Goal: Task Accomplishment & Management: Use online tool/utility

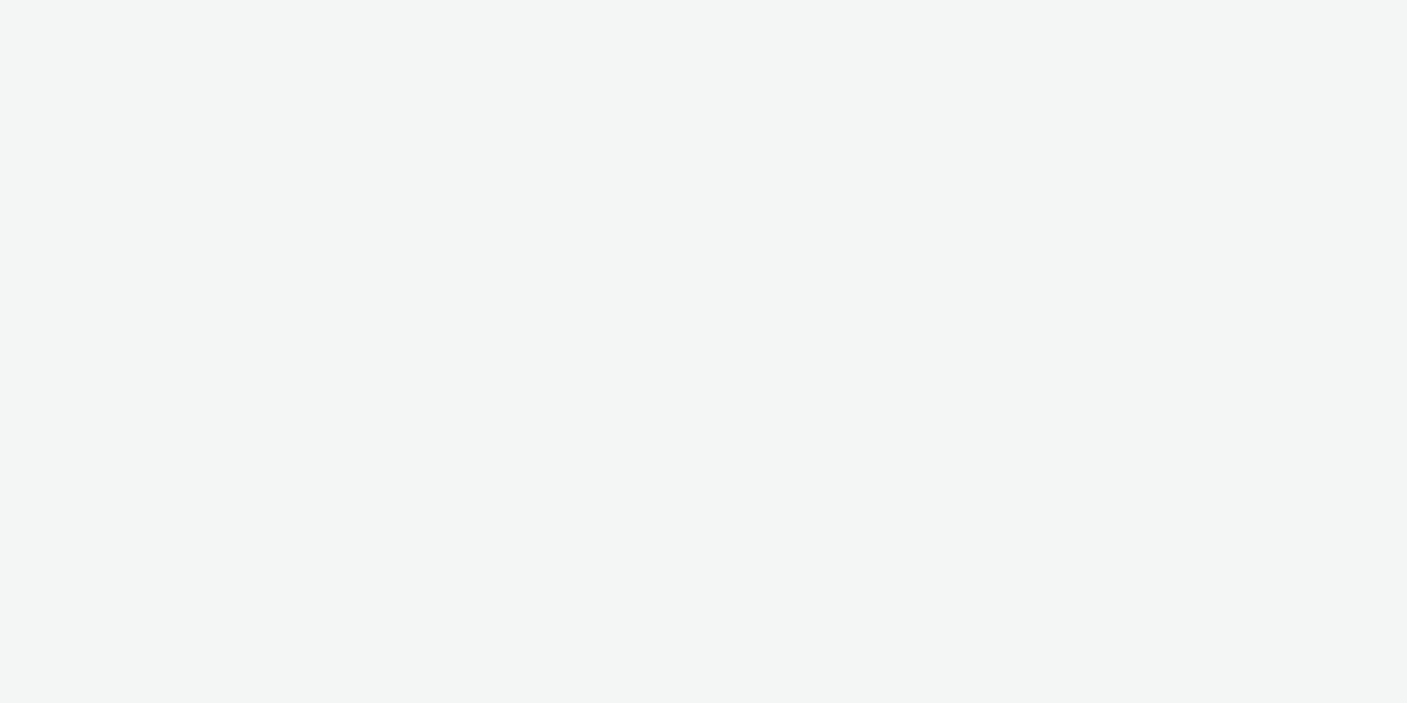
select select "a1548b1e-0fde-418e-992c-2e089afb3761"
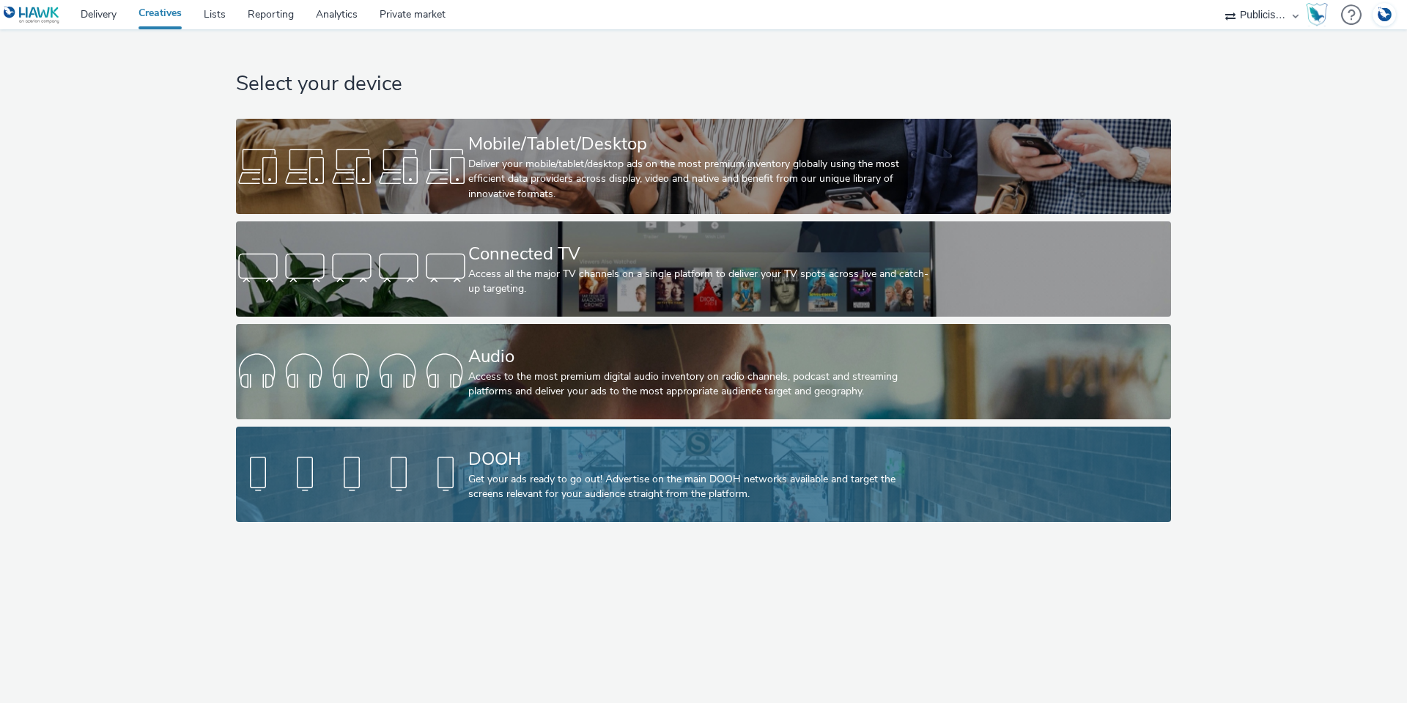
click at [599, 460] on div "DOOH" at bounding box center [700, 459] width 465 height 26
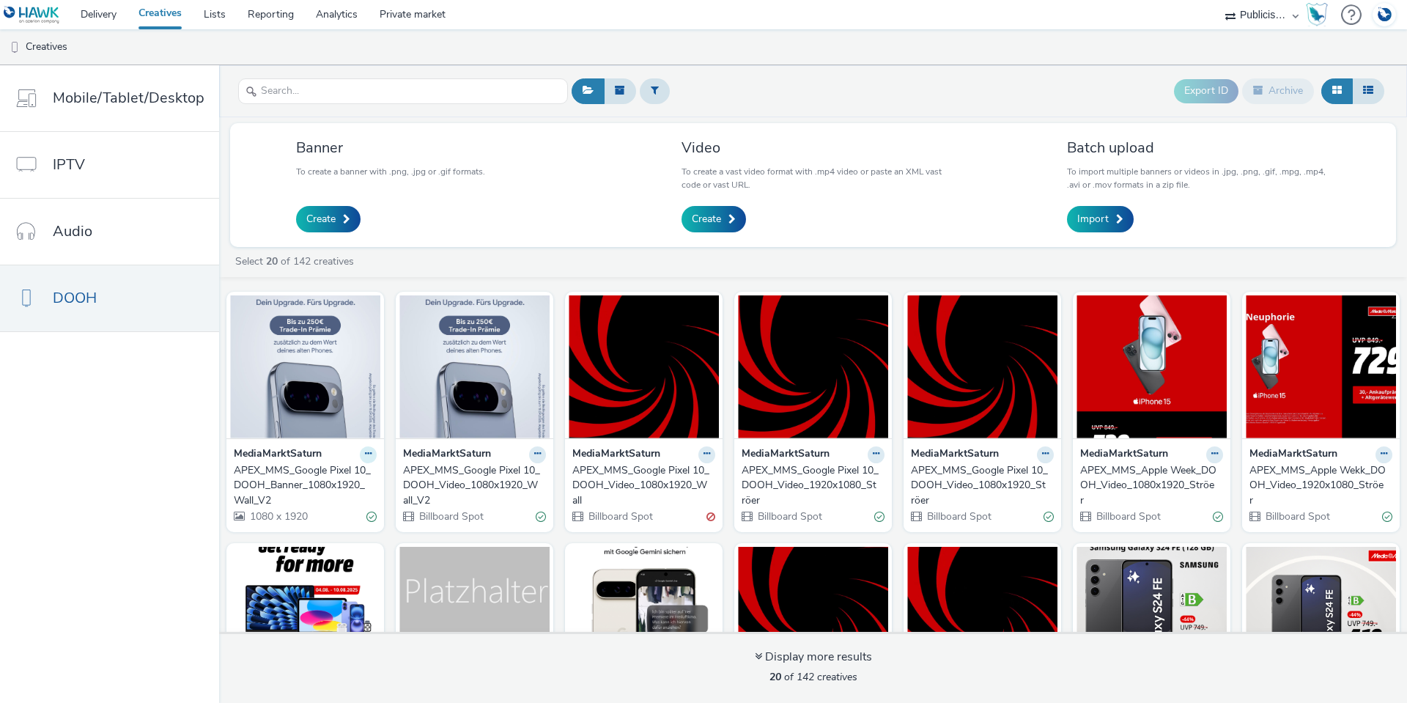
click at [367, 455] on button at bounding box center [368, 454] width 17 height 17
click at [315, 504] on link "Duplicate" at bounding box center [322, 509] width 110 height 29
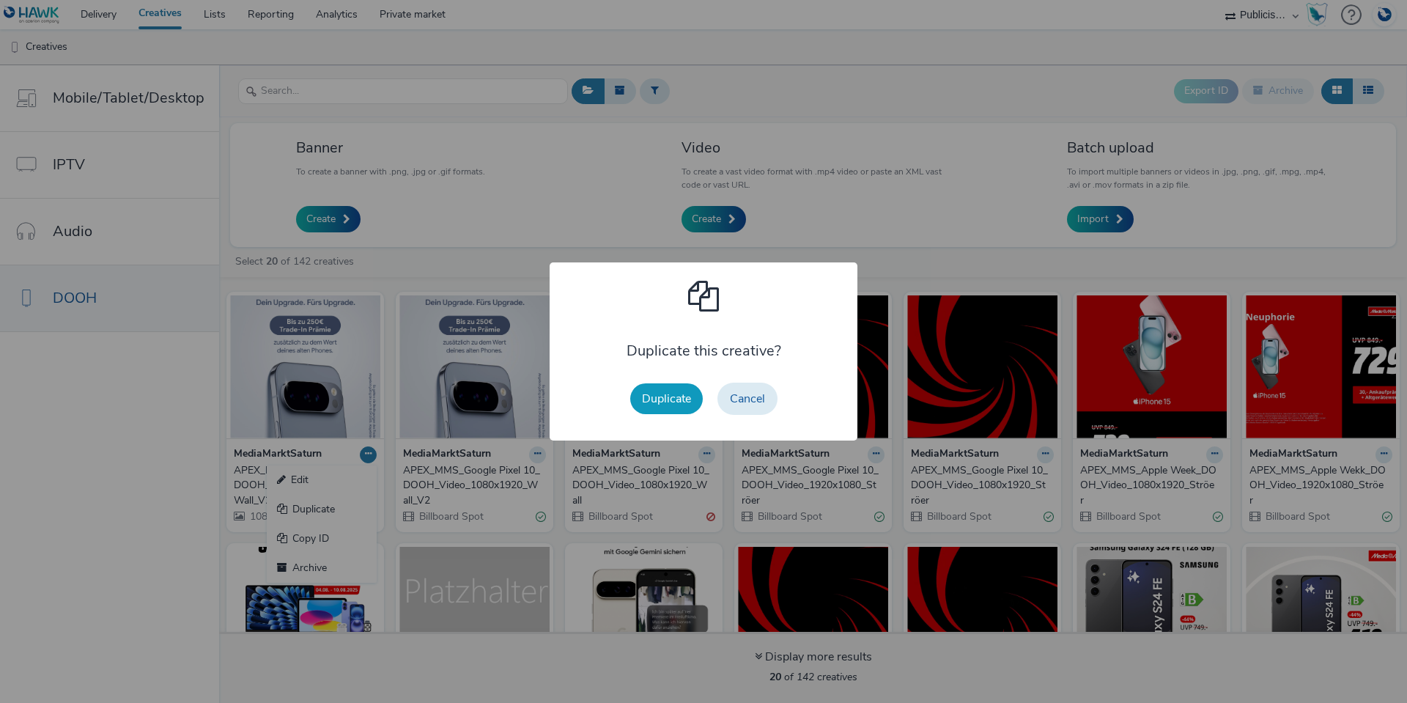
click at [640, 407] on button "Duplicate" at bounding box center [666, 398] width 73 height 31
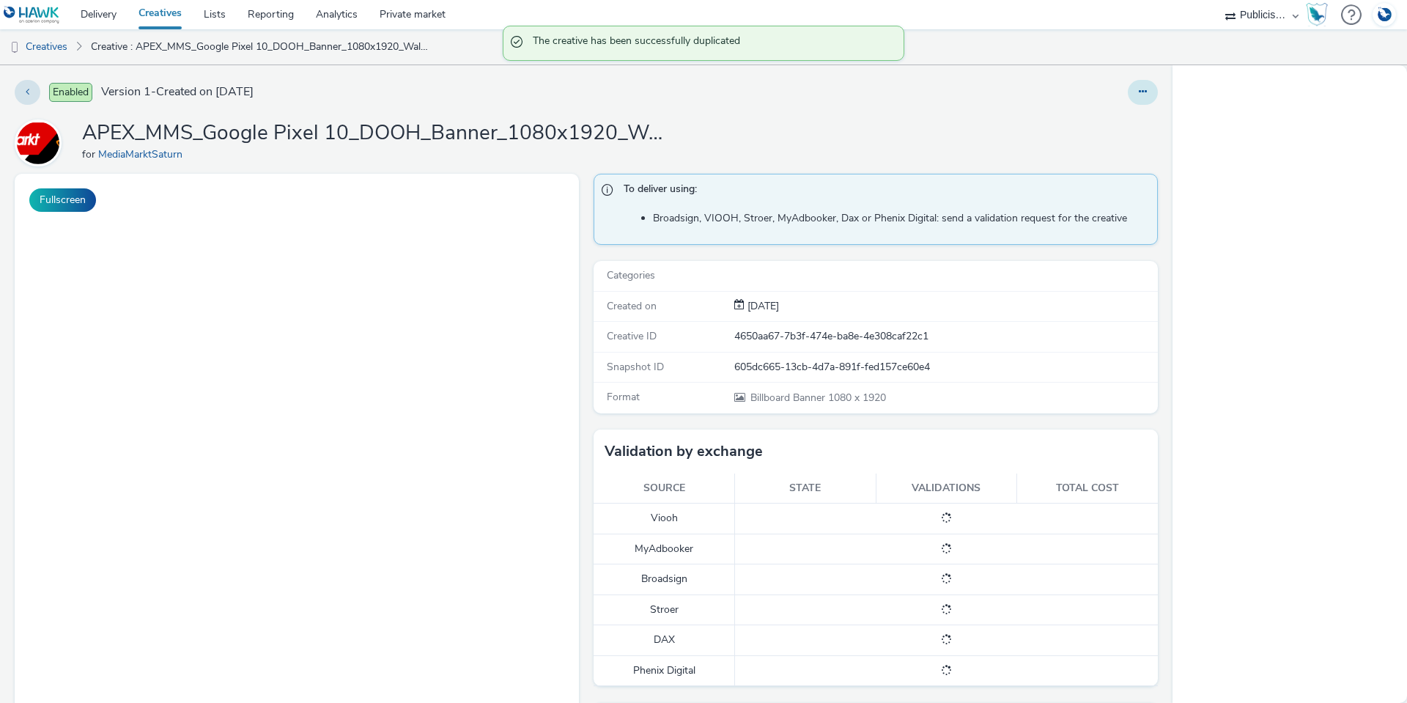
click at [1144, 91] on button at bounding box center [1143, 92] width 30 height 25
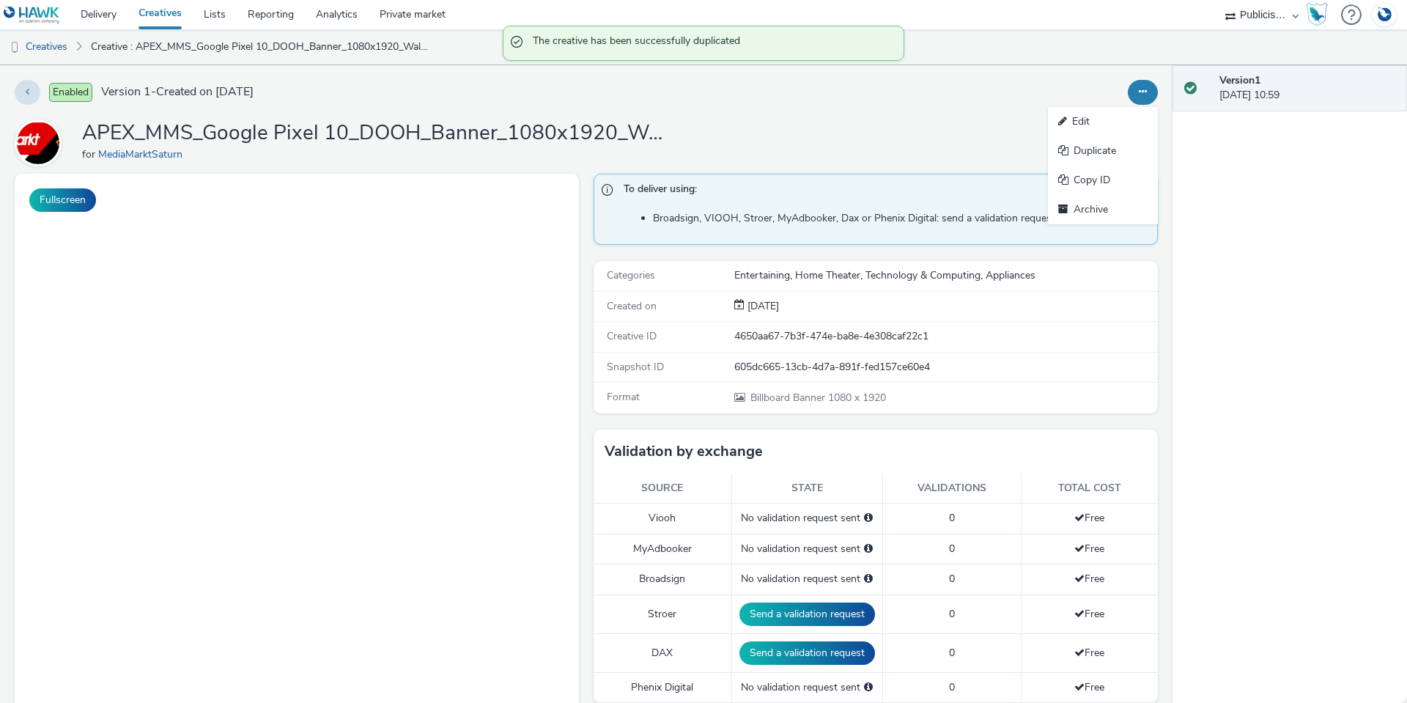
click at [1111, 111] on link "Edit" at bounding box center [1103, 121] width 110 height 29
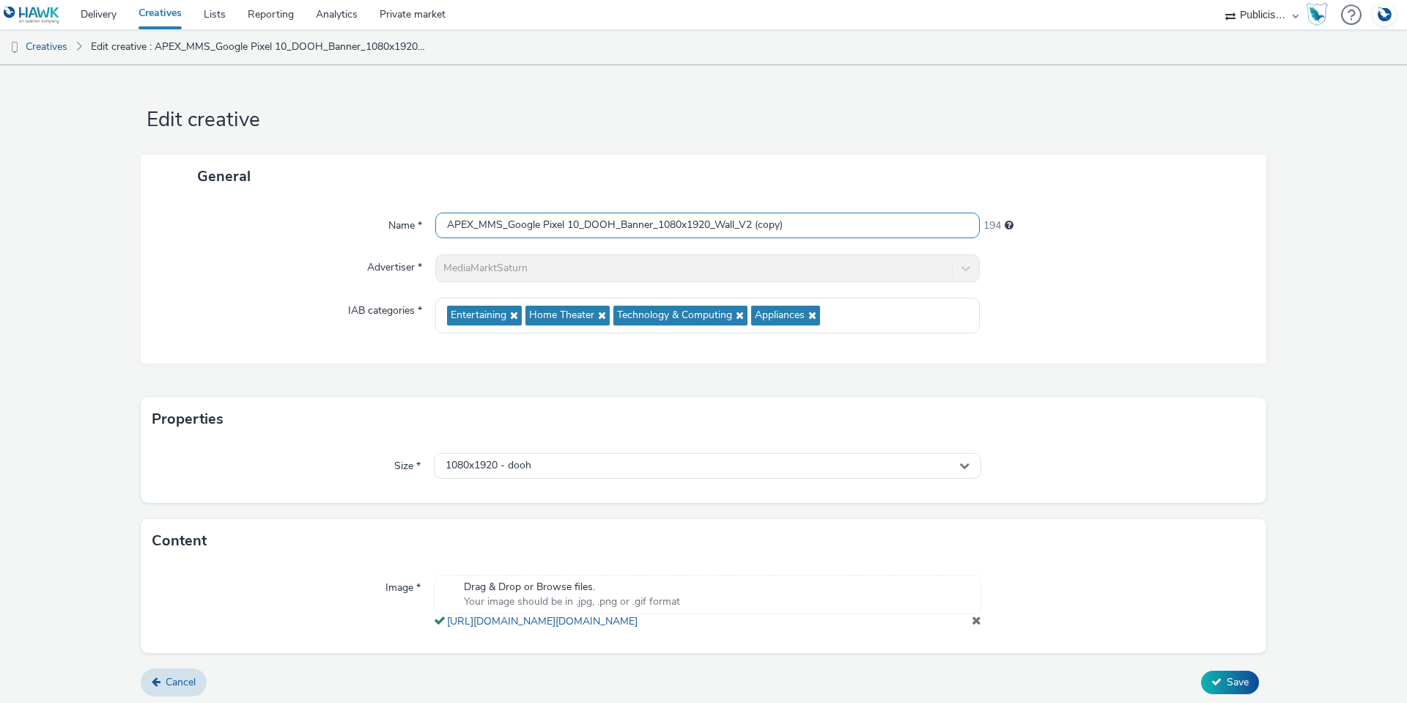
drag, startPoint x: 788, startPoint y: 226, endPoint x: 753, endPoint y: 226, distance: 35.2
click at [753, 226] on input "APEX_MMS_Google Pixel 10_DOOH_Banner_1080x1920_Wall_V2 (copy)" at bounding box center [707, 226] width 544 height 26
click at [576, 218] on input "APEX_MMS_Google Pixel 10_DOOH_Banner_1080x1920_Wall_V2" at bounding box center [707, 226] width 544 height 26
drag, startPoint x: 478, startPoint y: 222, endPoint x: 611, endPoint y: 226, distance: 133.4
click at [611, 226] on input "APEX_MMS_Google Pixel 10_DOOH_Banner_1080x1920_Wall_V2" at bounding box center [707, 226] width 544 height 26
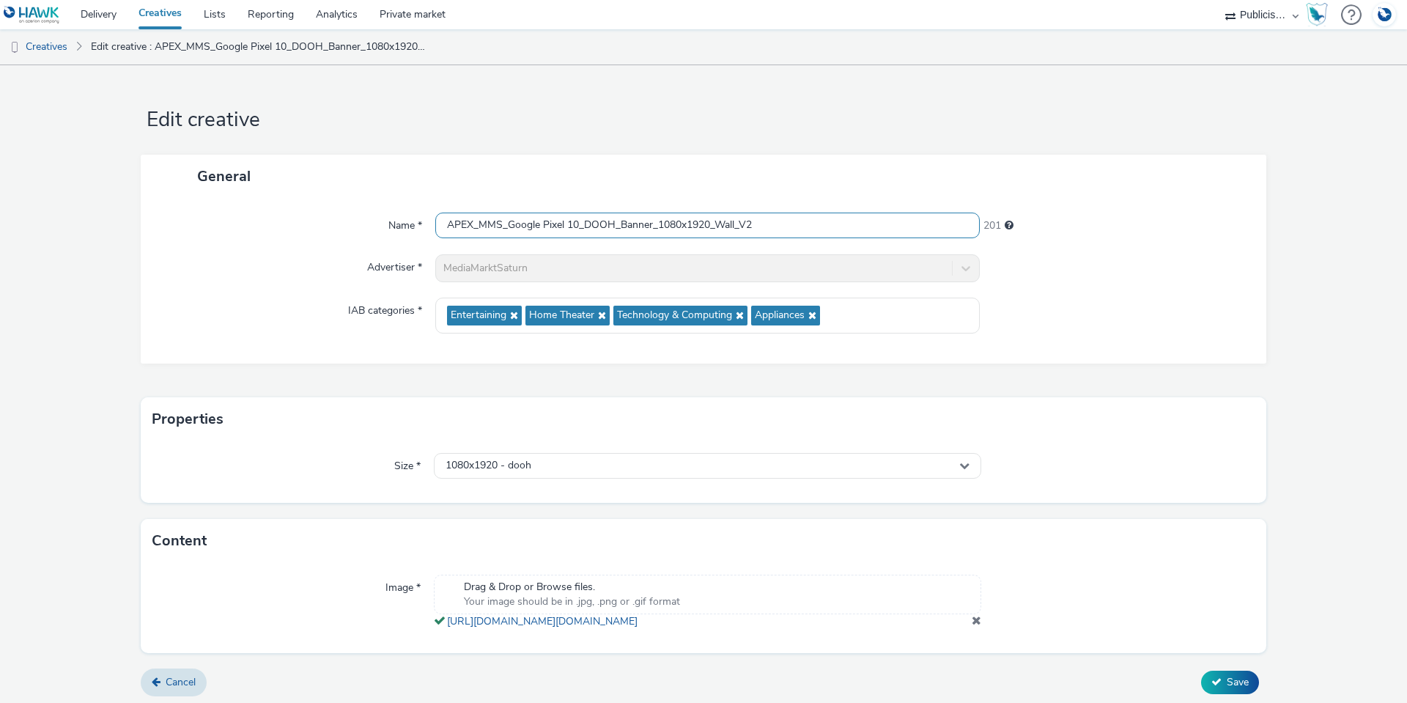
paste input "Oura GSM-Wearables"
click at [290, 239] on div "Name *" at bounding box center [295, 226] width 280 height 26
drag, startPoint x: 746, startPoint y: 226, endPoint x: 732, endPoint y: 225, distance: 14.0
click at [732, 225] on input "APEX_MMS_Oura GSM-Wearables_Banner_1080x1920_Wall_V2" at bounding box center [707, 226] width 544 height 26
type input "APEX_MMS_Oura GSM-Wearables_Banner_1080x1920_Wall_Muc"
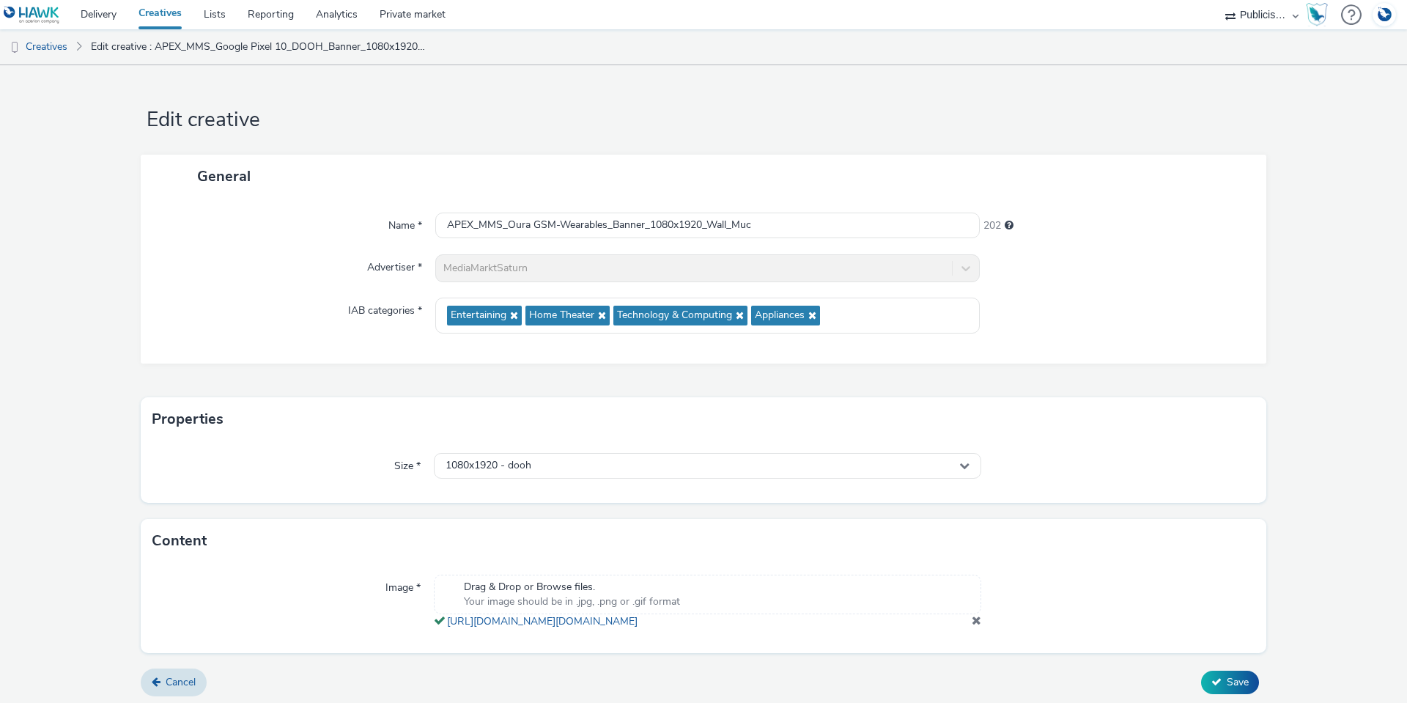
click at [262, 231] on div "Name *" at bounding box center [295, 226] width 280 height 26
click at [972, 626] on span at bounding box center [977, 620] width 10 height 12
click at [1215, 696] on button "Save" at bounding box center [1230, 687] width 58 height 23
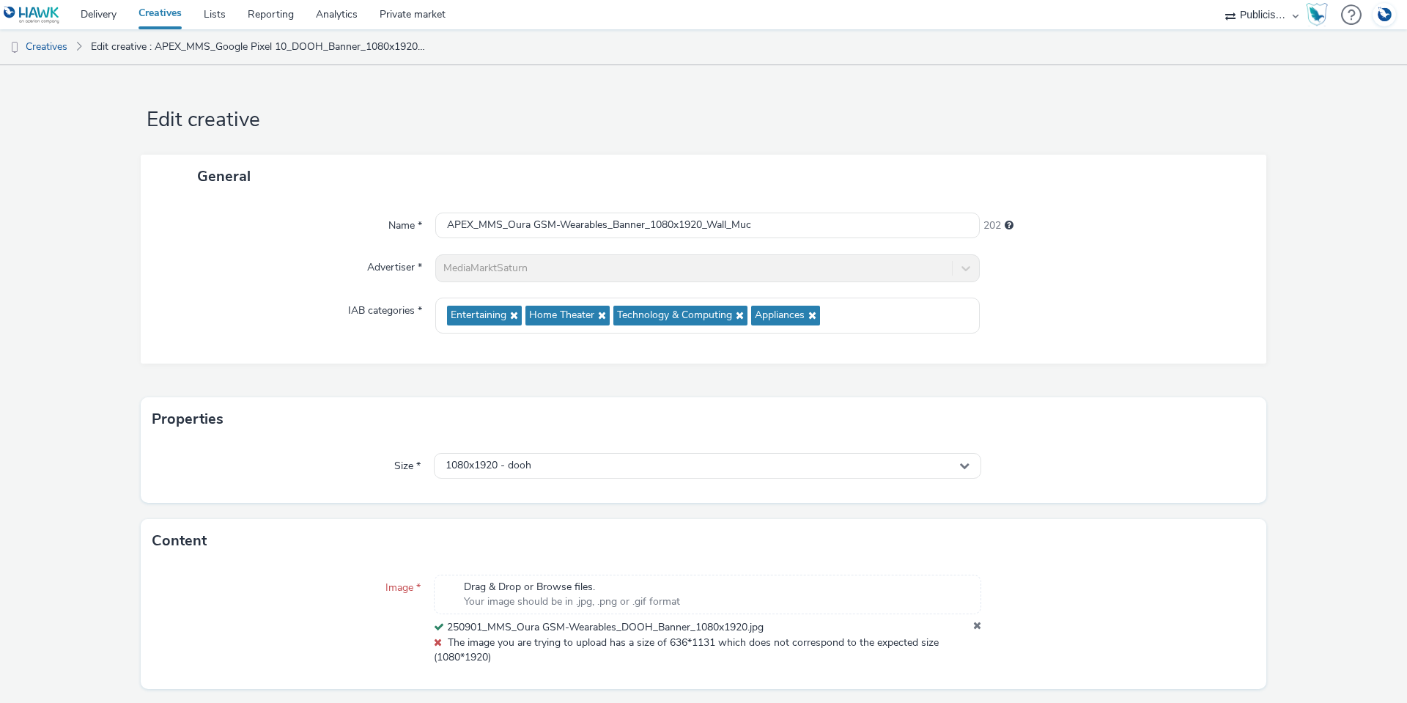
click at [973, 626] on icon at bounding box center [977, 627] width 8 height 15
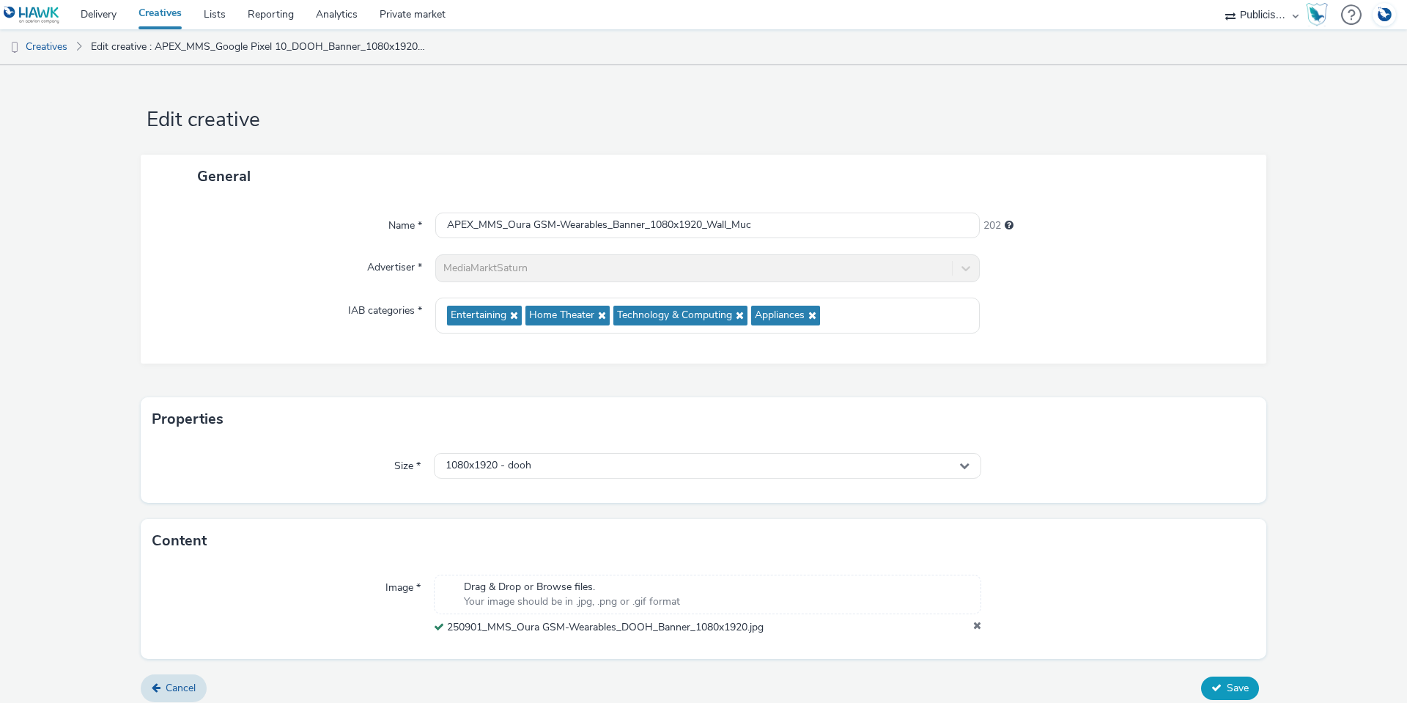
click at [1230, 684] on span "Save" at bounding box center [1238, 688] width 22 height 14
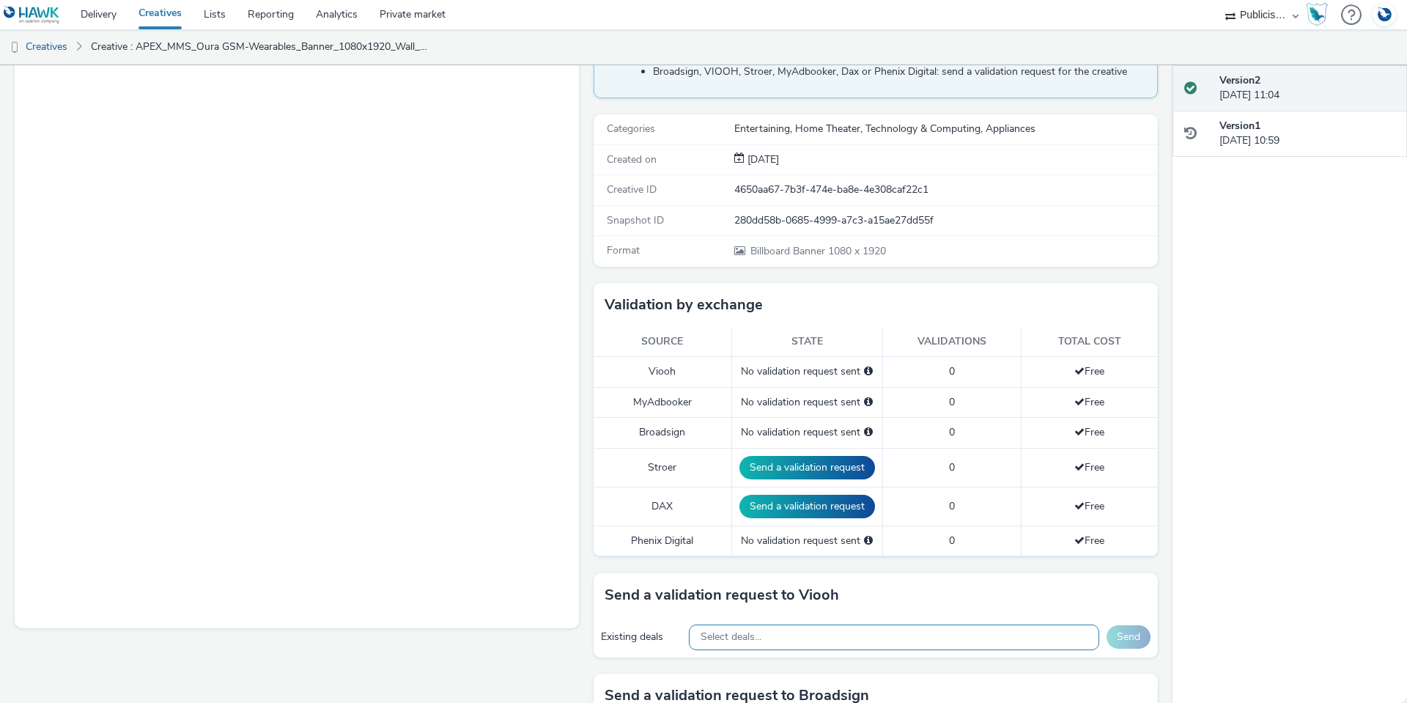
scroll to position [220, 0]
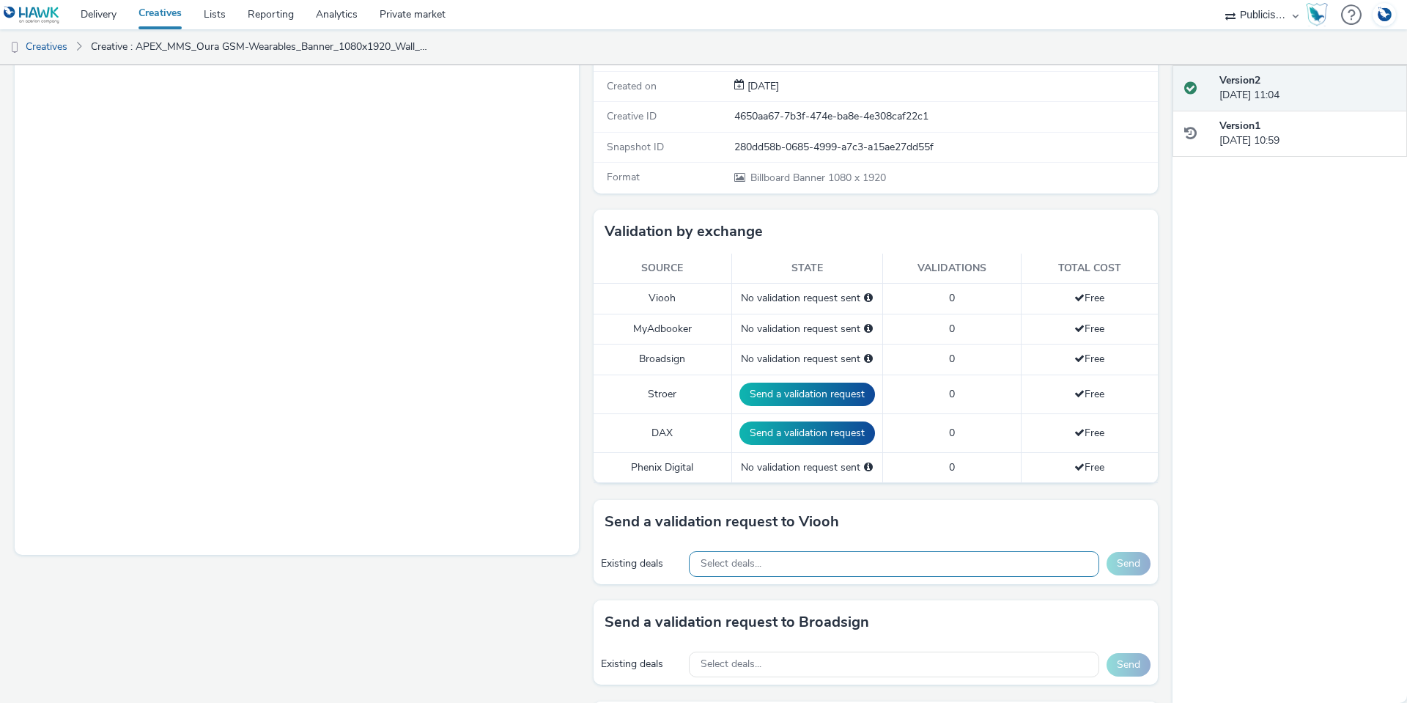
click at [747, 569] on span "Select deals..." at bounding box center [731, 564] width 61 height 12
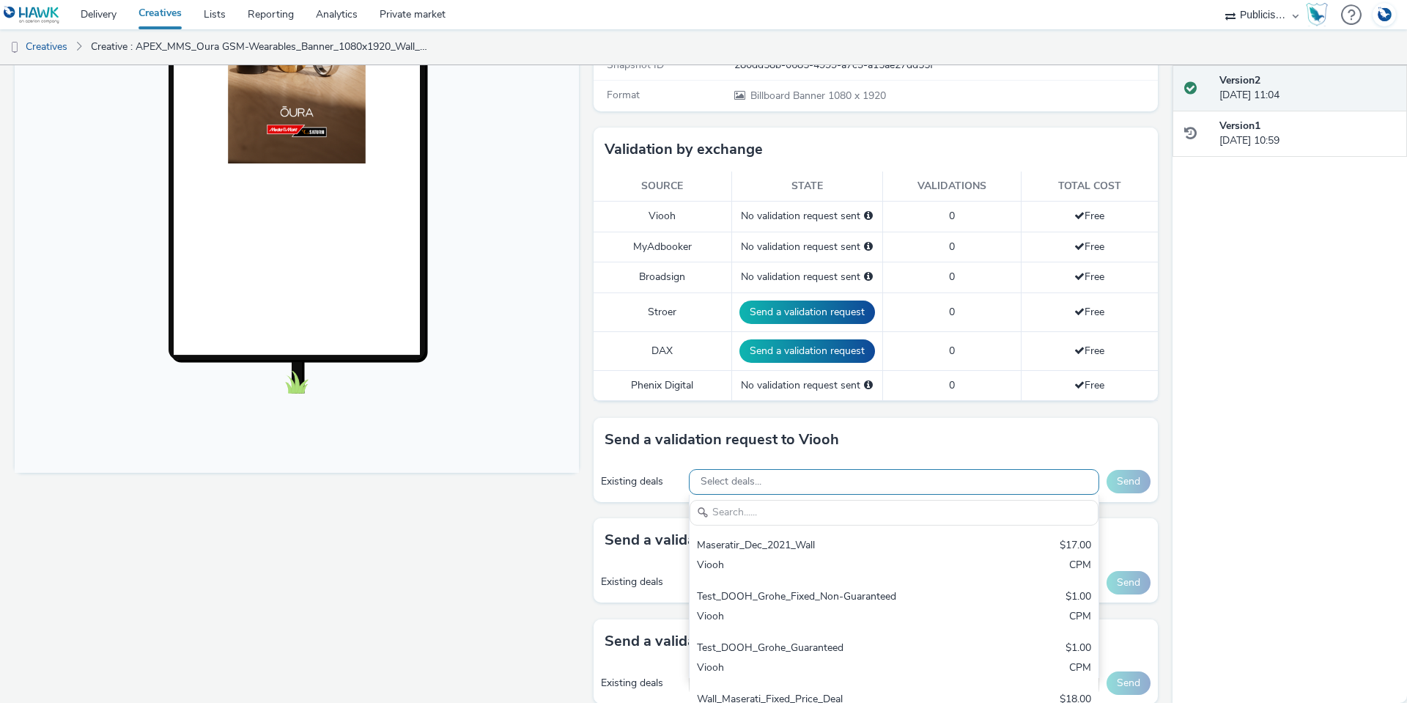
scroll to position [440, 0]
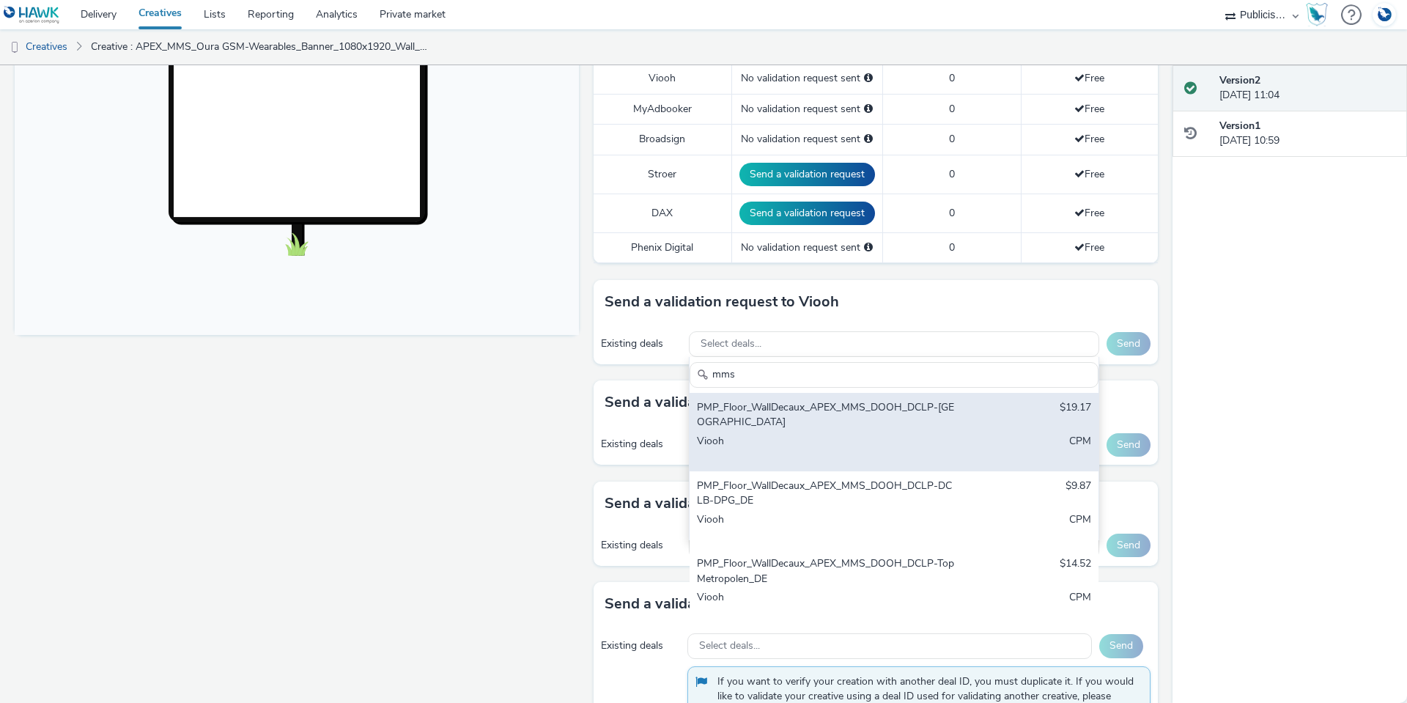
type input "mms"
click at [777, 413] on div "PMP_Floor_WallDecaux_APEX_MMS_DOOH_DCLP-München_DE" at bounding box center [827, 415] width 260 height 30
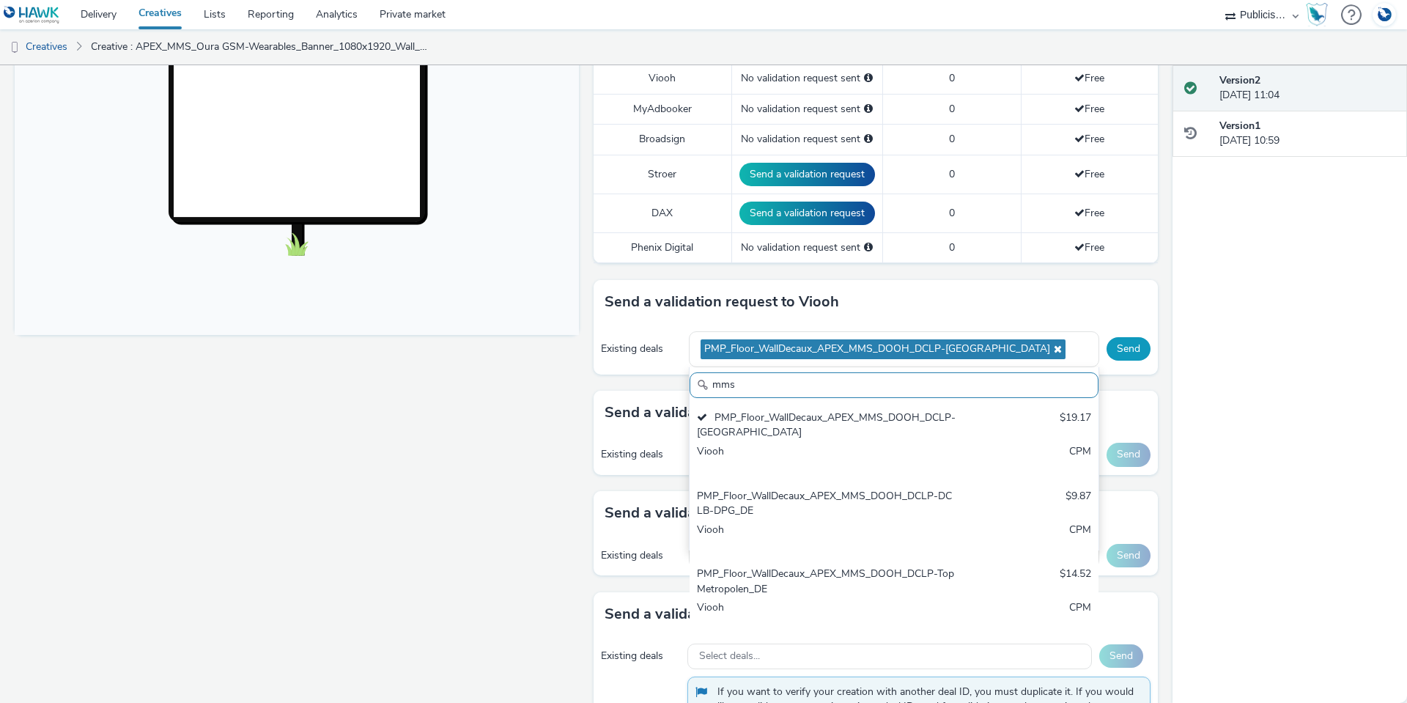
click at [1134, 347] on button "Send" at bounding box center [1129, 348] width 44 height 23
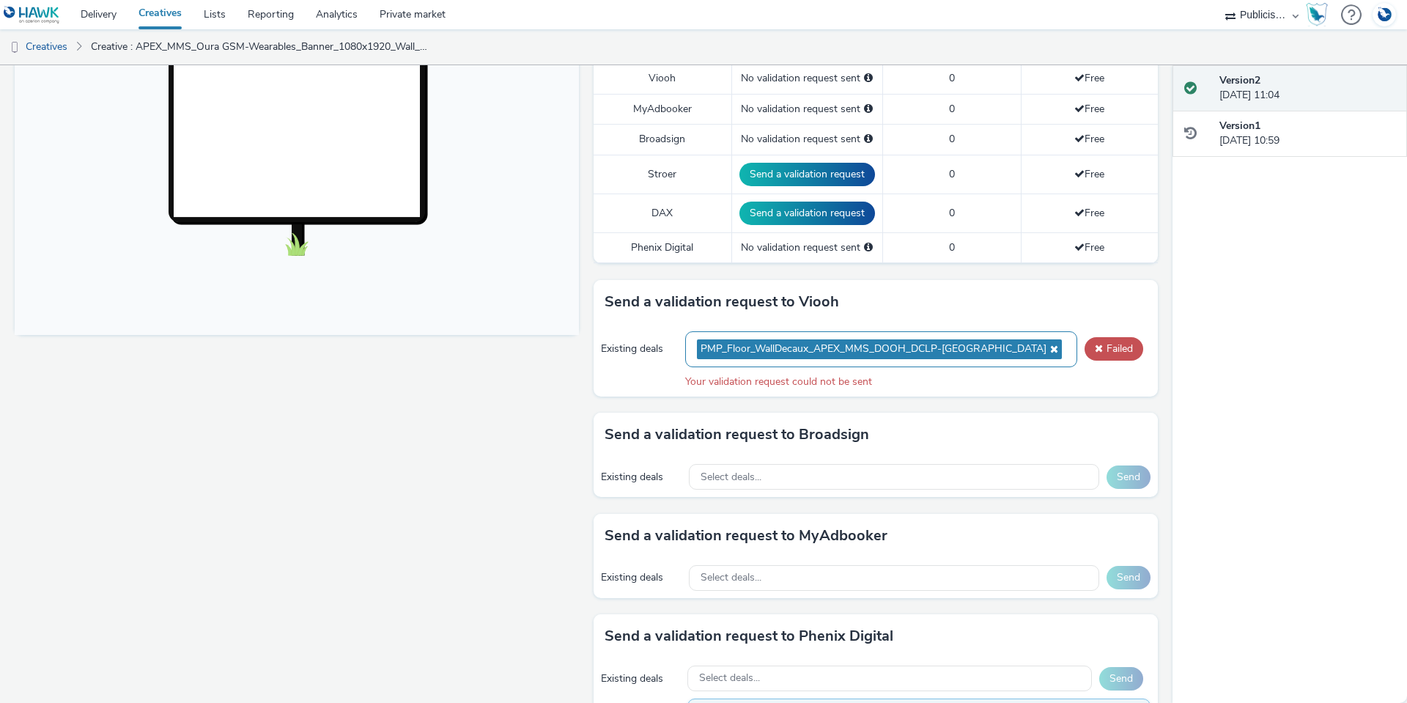
click at [1046, 348] on icon at bounding box center [1052, 349] width 12 height 10
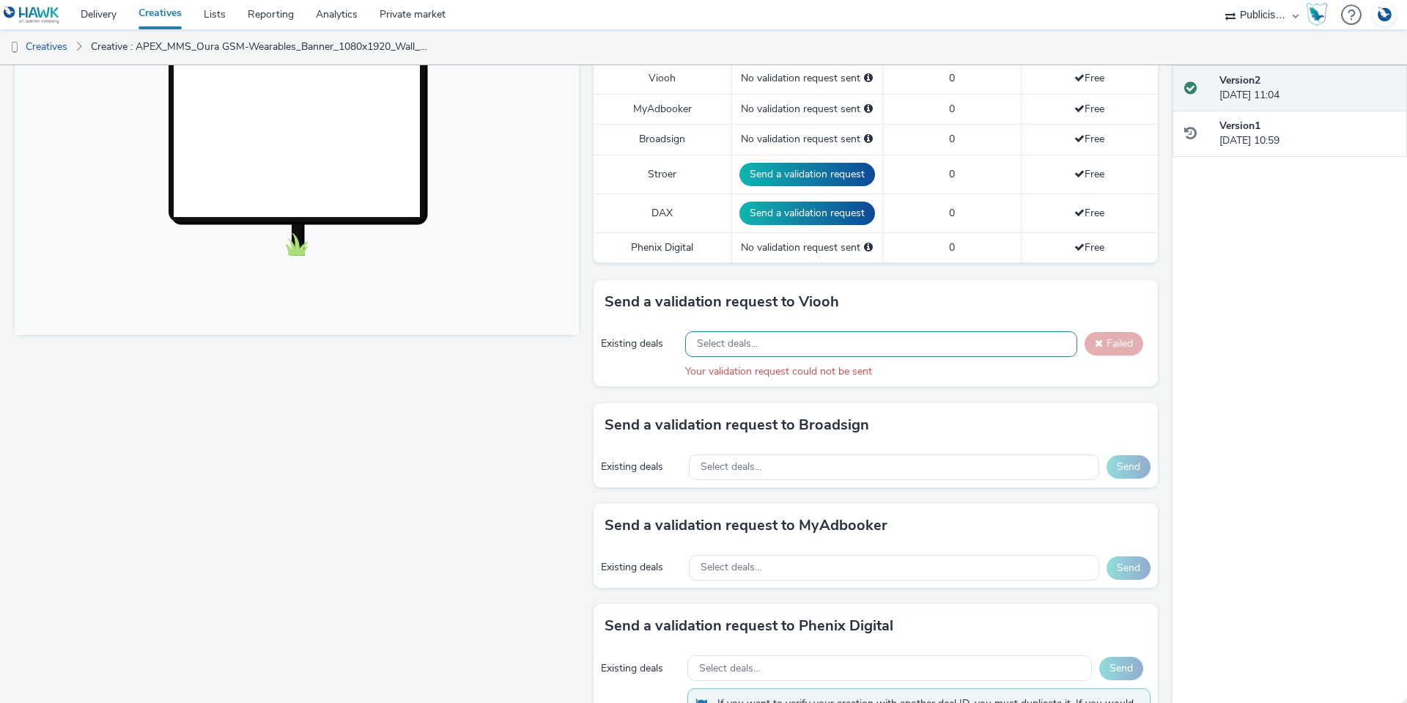
click at [707, 364] on div "Your validation request could not be sent" at bounding box center [917, 371] width 465 height 15
click at [706, 351] on div "Select deals..." at bounding box center [881, 344] width 392 height 26
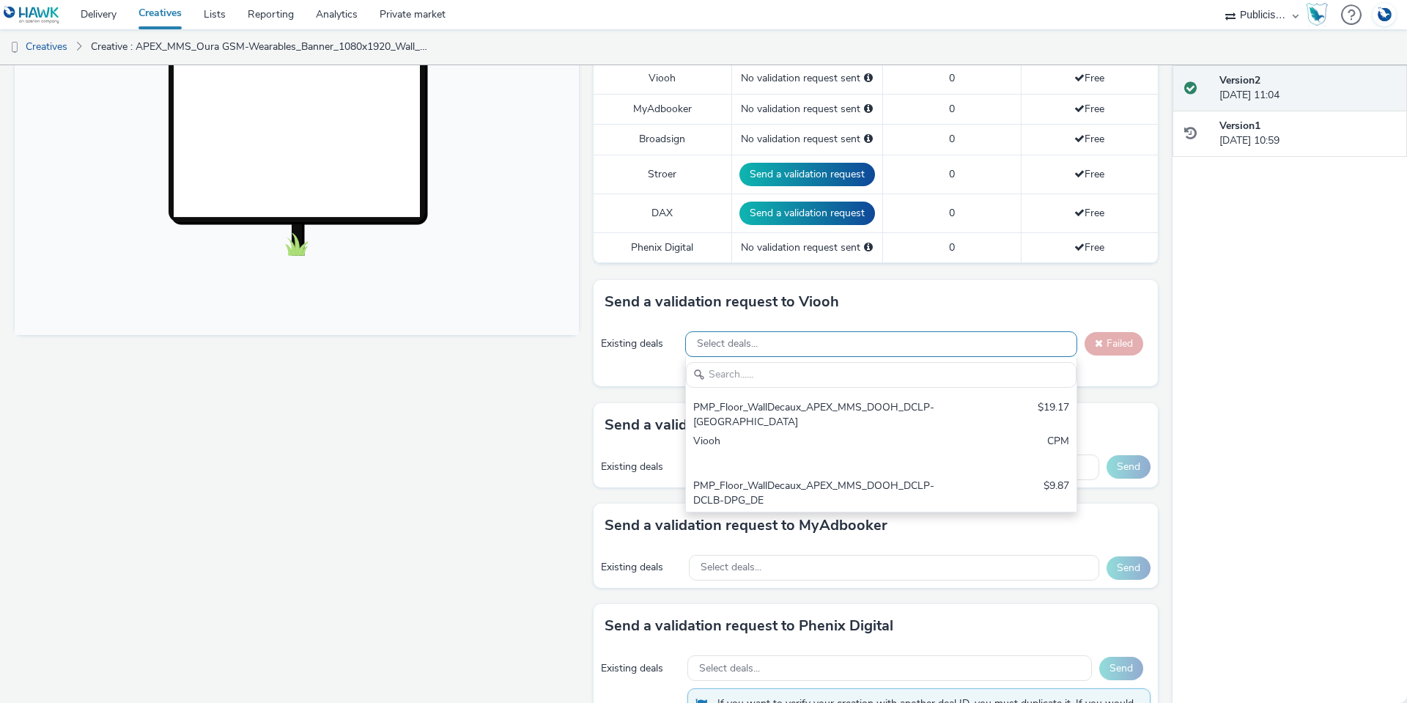
scroll to position [0, 0]
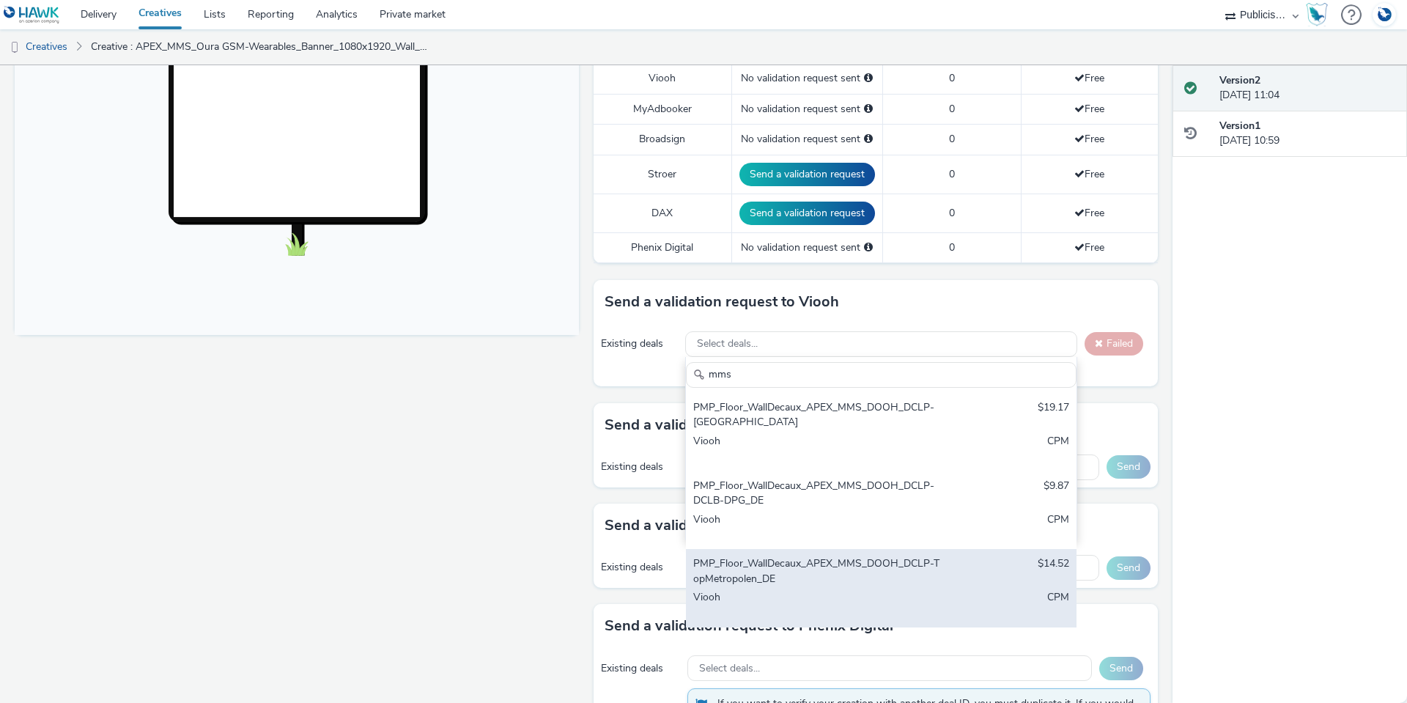
type input "mms"
click at [777, 571] on div "PMP_Floor_WallDecaux_APEX_MMS_DOOH_DCLP-TopMetropolen_DE" at bounding box center [817, 571] width 248 height 30
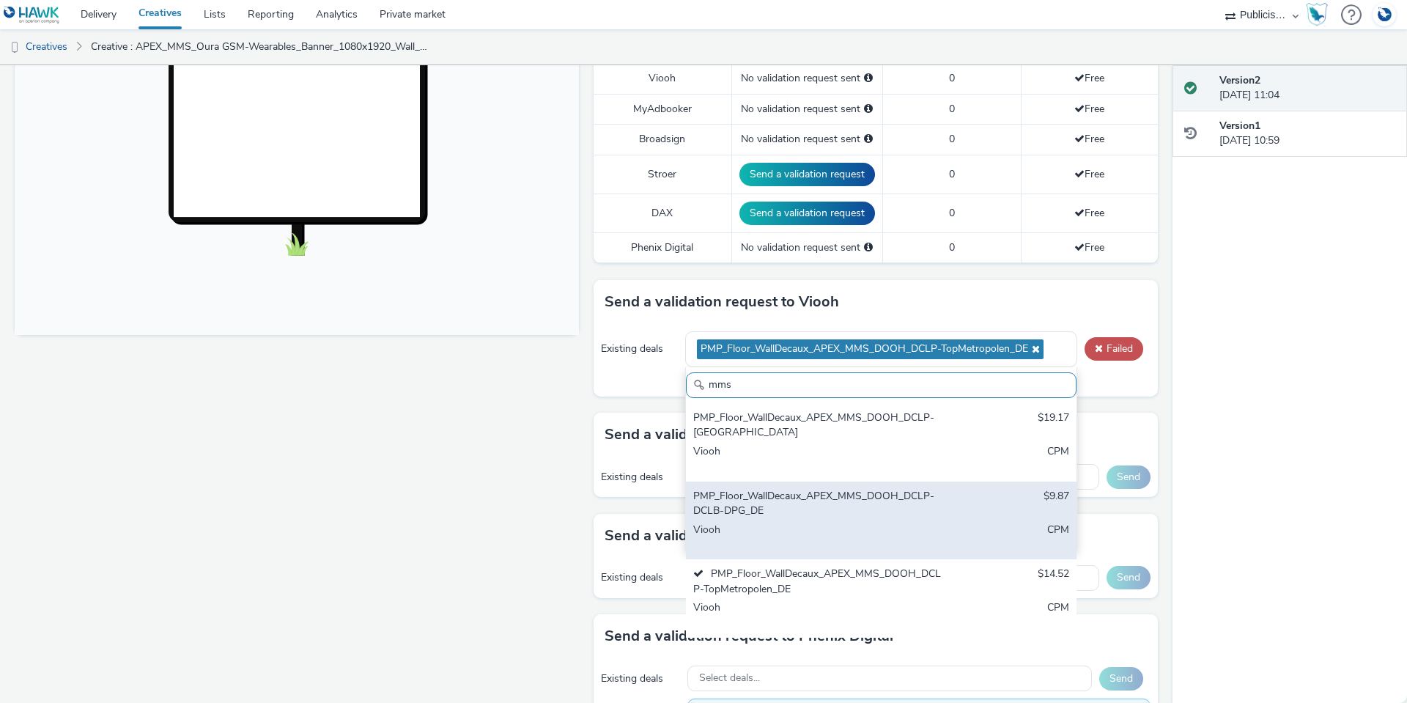
click at [769, 506] on div "PMP_Floor_WallDecaux_APEX_MMS_DOOH_DCLP-DCLB-DPG_DE" at bounding box center [817, 504] width 248 height 30
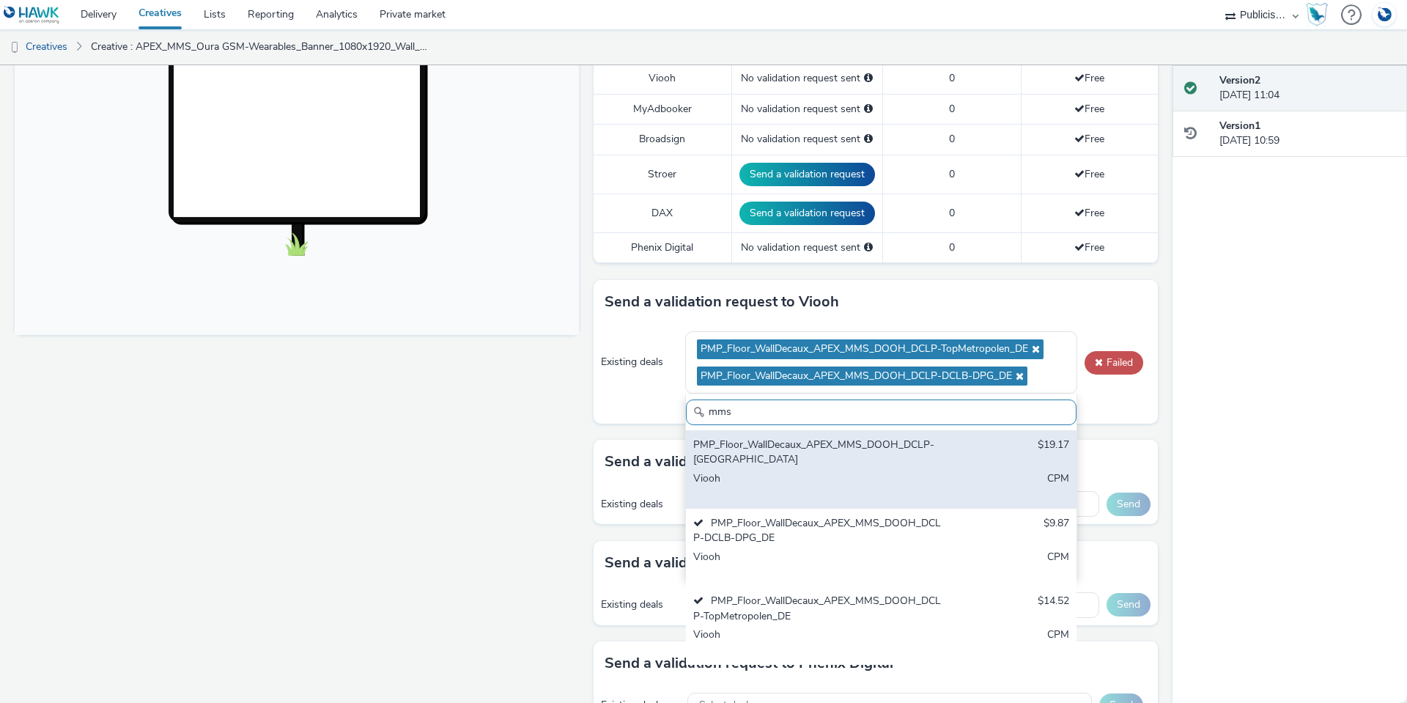
click at [769, 451] on div "PMP_Floor_WallDecaux_APEX_MMS_DOOH_DCLP-München_DE" at bounding box center [817, 452] width 248 height 30
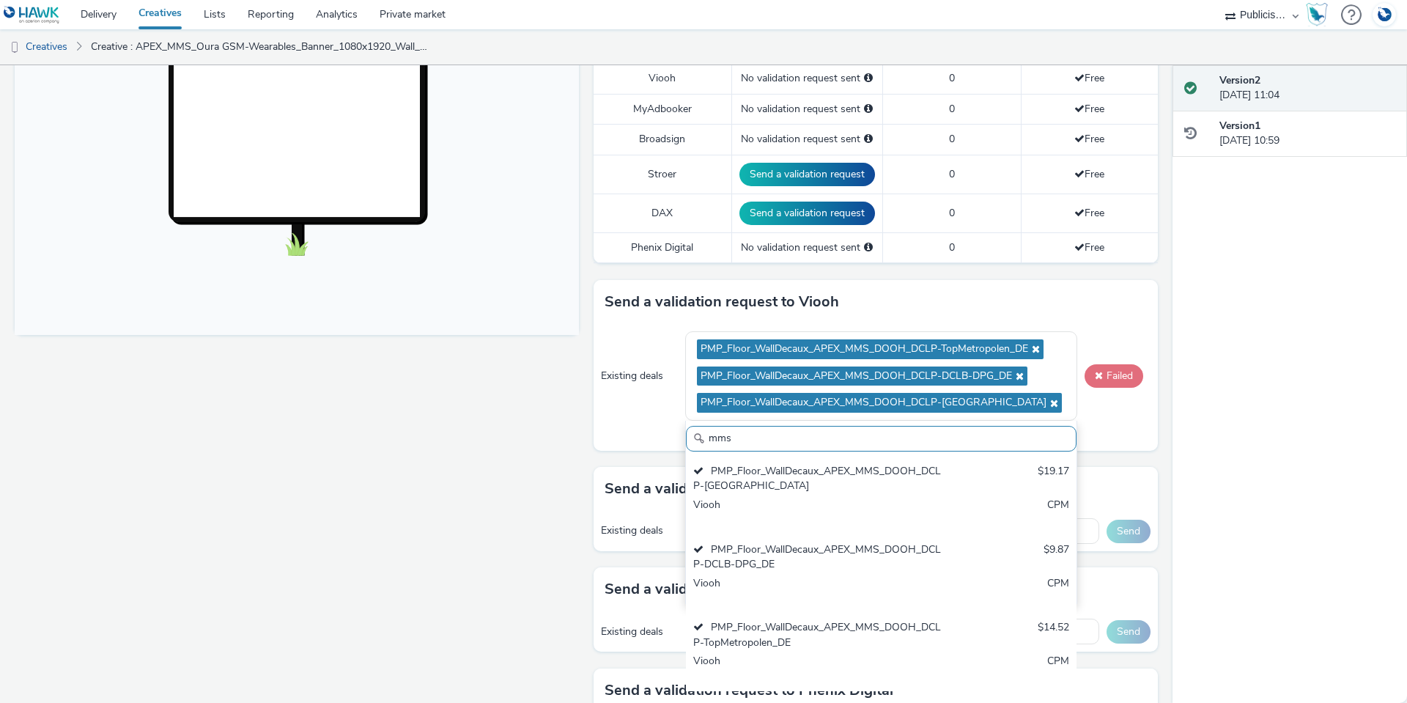
click at [1103, 370] on button "Failed" at bounding box center [1114, 375] width 59 height 23
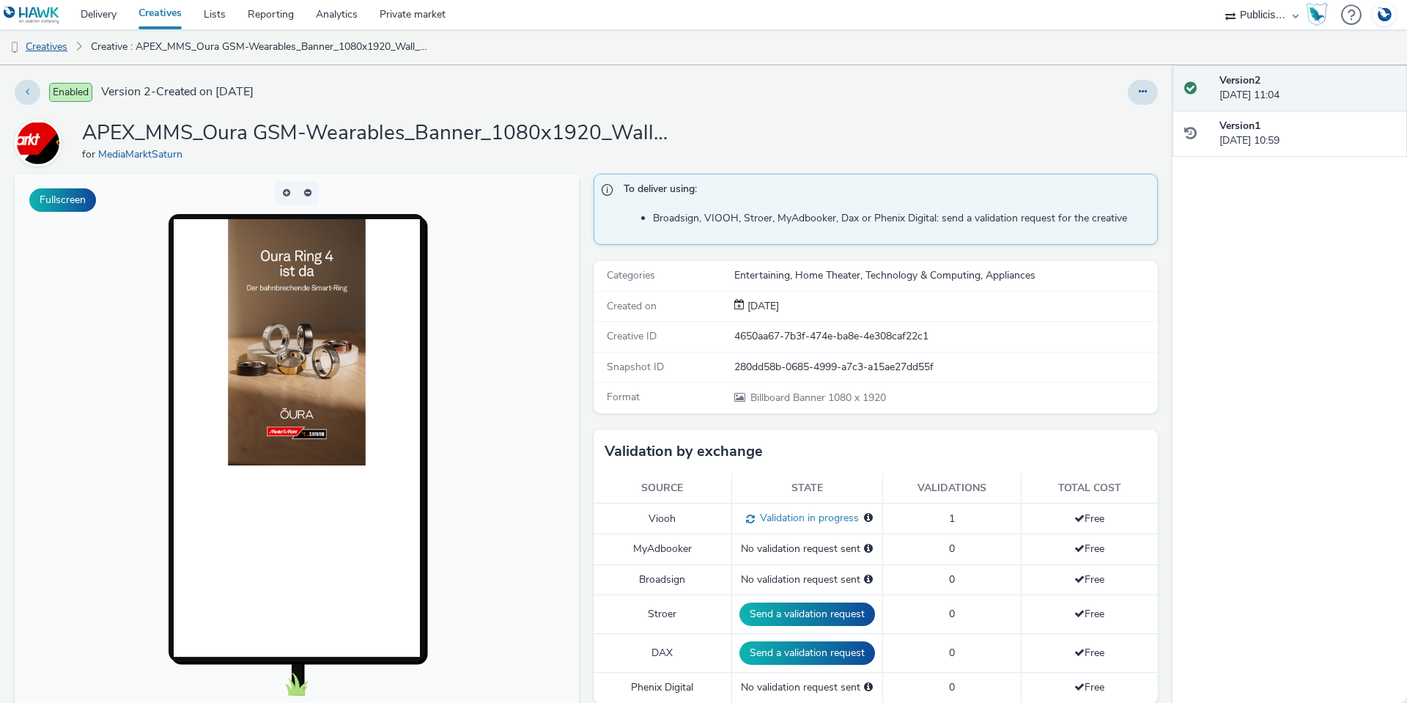
click at [32, 46] on link "Creatives" at bounding box center [37, 46] width 75 height 35
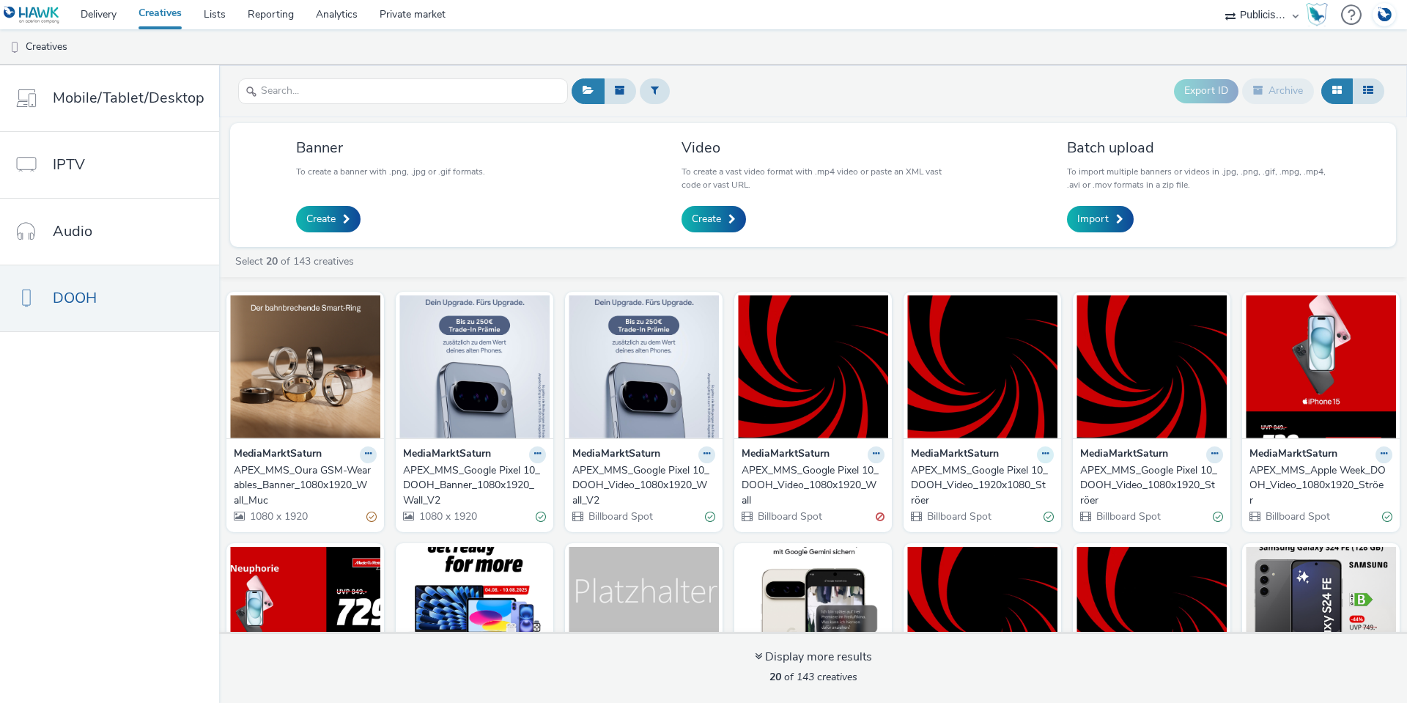
click at [1042, 457] on icon at bounding box center [1045, 453] width 7 height 9
click at [1042, 456] on icon at bounding box center [1045, 453] width 7 height 9
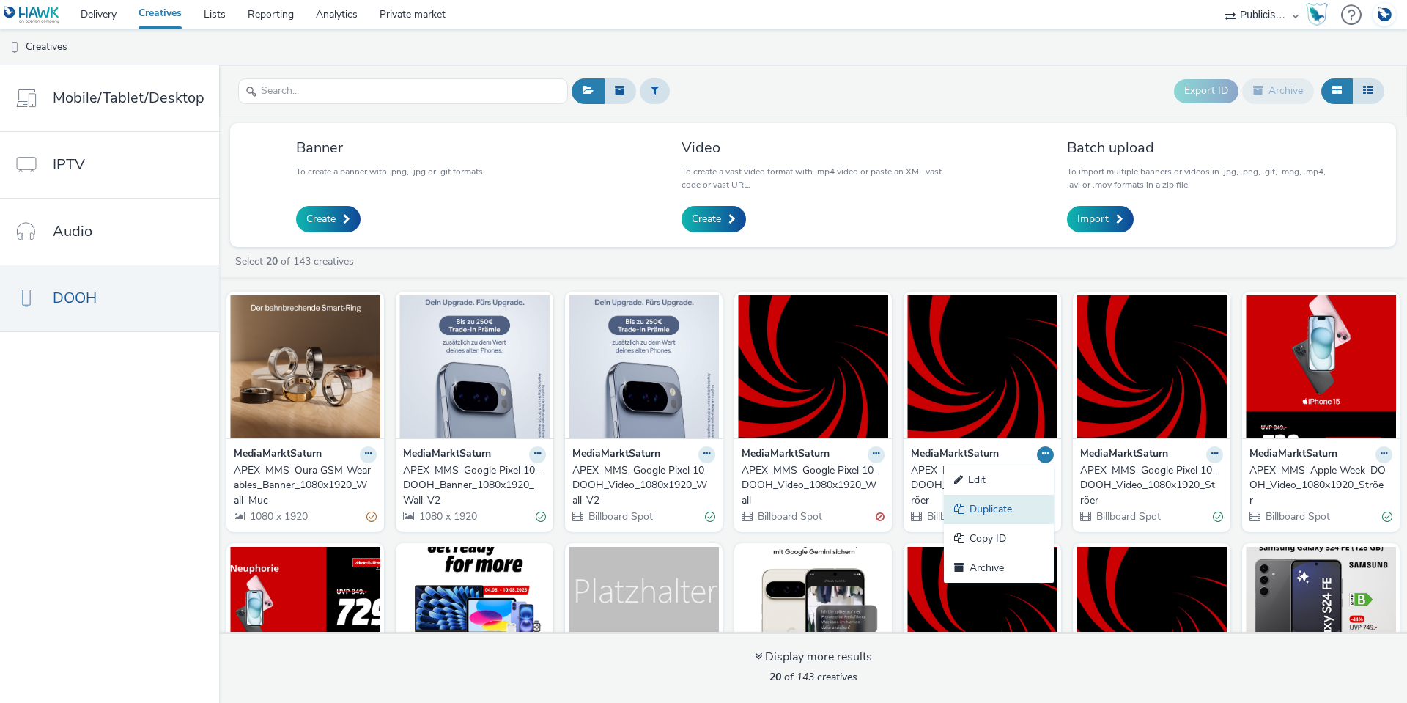
click at [1030, 516] on link "Duplicate" at bounding box center [999, 509] width 110 height 29
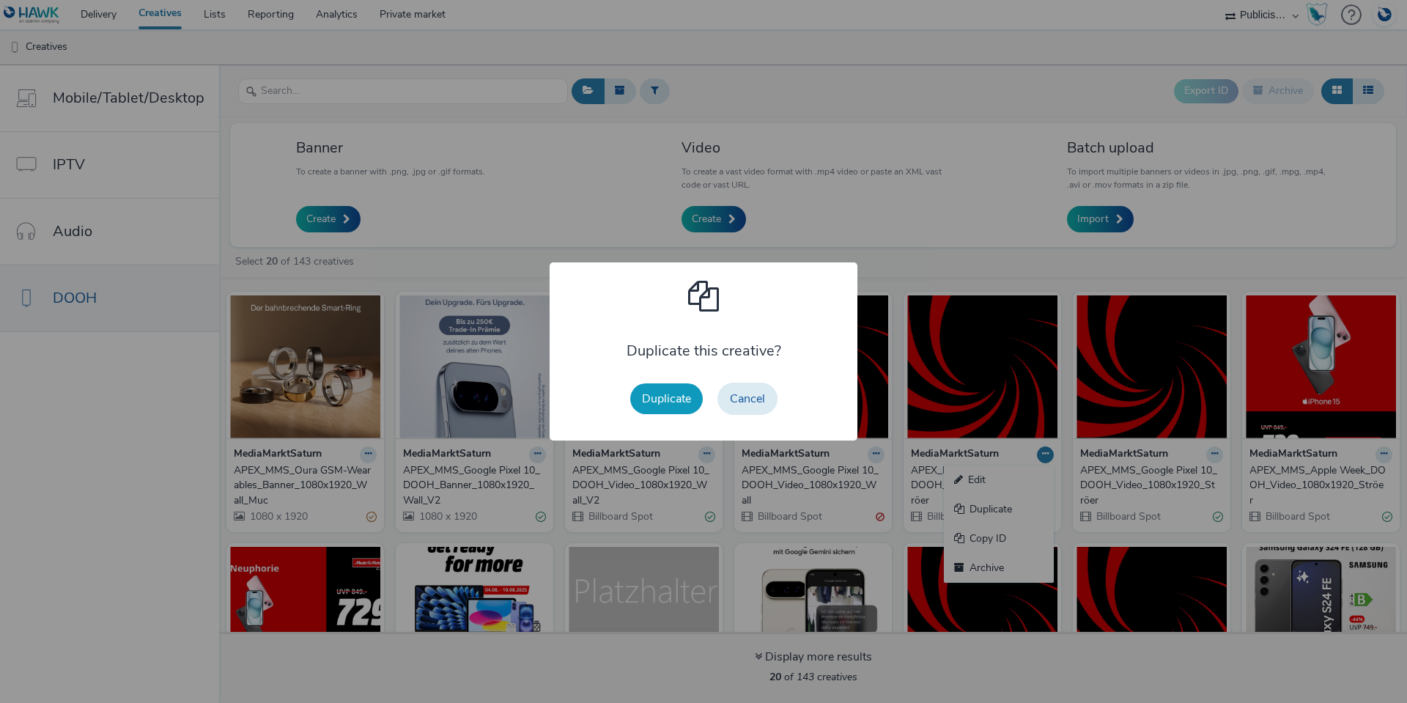
click at [659, 398] on button "Duplicate" at bounding box center [666, 398] width 73 height 31
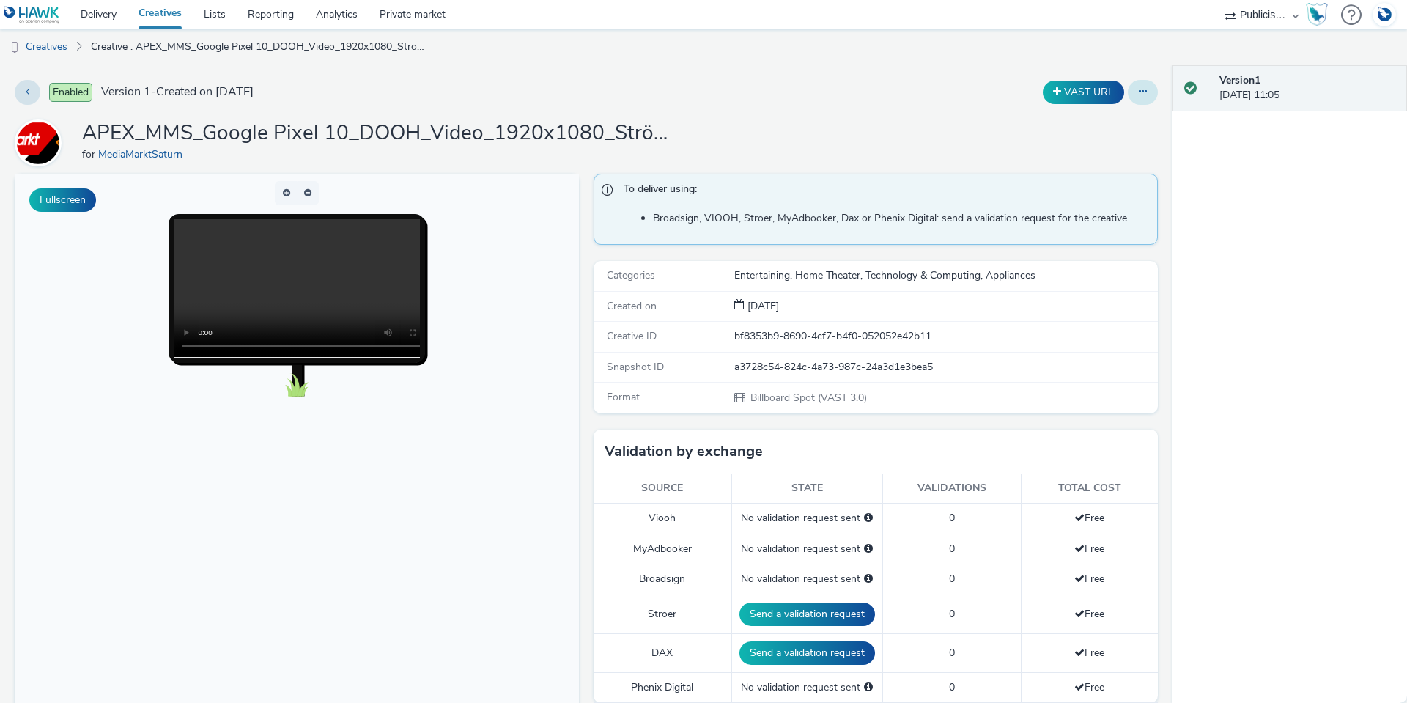
click at [1139, 94] on icon at bounding box center [1143, 91] width 8 height 10
click at [1071, 122] on link "Edit" at bounding box center [1103, 121] width 110 height 29
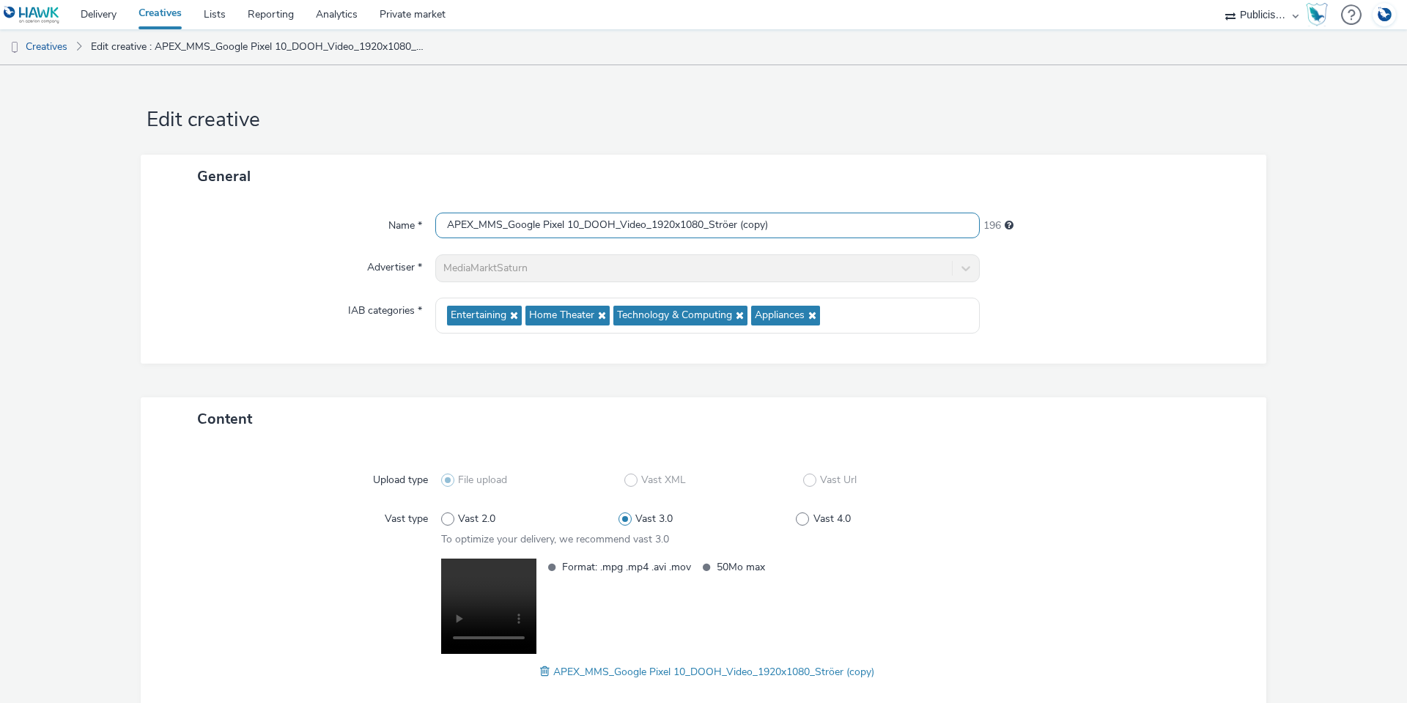
drag, startPoint x: 771, startPoint y: 227, endPoint x: 736, endPoint y: 225, distance: 35.2
click at [736, 225] on input "APEX_MMS_Google Pixel 10_DOOH_Video_1920x1080_Ströer (copy)" at bounding box center [707, 226] width 544 height 26
drag, startPoint x: 577, startPoint y: 225, endPoint x: 503, endPoint y: 229, distance: 74.1
click at [503, 229] on input "APEX_MMS_Google Pixel 10_DOOH_Video_1920x1080_Ströer" at bounding box center [707, 226] width 544 height 26
paste input "MMS_Oura GSM-Wearables"
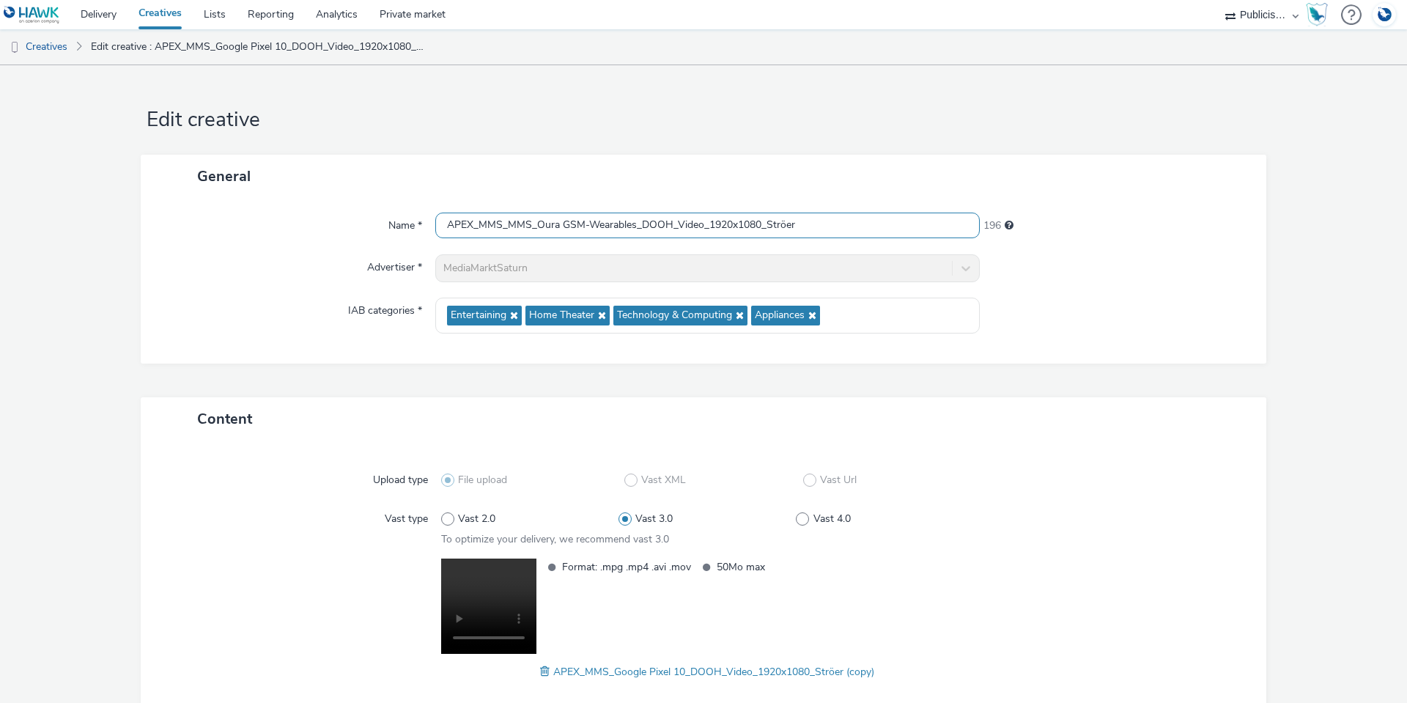
type input "APEX_MMS_MMS_Oura GSM-Wearables_DOOH_Video_1920x1080_Ströer"
click at [257, 258] on div "Advertiser *" at bounding box center [295, 268] width 280 height 28
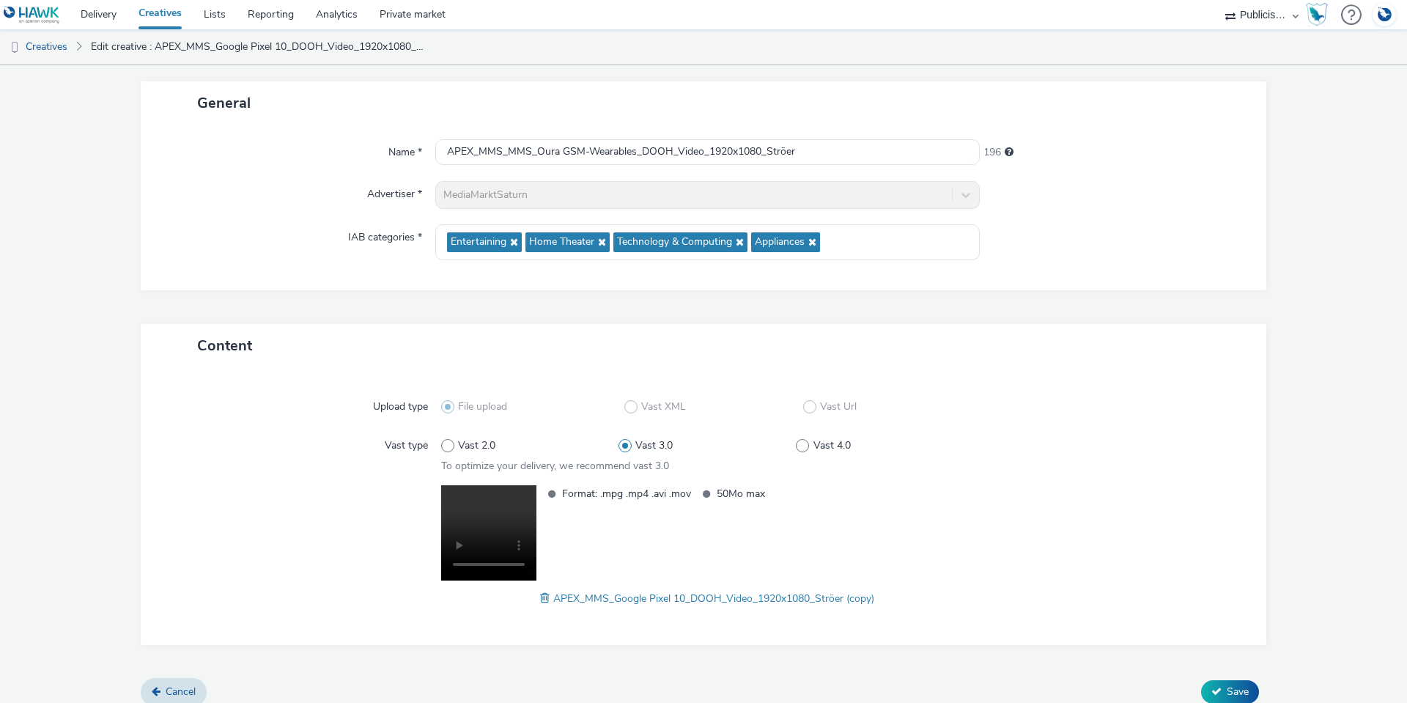
click at [540, 598] on span at bounding box center [546, 598] width 13 height 16
click at [1234, 695] on span "Save" at bounding box center [1238, 691] width 22 height 14
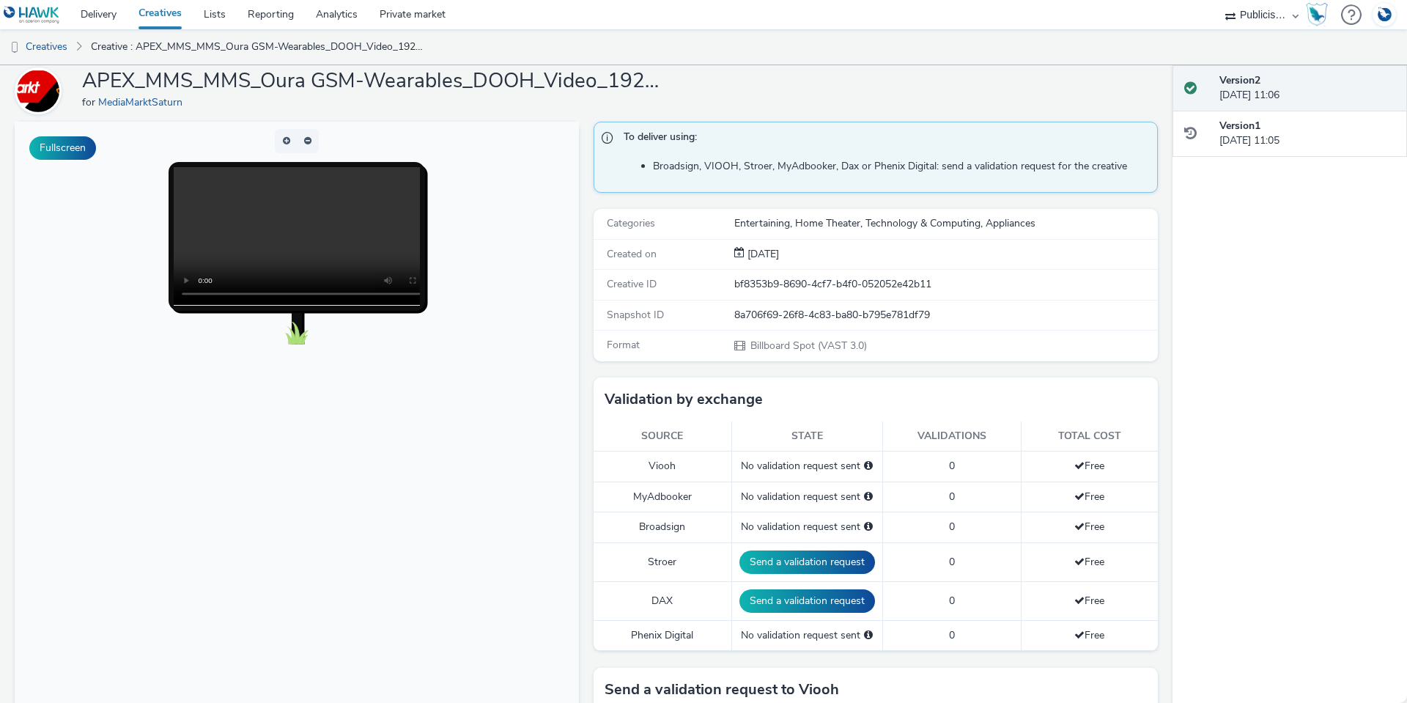
scroll to position [147, 0]
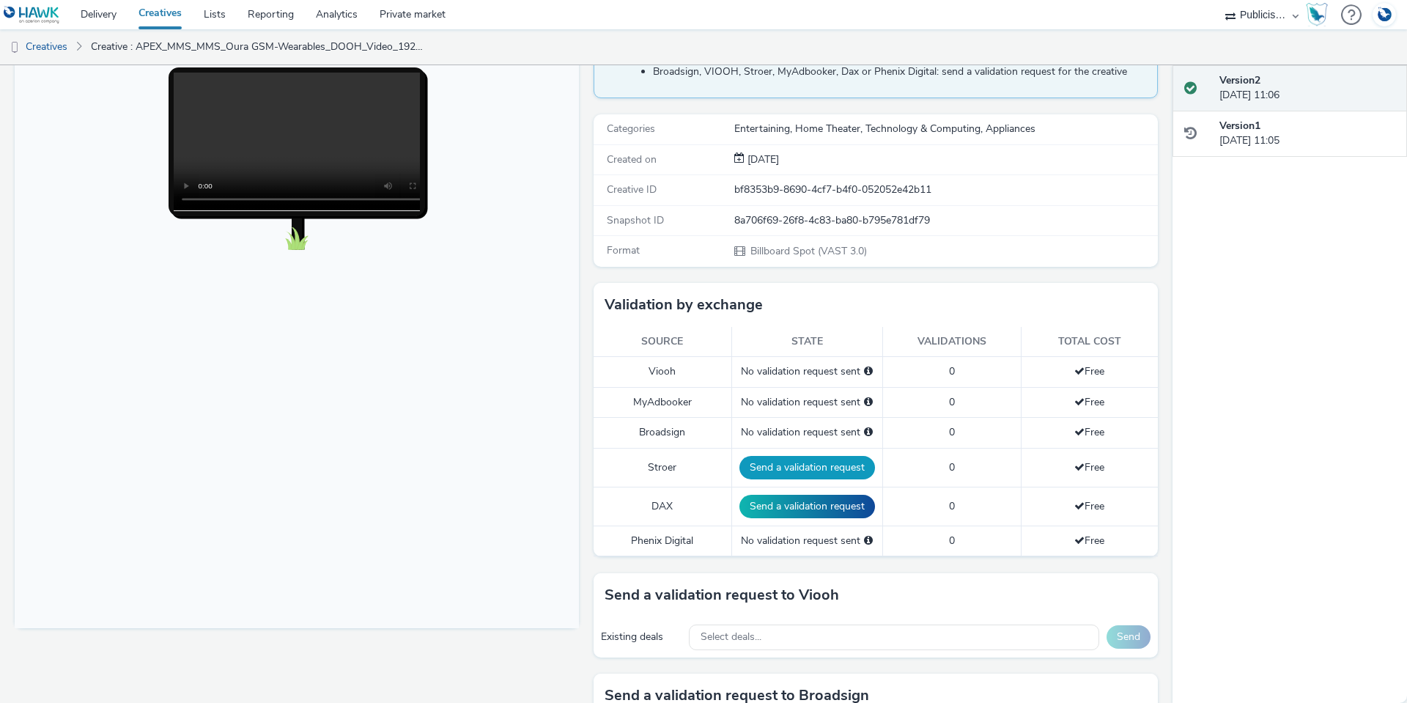
click at [778, 468] on button "Send a validation request" at bounding box center [807, 467] width 136 height 23
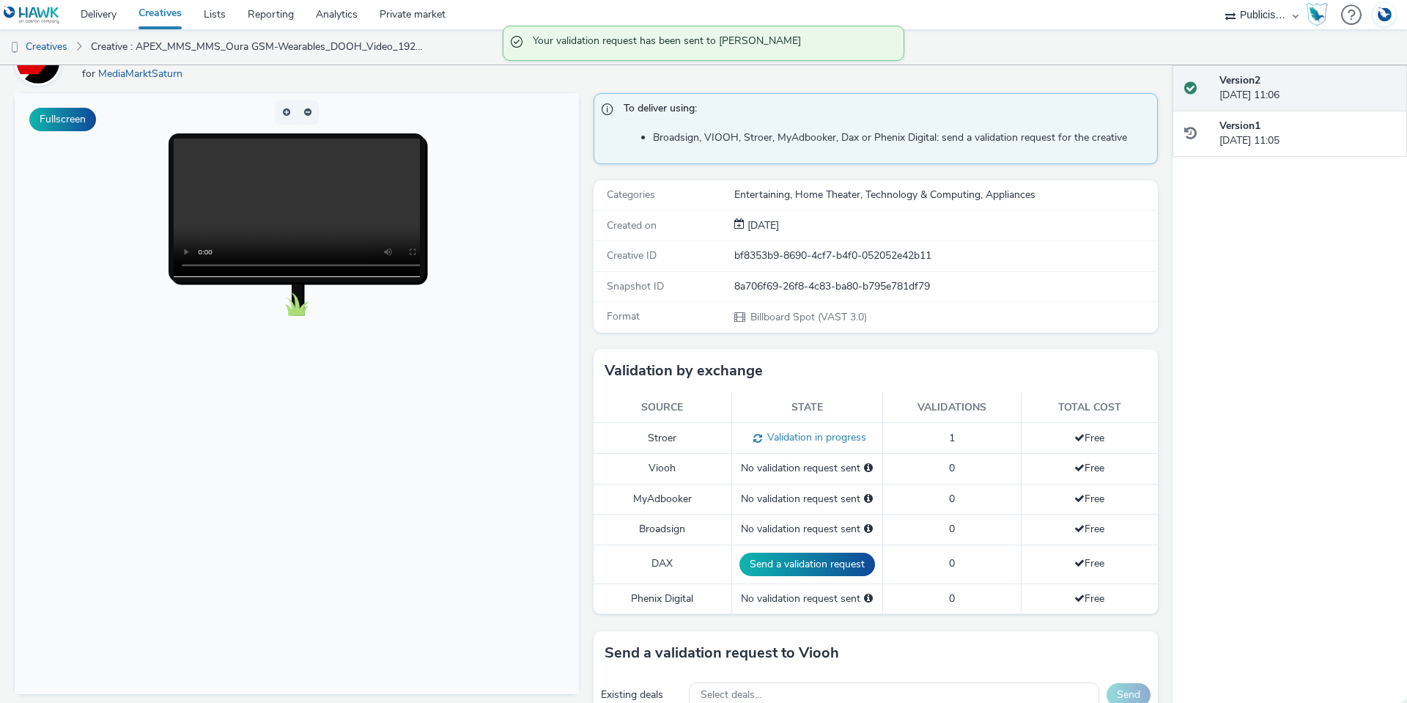
scroll to position [0, 0]
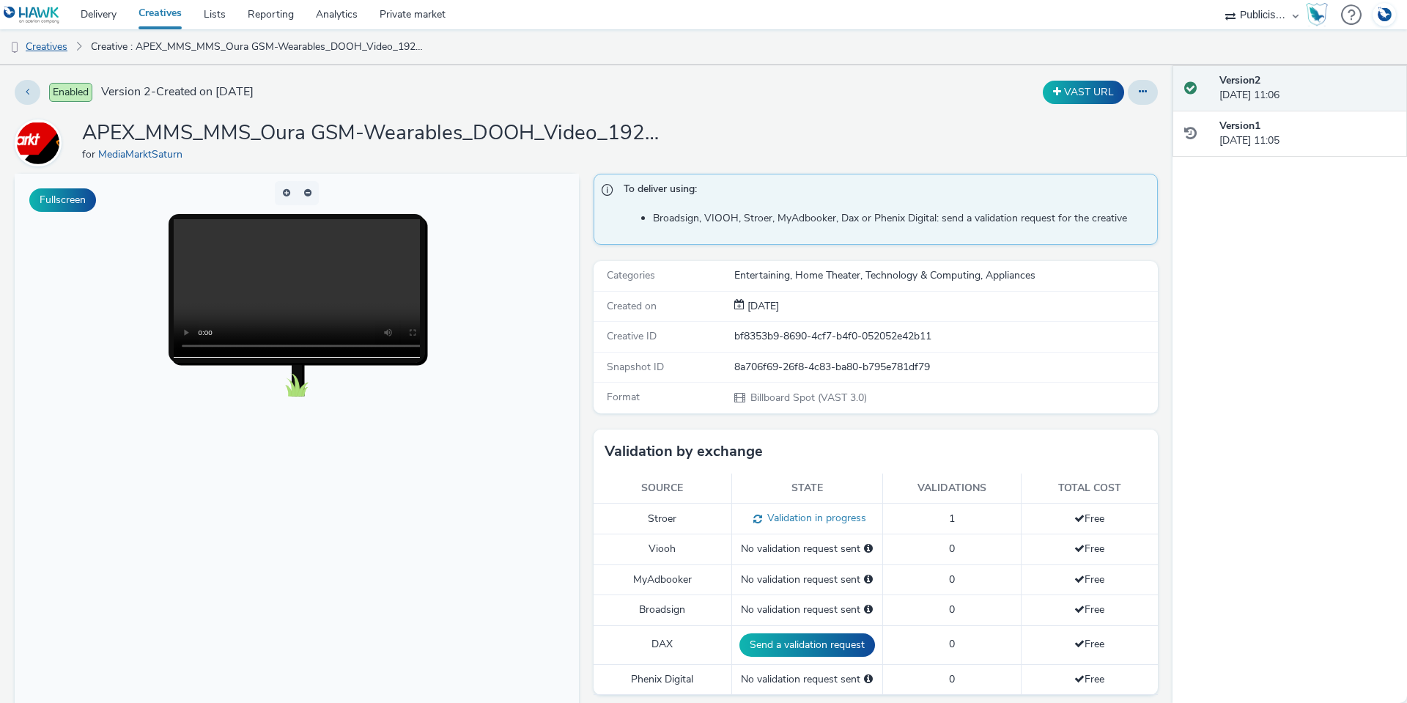
click at [47, 45] on link "Creatives" at bounding box center [37, 46] width 75 height 35
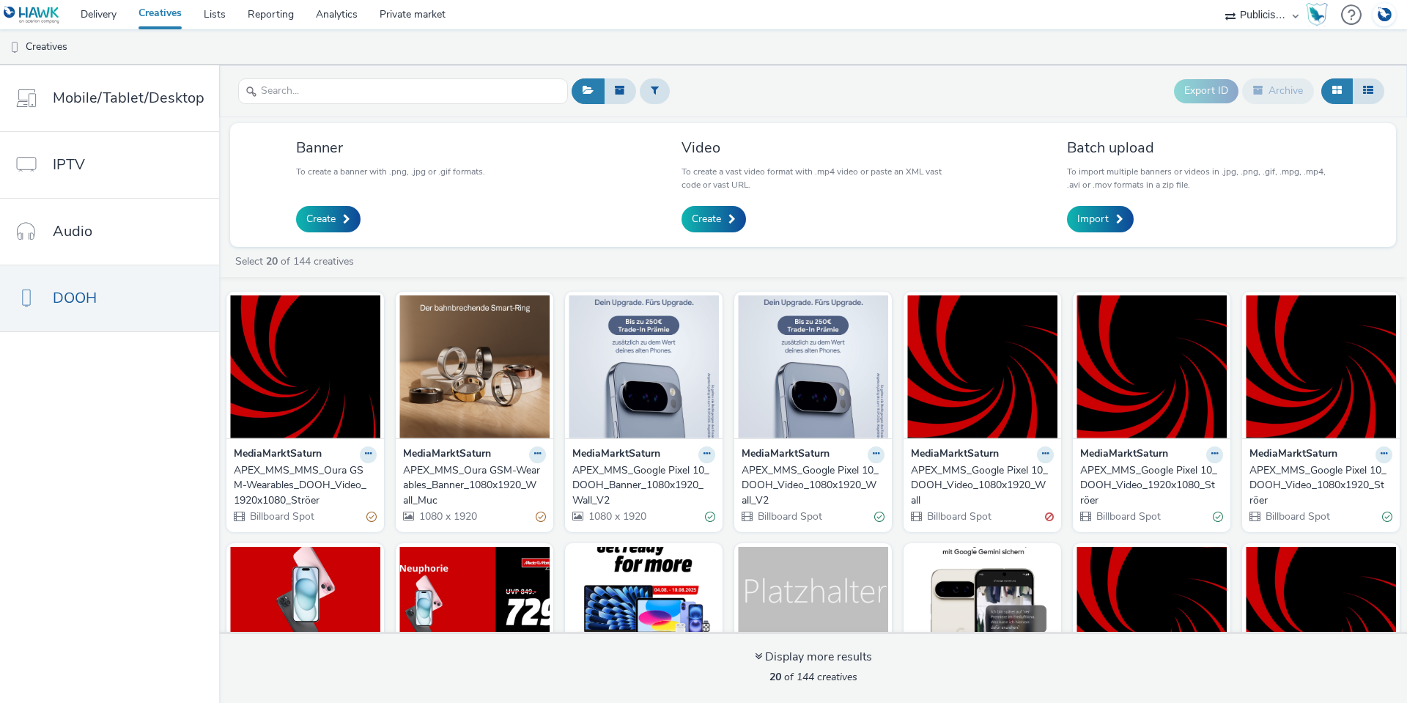
scroll to position [73, 0]
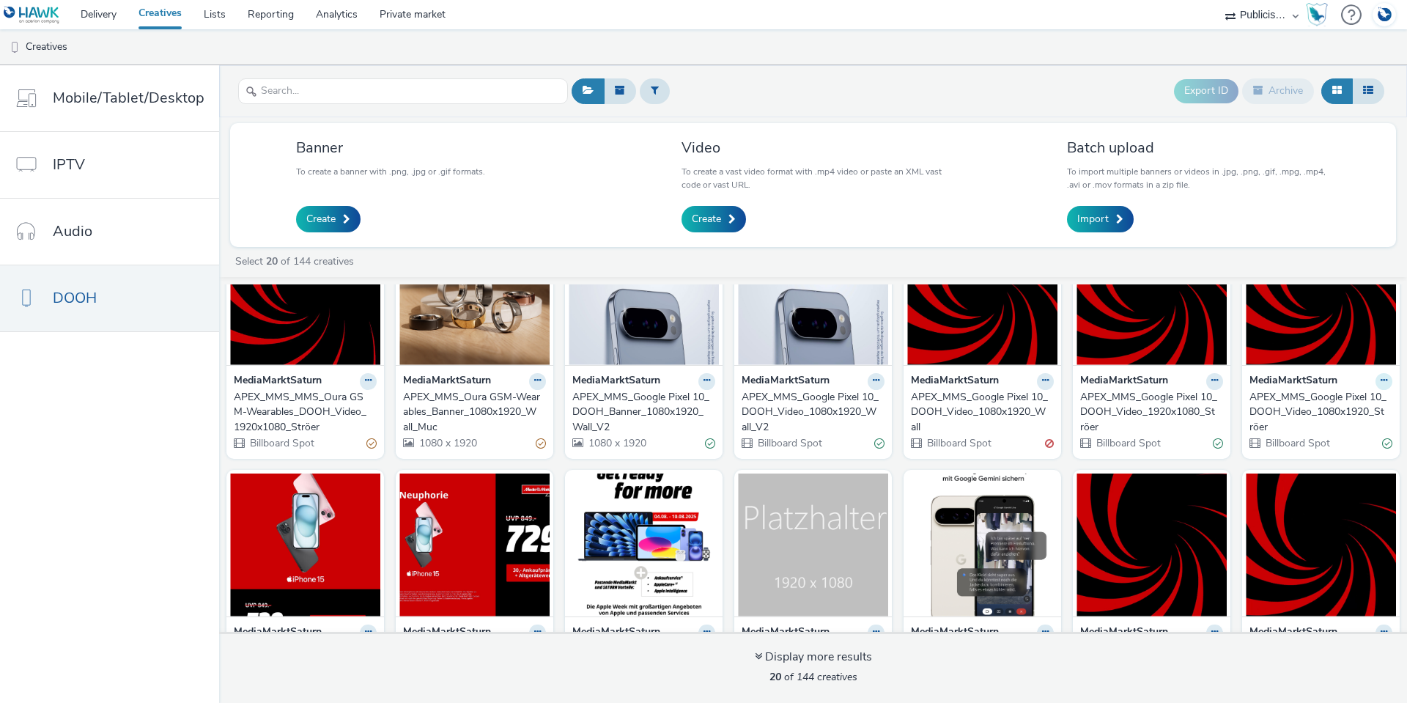
click at [1381, 381] on icon at bounding box center [1384, 380] width 7 height 9
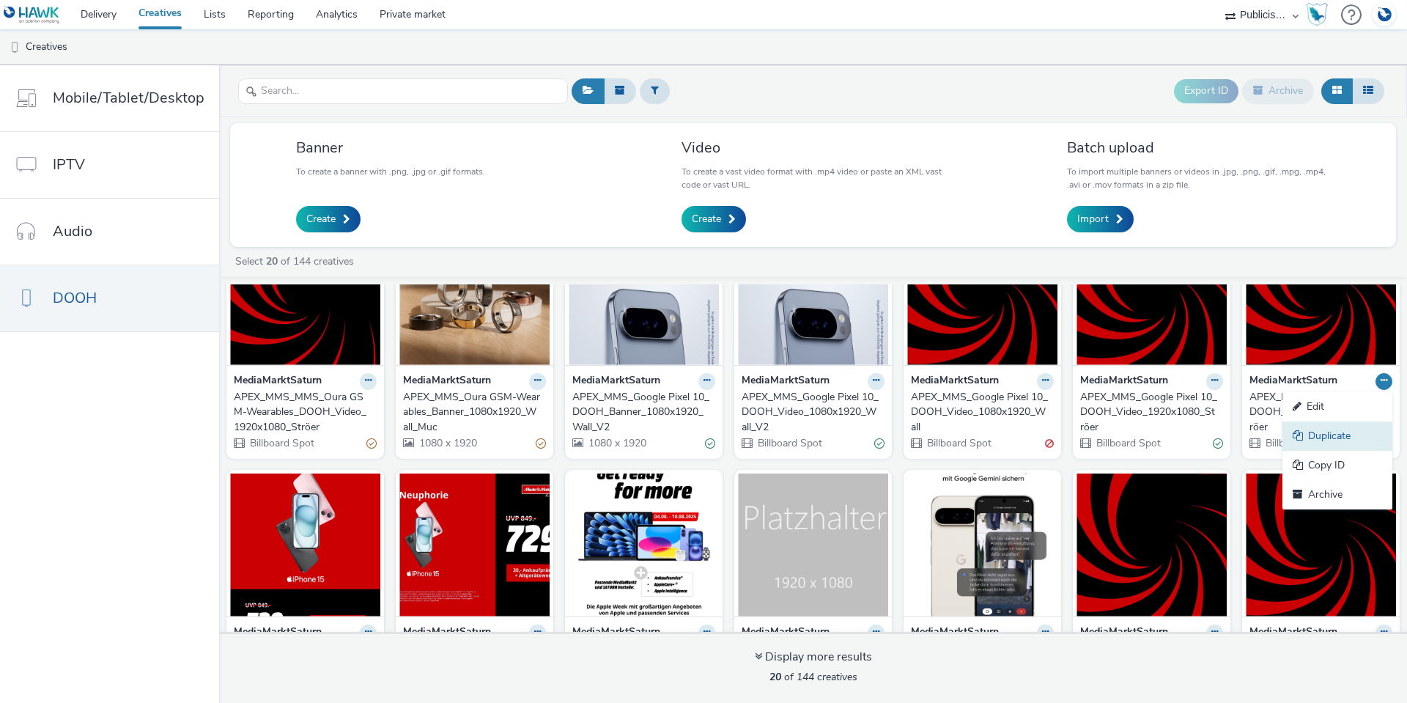
click at [1359, 443] on link "Duplicate" at bounding box center [1337, 435] width 110 height 29
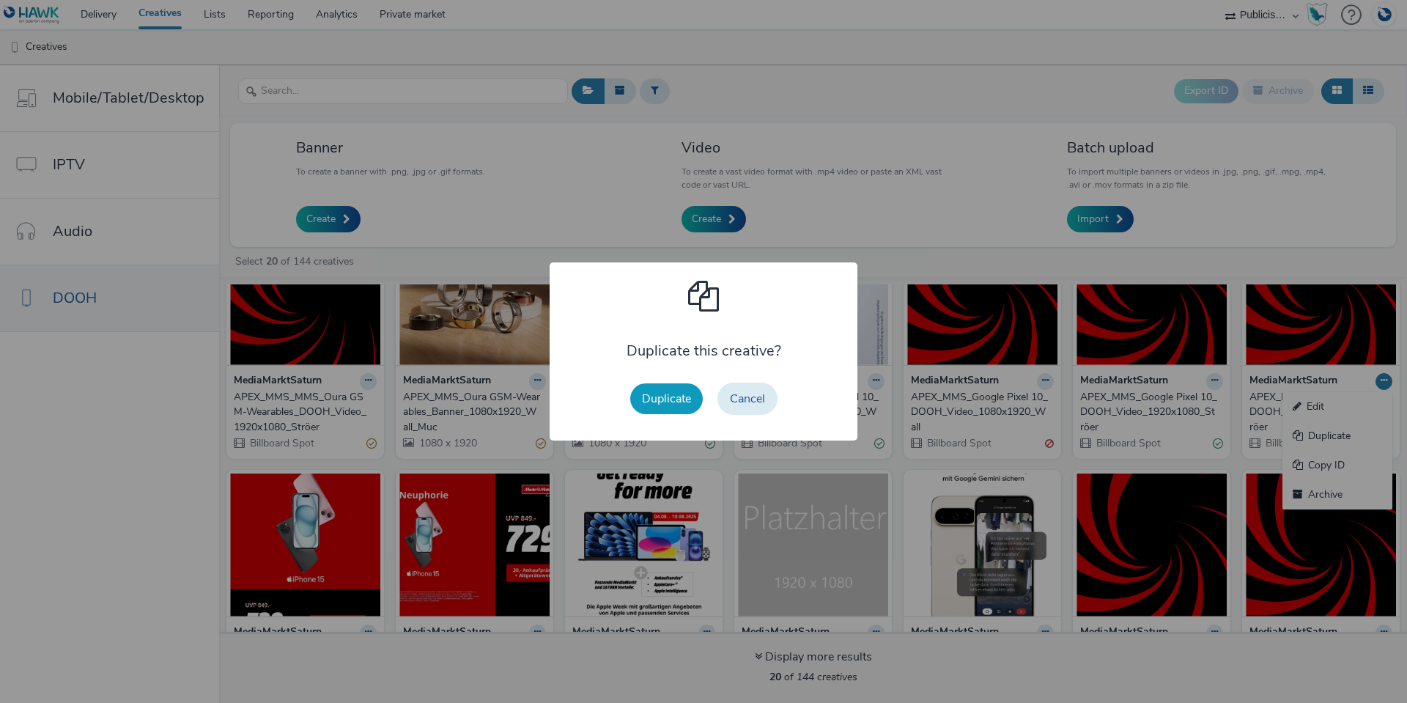
click at [649, 403] on button "Duplicate" at bounding box center [666, 398] width 73 height 31
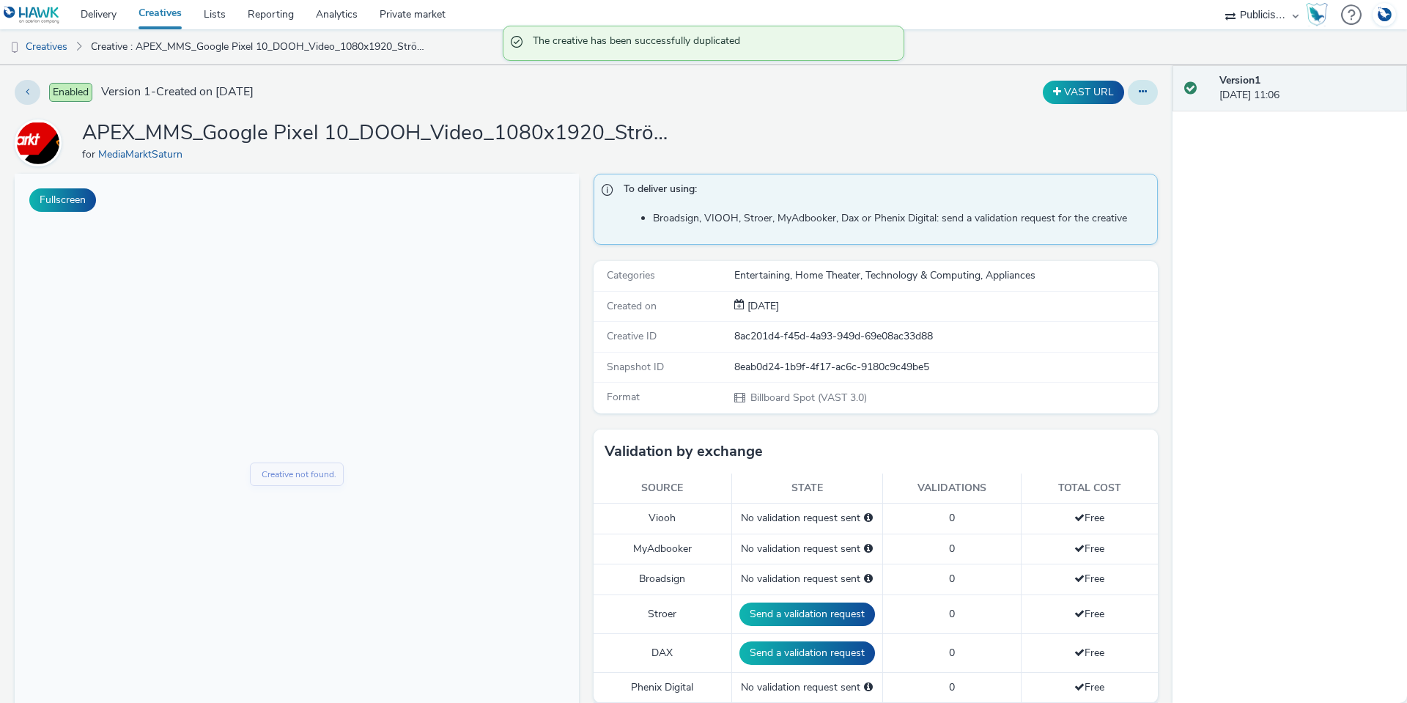
click at [1138, 90] on button at bounding box center [1143, 92] width 30 height 25
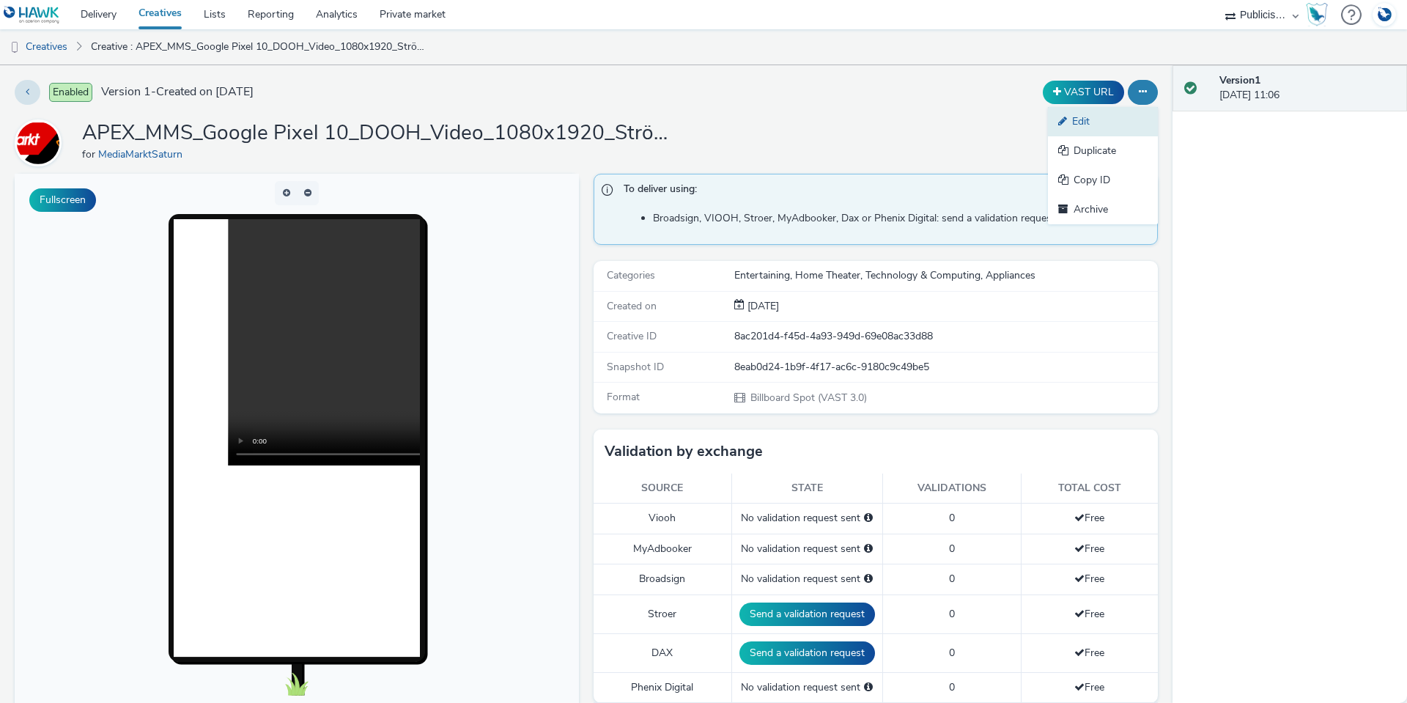
click at [1126, 124] on link "Edit" at bounding box center [1103, 121] width 110 height 29
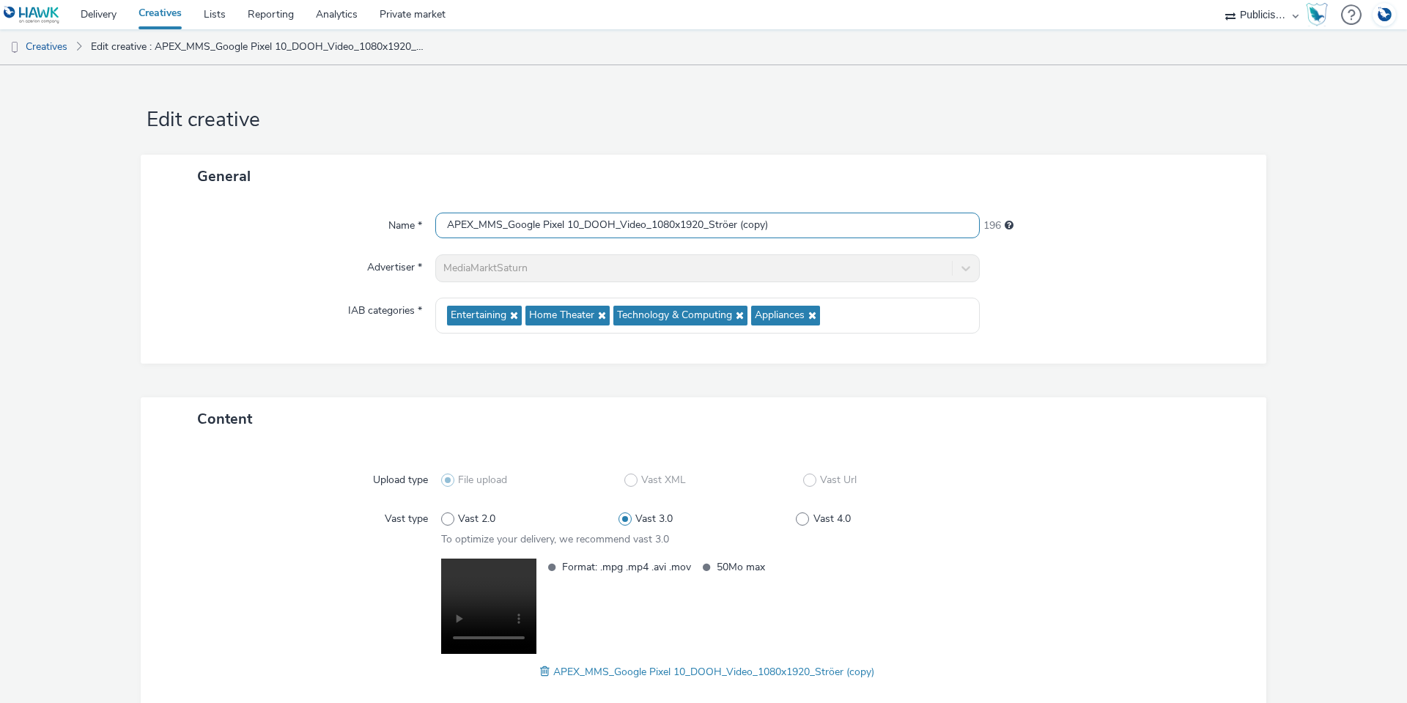
drag, startPoint x: 786, startPoint y: 223, endPoint x: 735, endPoint y: 226, distance: 50.6
click at [735, 226] on input "APEX_MMS_Google Pixel 10_DOOH_Video_1080x1920_Ströer (copy)" at bounding box center [707, 226] width 544 height 26
drag, startPoint x: 575, startPoint y: 224, endPoint x: 507, endPoint y: 222, distance: 68.2
click at [507, 222] on input "APEX_MMS_Google Pixel 10_DOOH_Video_1080x1920_Ströer" at bounding box center [707, 226] width 544 height 26
paste input "MMS_Oura GSM-Wearables"
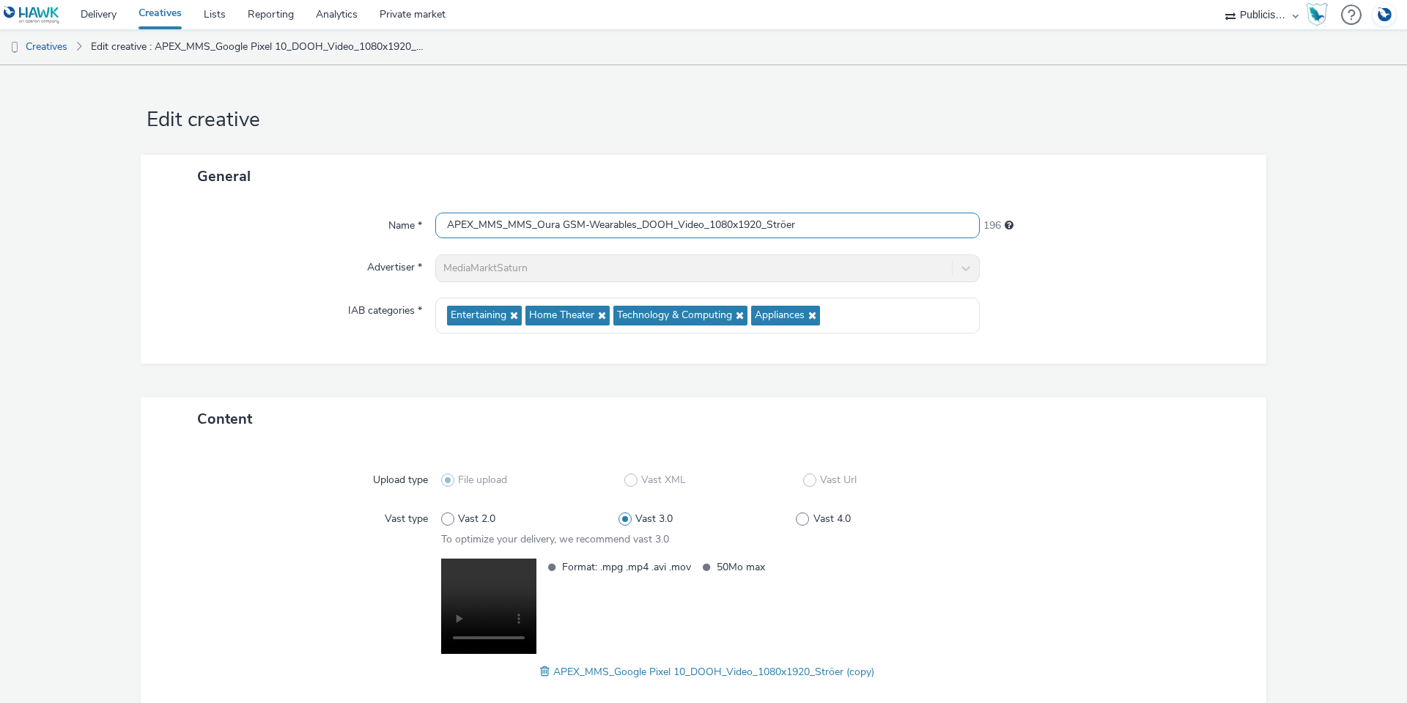
type input "APEX_MMS_MMS_Oura GSM-Wearables_DOOH_Video_1080x1920_Ströer"
click at [199, 278] on div "Advertiser *" at bounding box center [295, 268] width 280 height 28
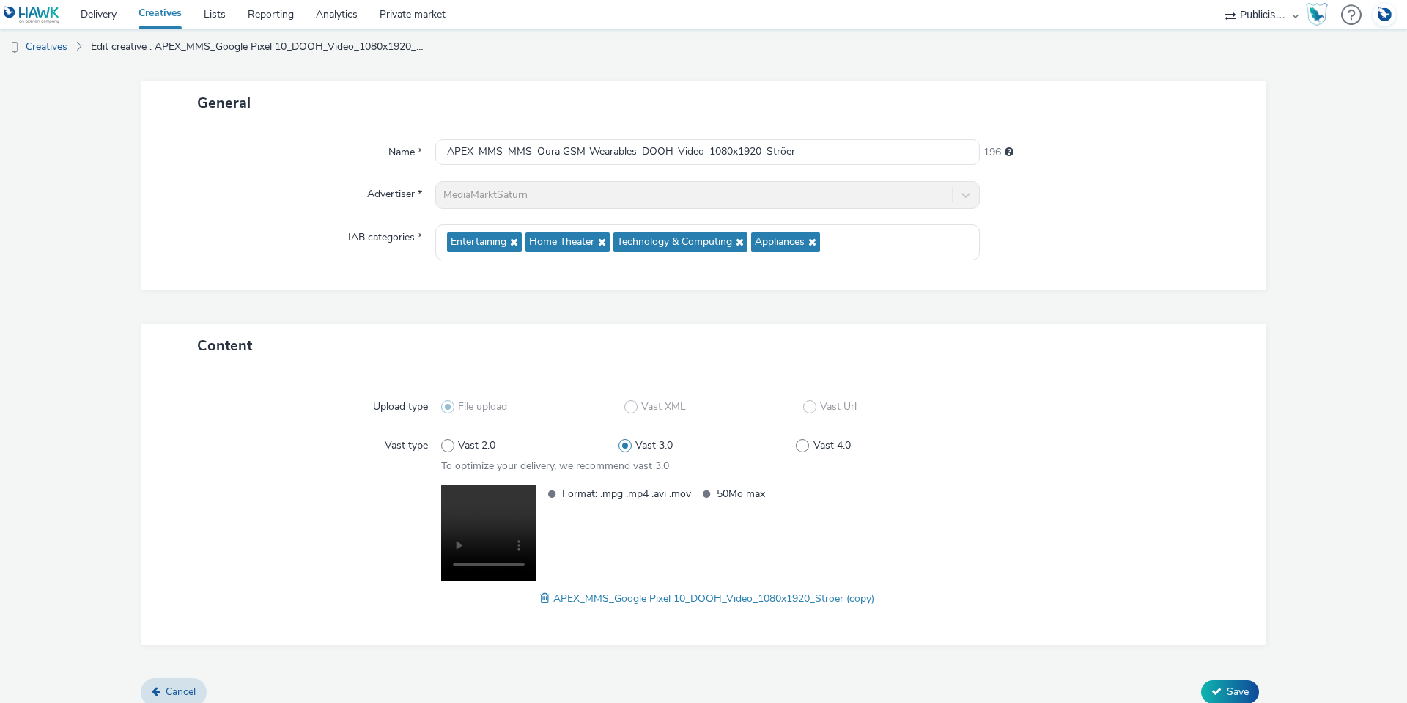
click at [540, 599] on span at bounding box center [546, 598] width 13 height 16
drag, startPoint x: 327, startPoint y: 16, endPoint x: 1238, endPoint y: 668, distance: 1120.4
click at [1233, 643] on div "Upload type File upload Vast XML Vast Url Vast type Vast 2.0 Vast 3.0 Vast 4.0 …" at bounding box center [704, 506] width 1126 height 278
click at [1235, 689] on span "Save" at bounding box center [1238, 691] width 22 height 14
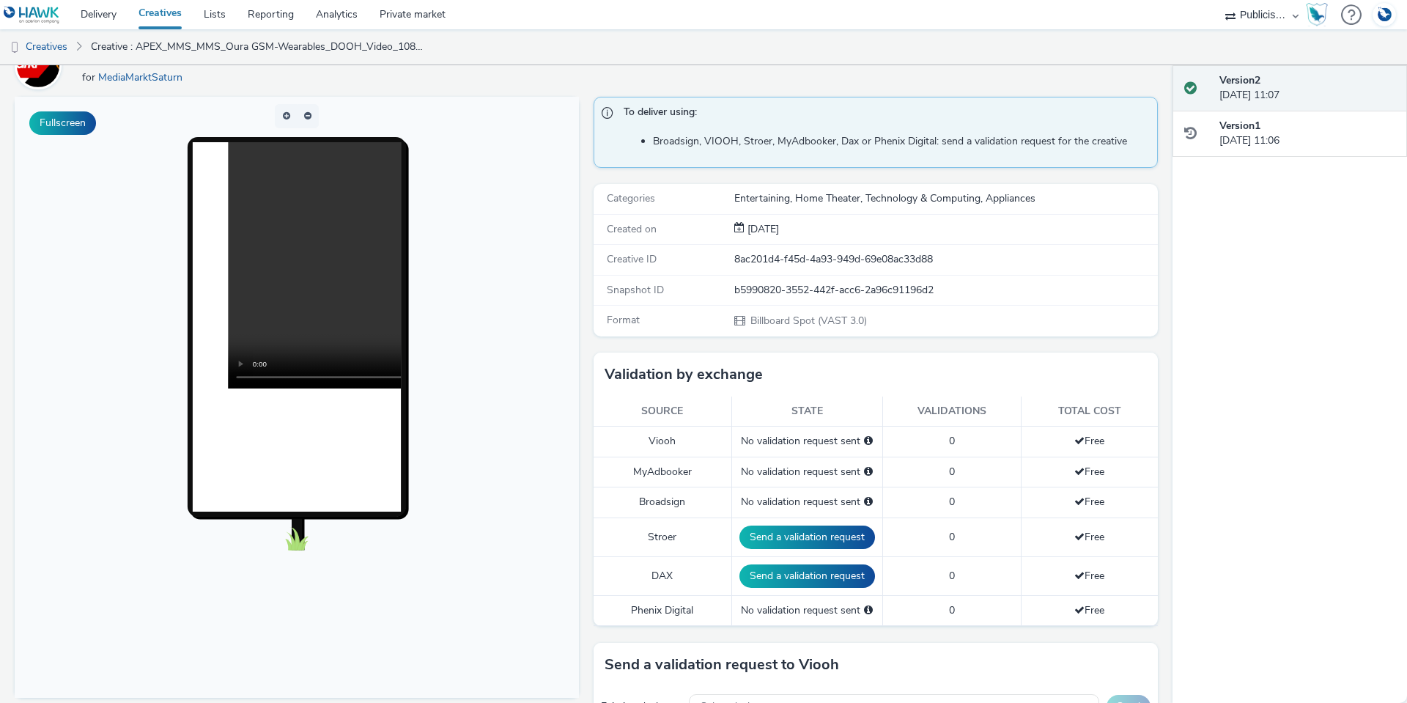
scroll to position [73, 0]
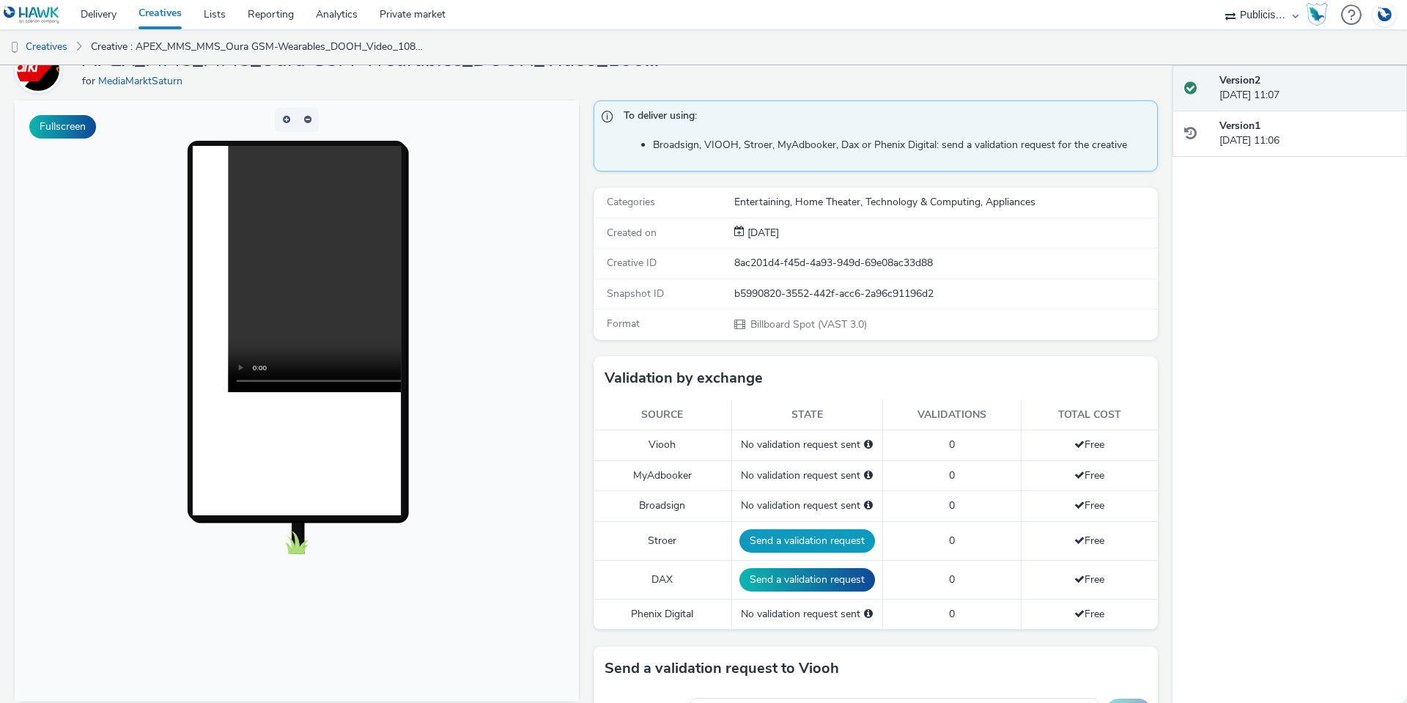
click at [809, 541] on button "Send a validation request" at bounding box center [807, 540] width 136 height 23
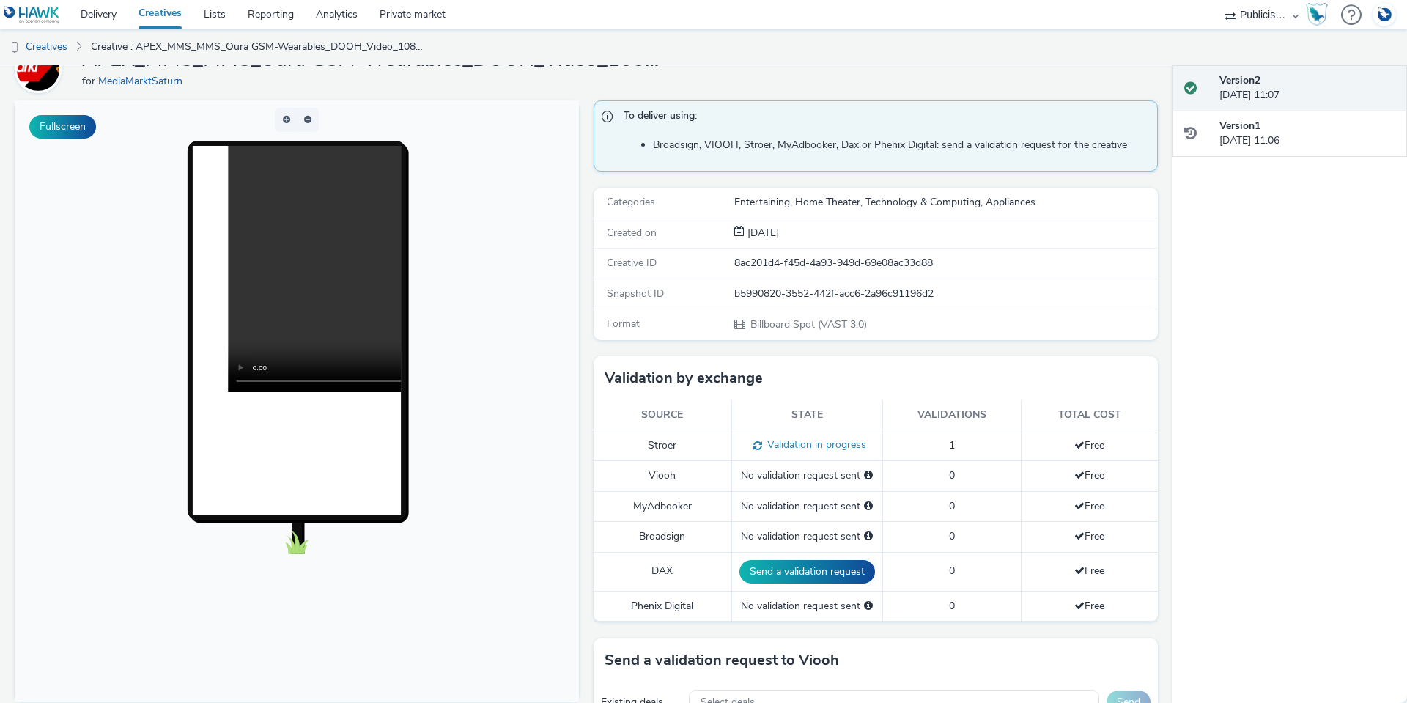
scroll to position [147, 0]
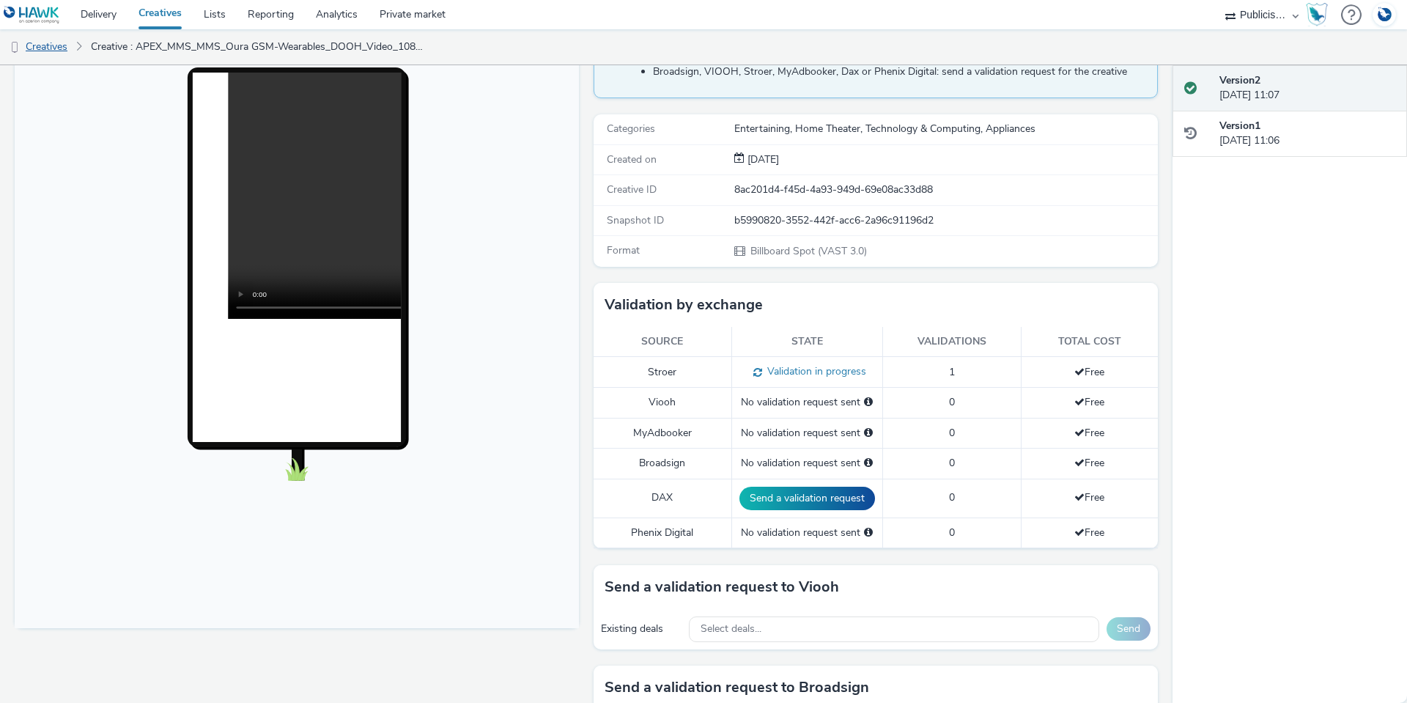
click at [52, 48] on link "Creatives" at bounding box center [37, 46] width 75 height 35
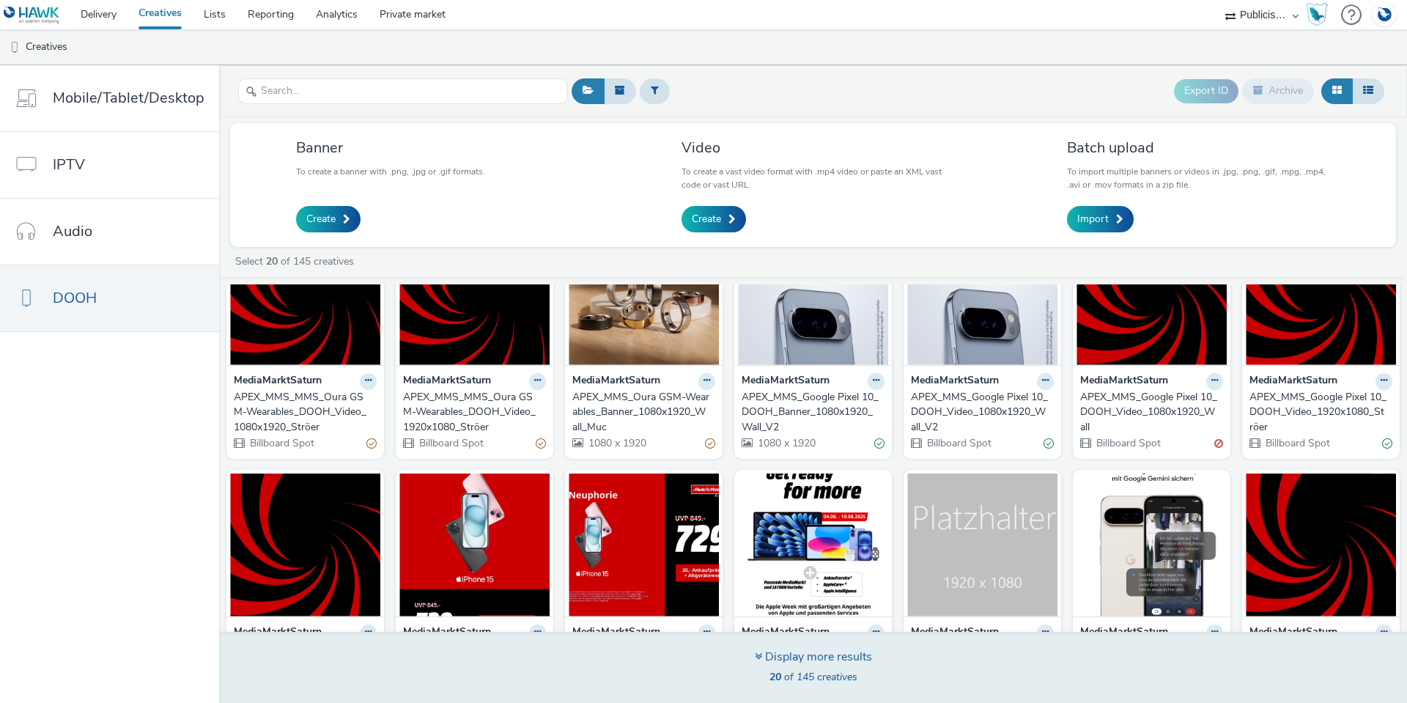
scroll to position [147, 0]
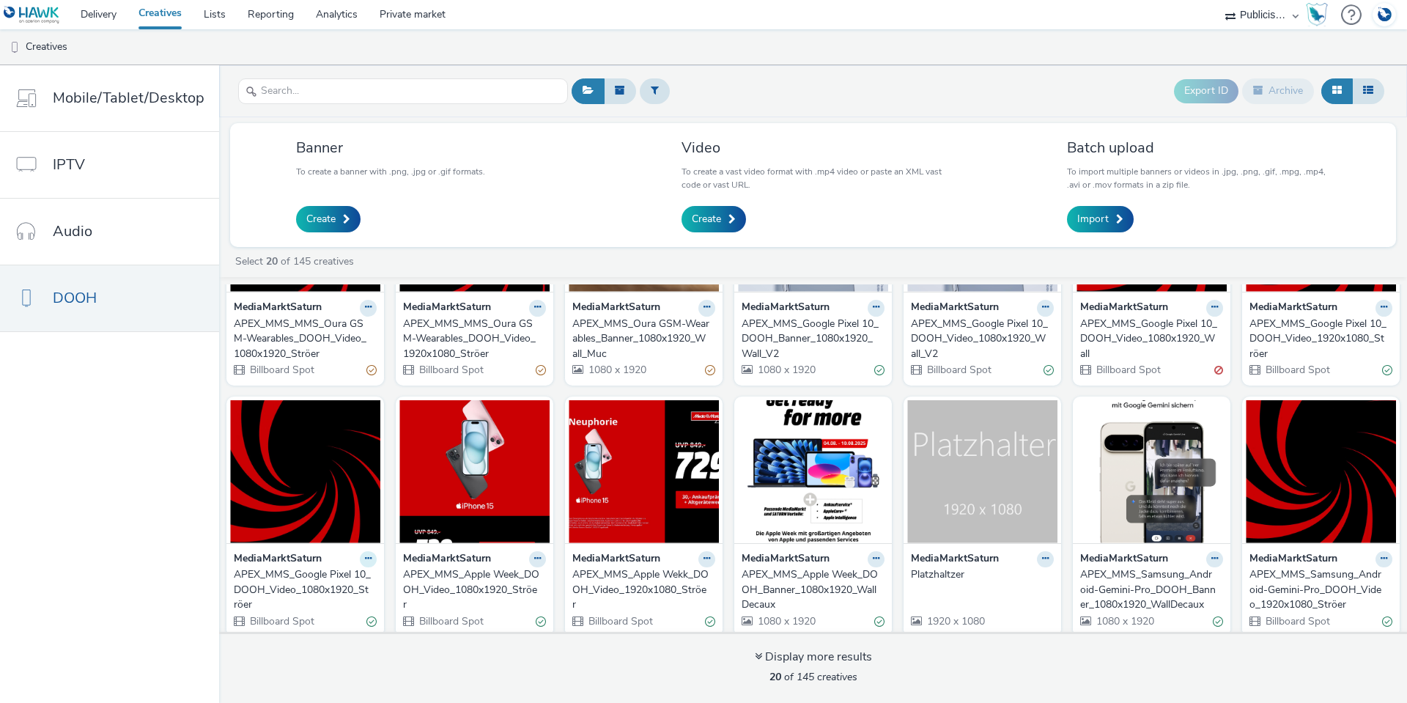
click at [365, 560] on icon at bounding box center [368, 558] width 7 height 9
click at [343, 606] on link "Duplicate" at bounding box center [322, 613] width 110 height 29
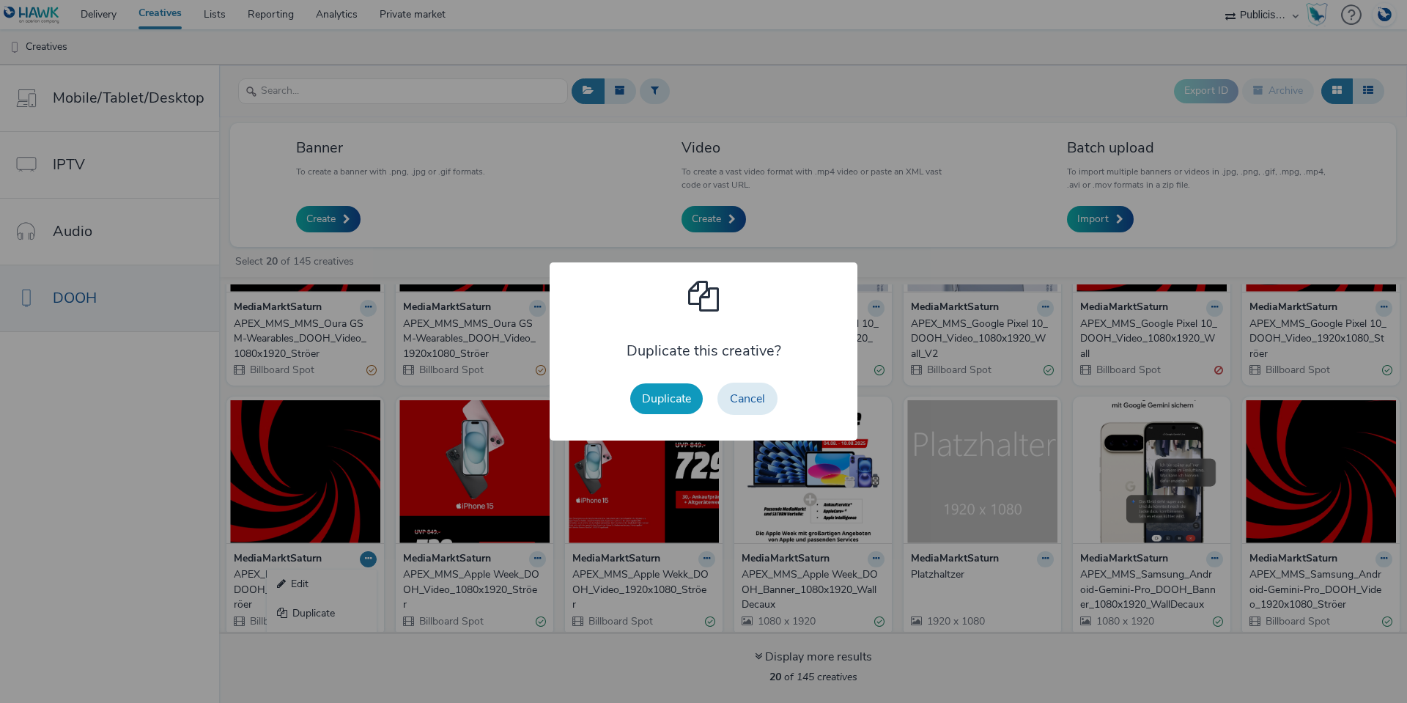
click at [670, 394] on button "Duplicate" at bounding box center [666, 398] width 73 height 31
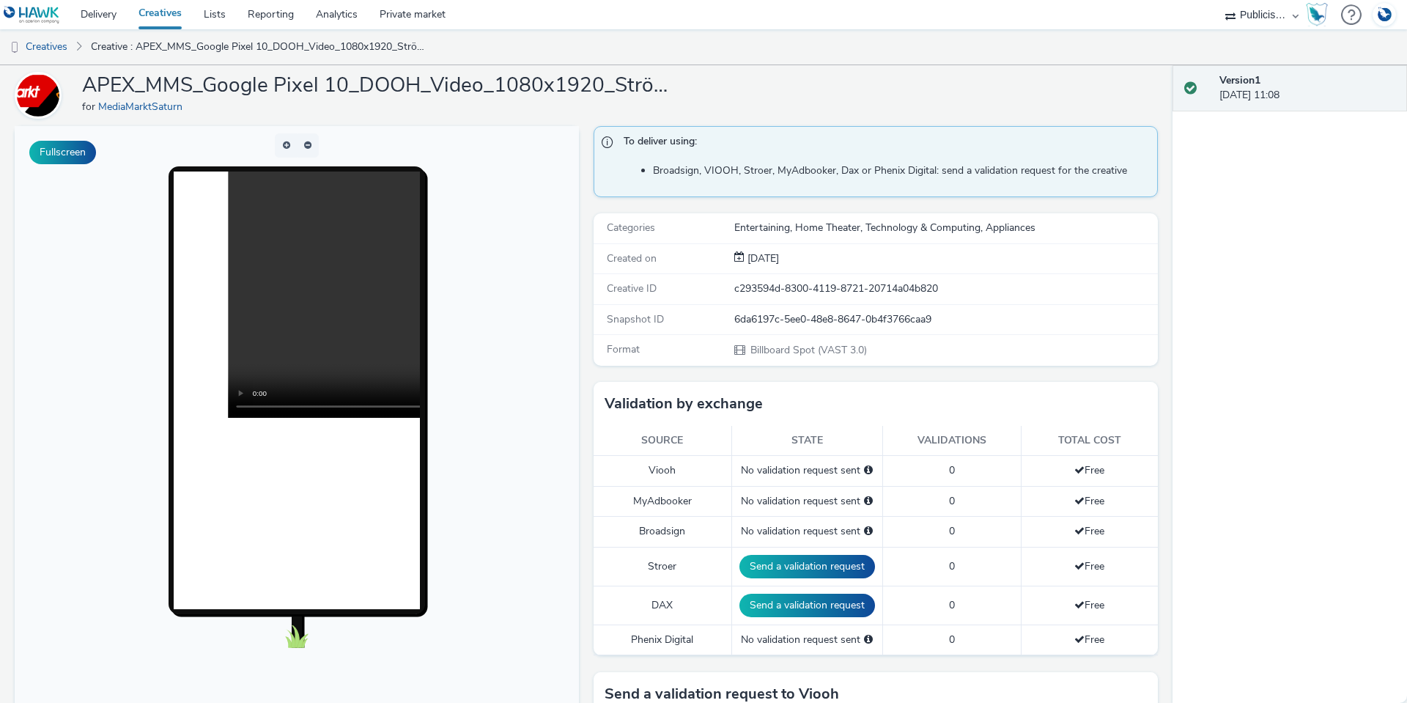
scroll to position [73, 0]
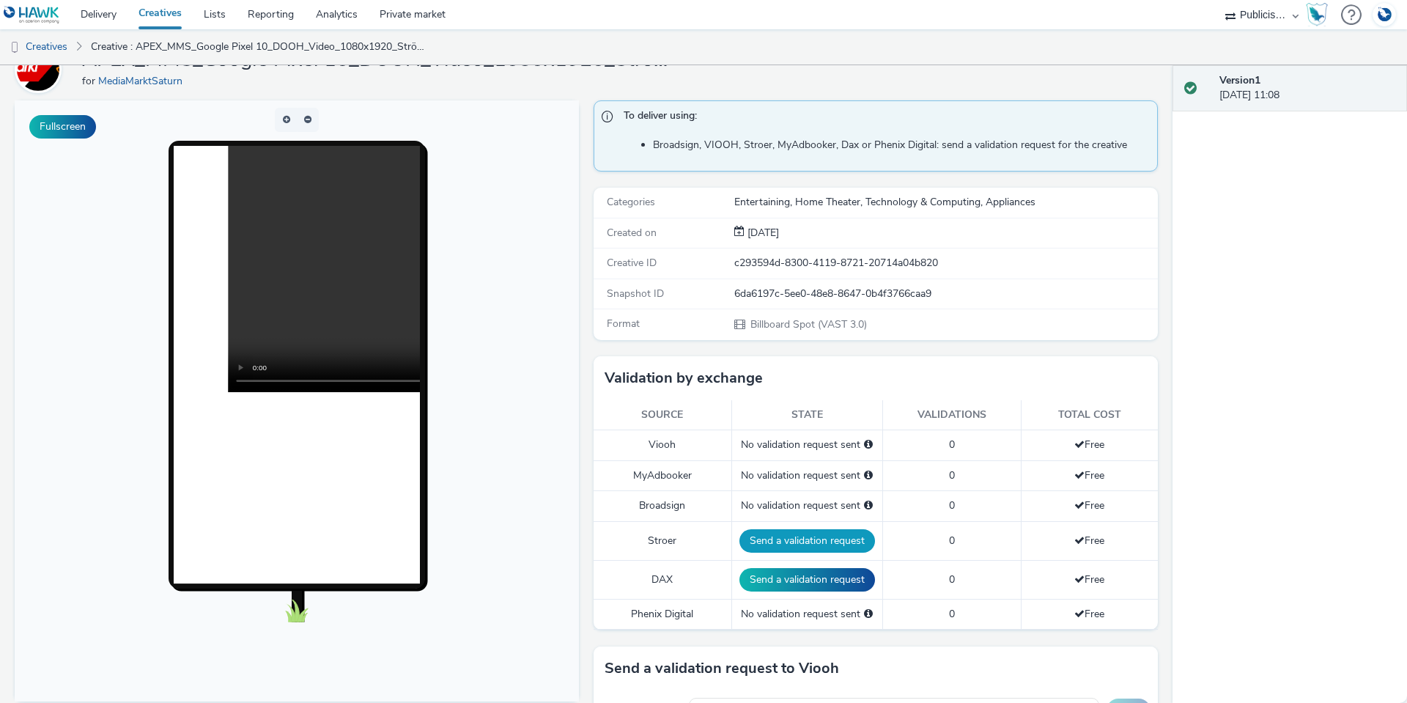
click at [766, 542] on button "Send a validation request" at bounding box center [807, 540] width 136 height 23
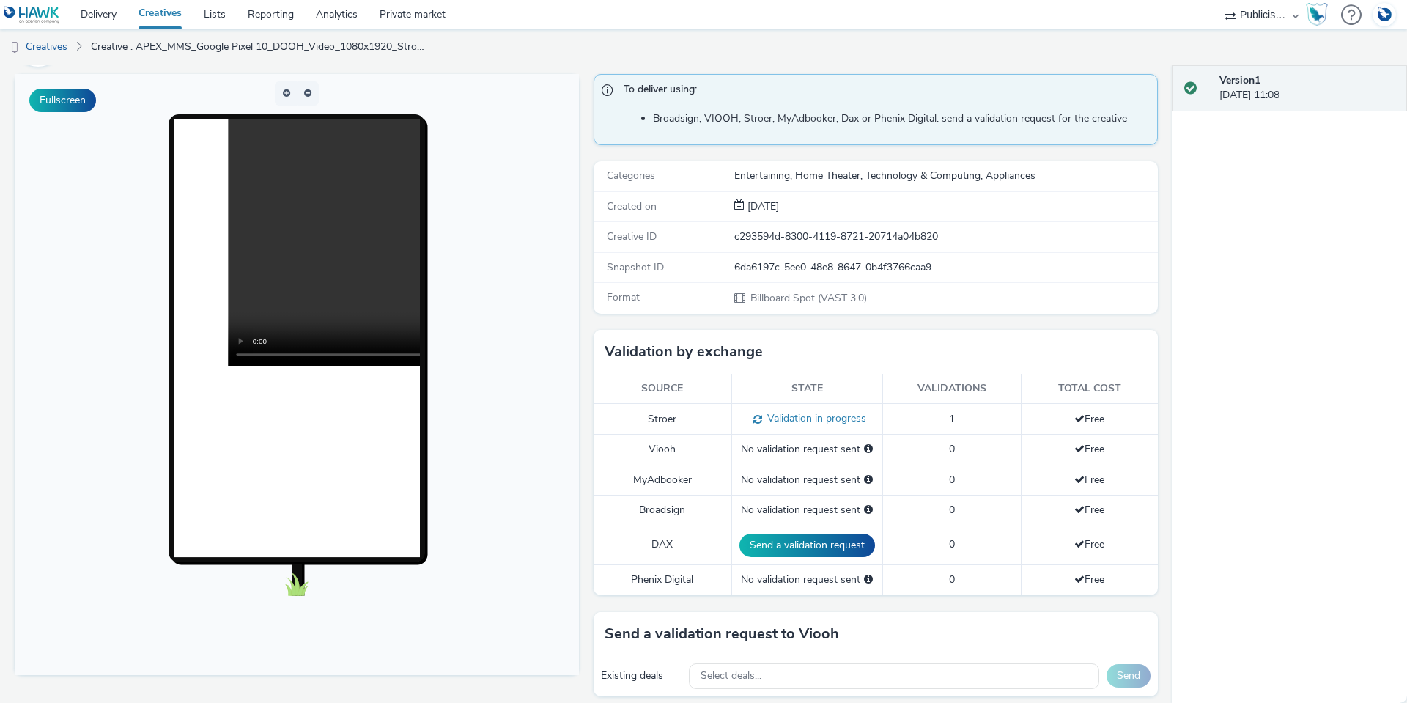
scroll to position [0, 0]
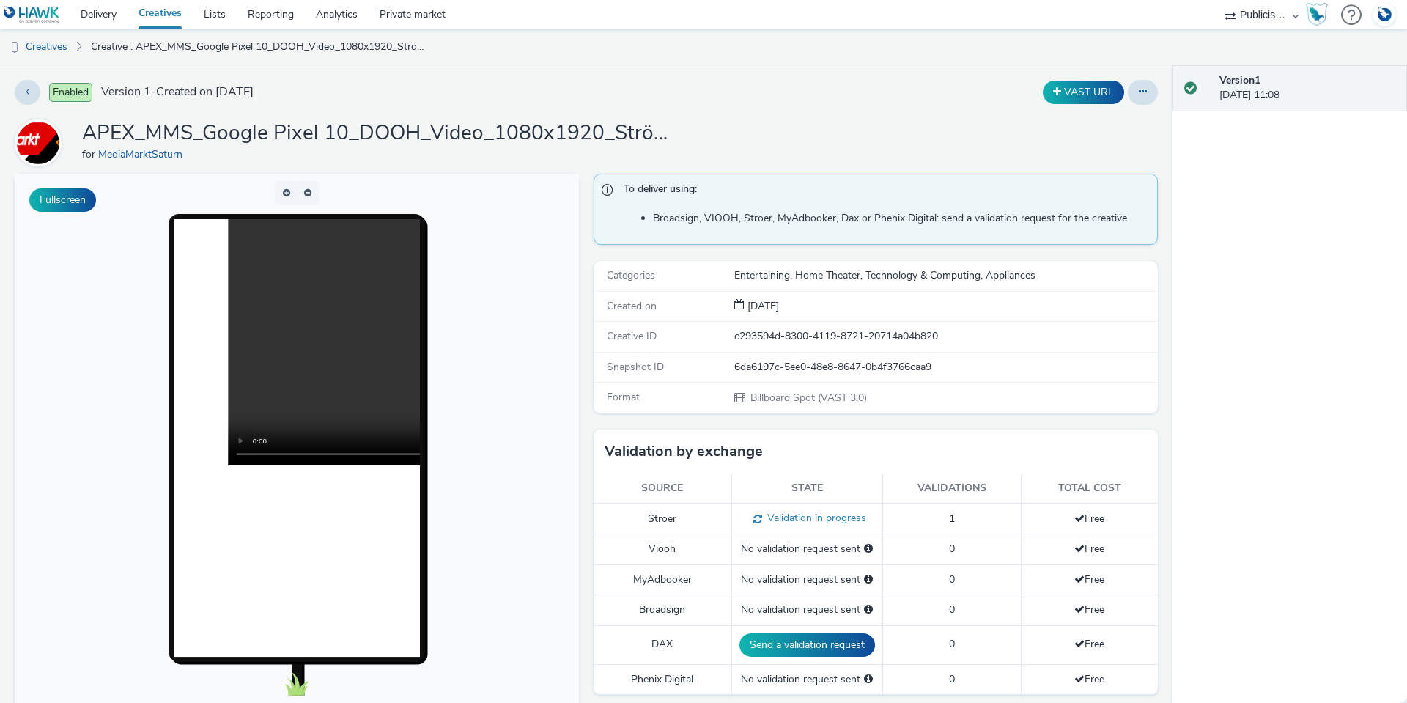
click at [56, 45] on link "Creatives" at bounding box center [37, 46] width 75 height 35
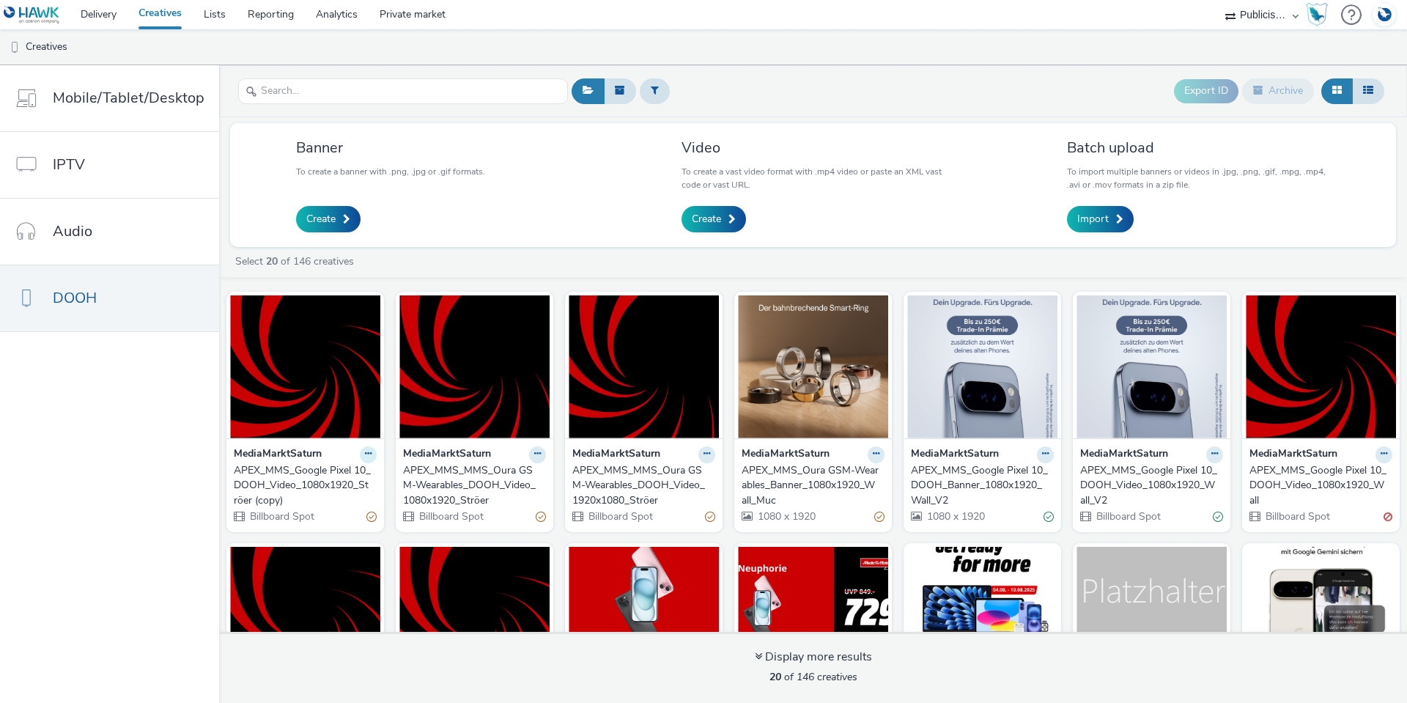
click at [365, 455] on icon at bounding box center [368, 453] width 7 height 9
click at [322, 484] on link "Edit" at bounding box center [322, 479] width 110 height 29
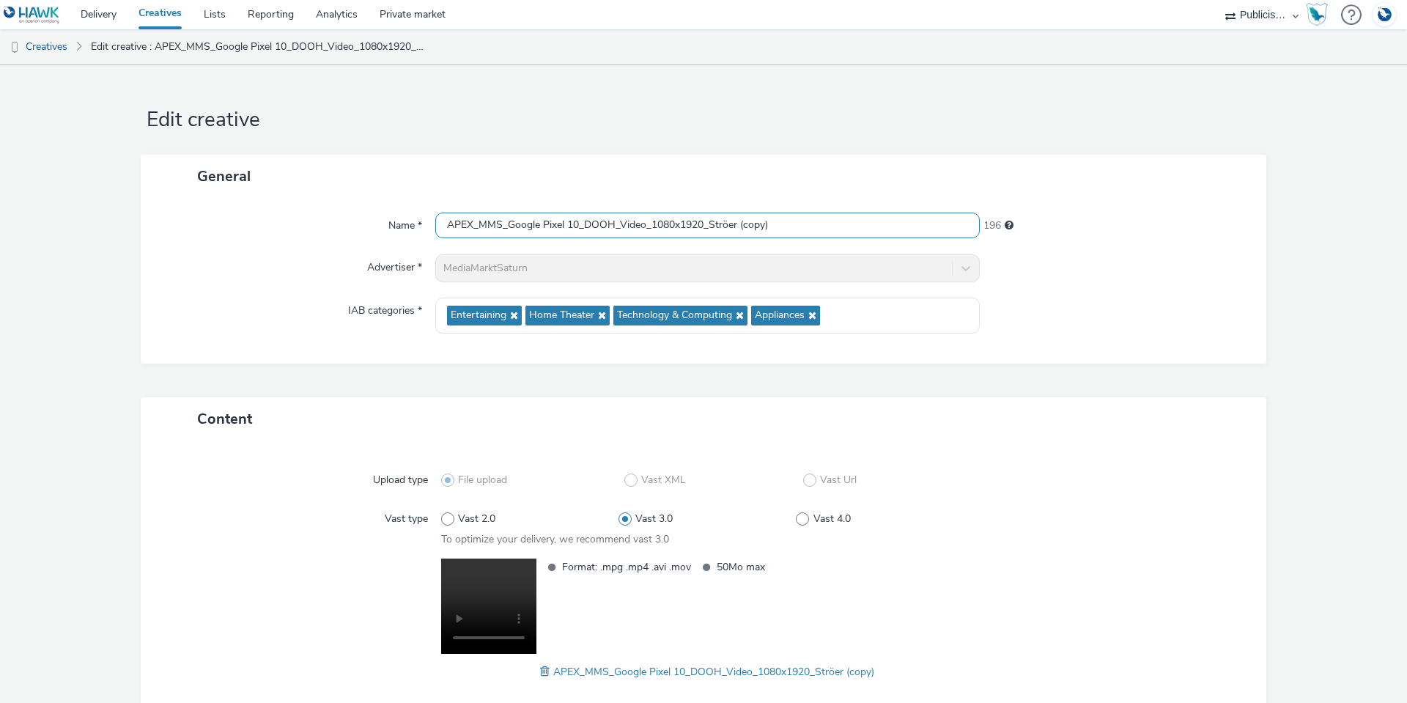
drag, startPoint x: 784, startPoint y: 220, endPoint x: 710, endPoint y: 226, distance: 74.2
click at [710, 226] on input "APEX_MMS_Google Pixel 10_DOOH_Video_1080x1920_Ströer (copy)" at bounding box center [707, 226] width 544 height 26
click at [1148, 307] on div at bounding box center [1116, 316] width 273 height 36
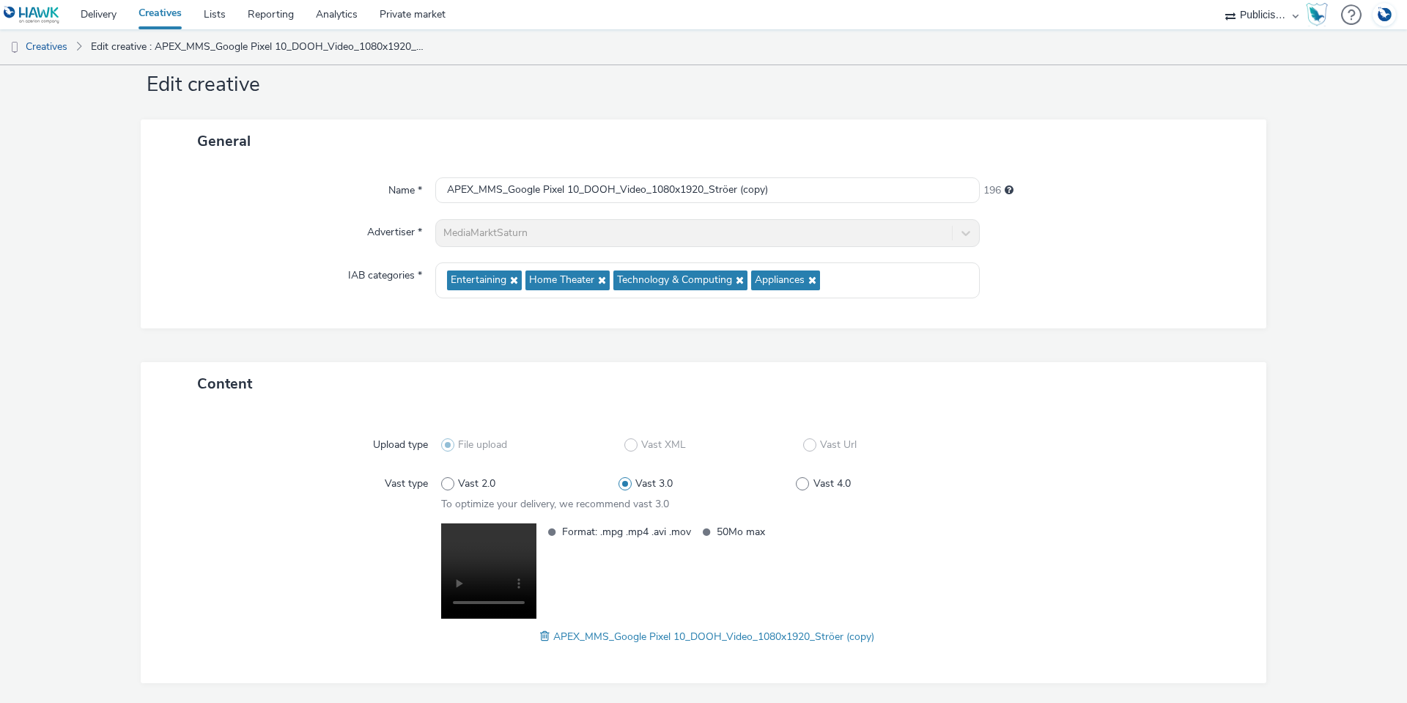
scroll to position [87, 0]
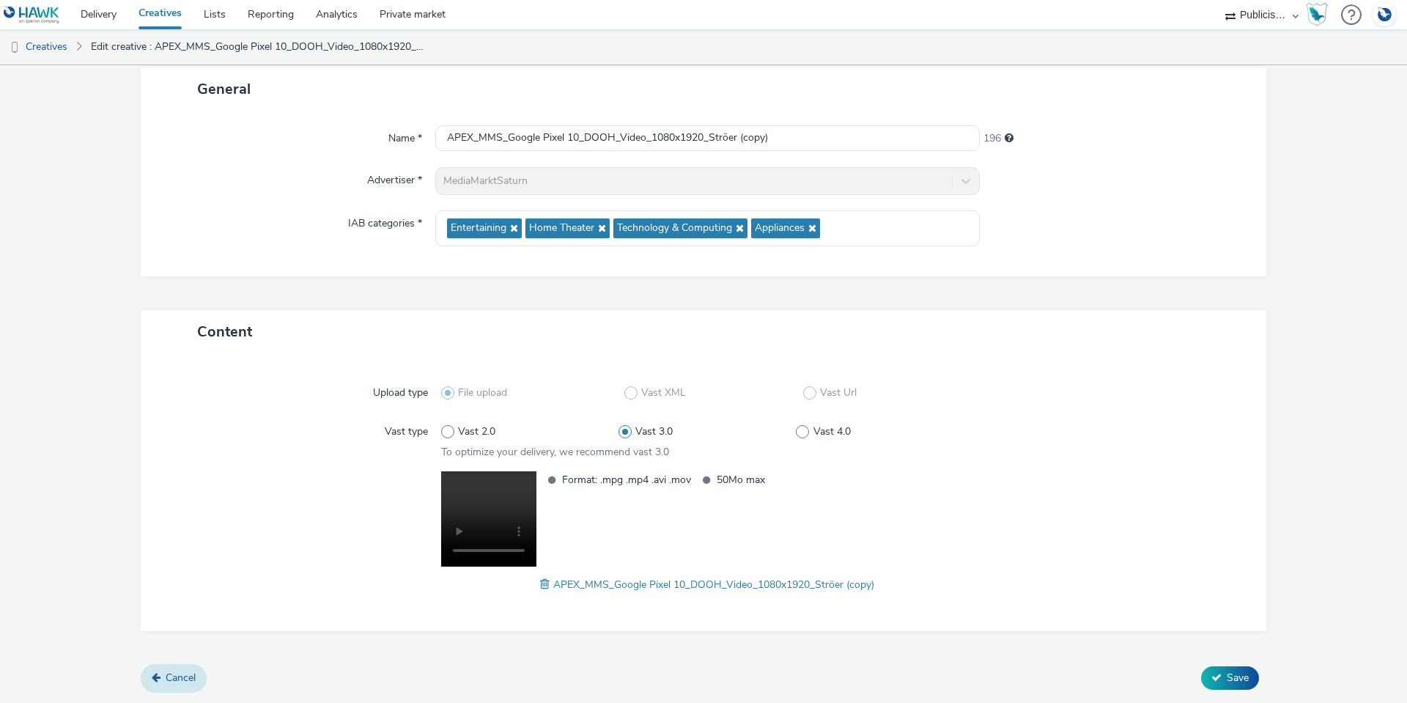
click at [183, 671] on span "Cancel" at bounding box center [181, 677] width 30 height 14
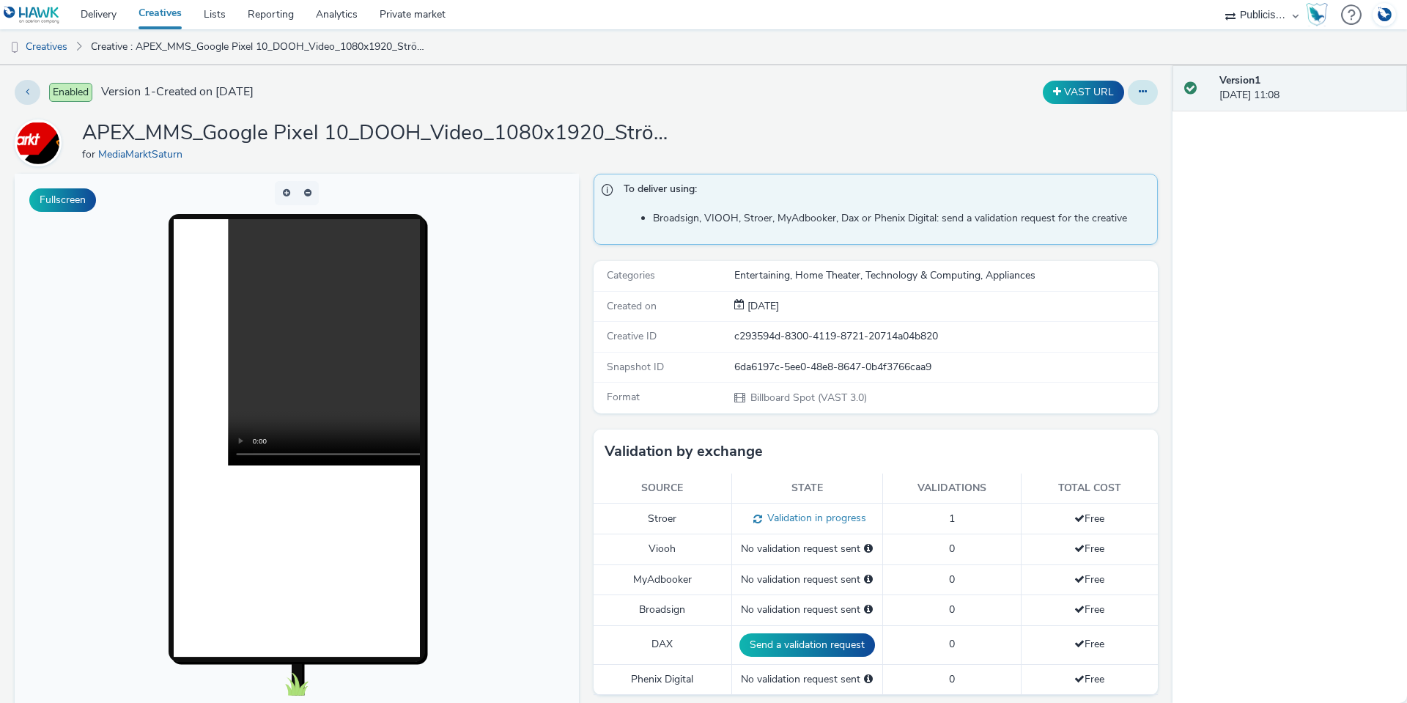
click at [1136, 92] on button at bounding box center [1143, 92] width 30 height 25
click at [1090, 214] on link "Archive" at bounding box center [1103, 209] width 110 height 29
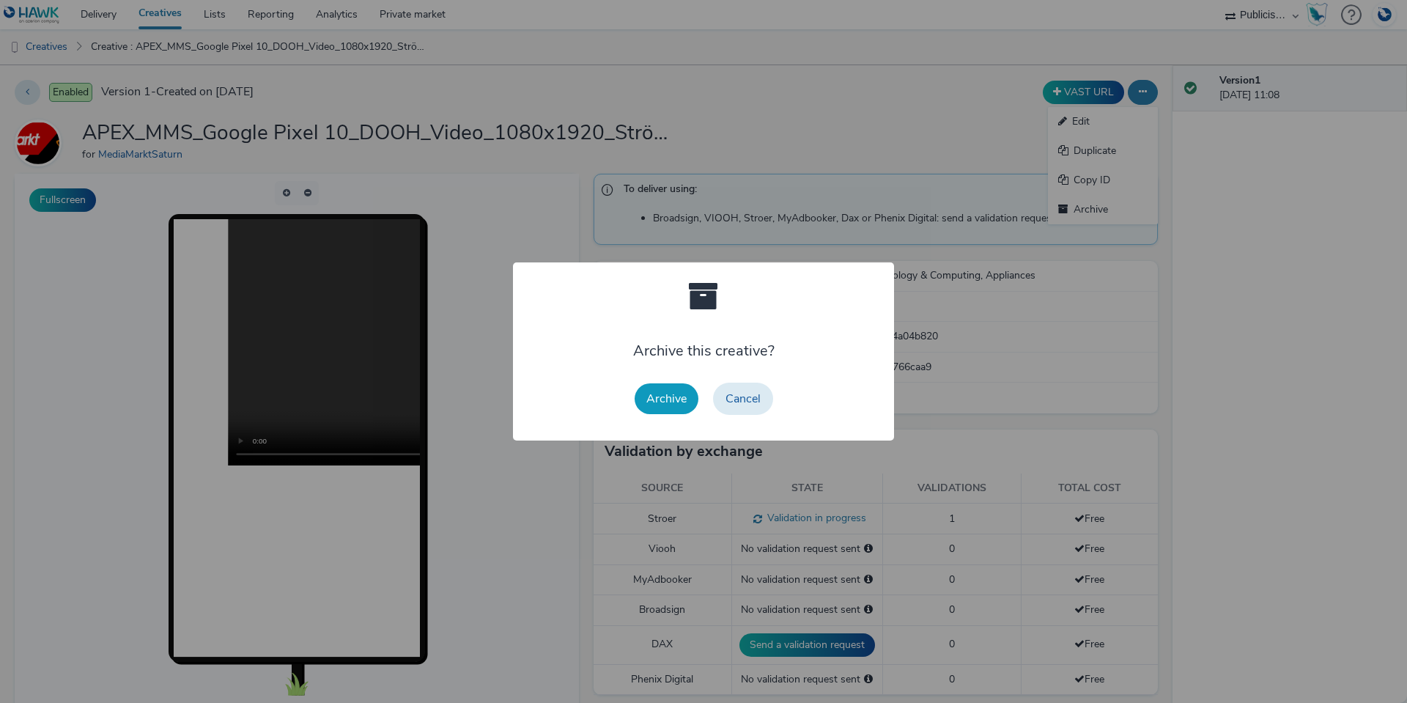
click at [671, 399] on button "Archive" at bounding box center [667, 398] width 64 height 31
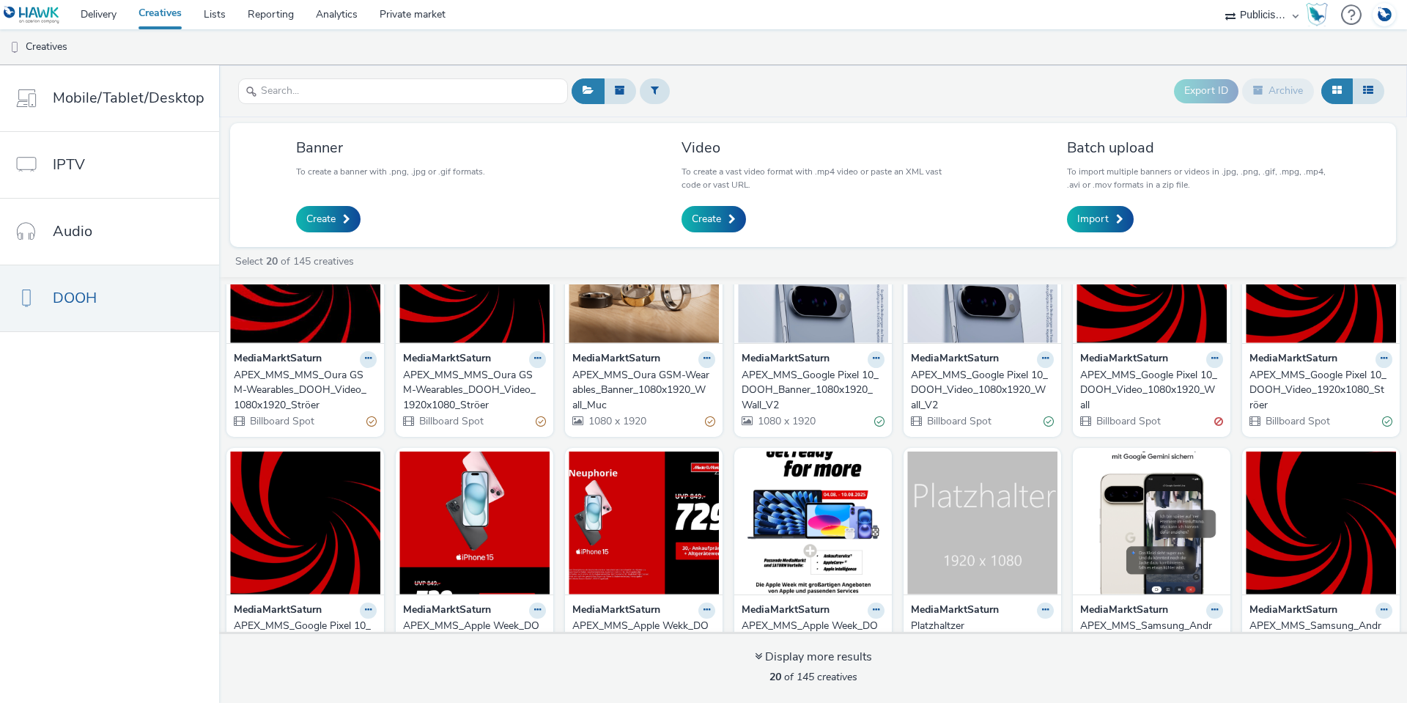
scroll to position [73, 0]
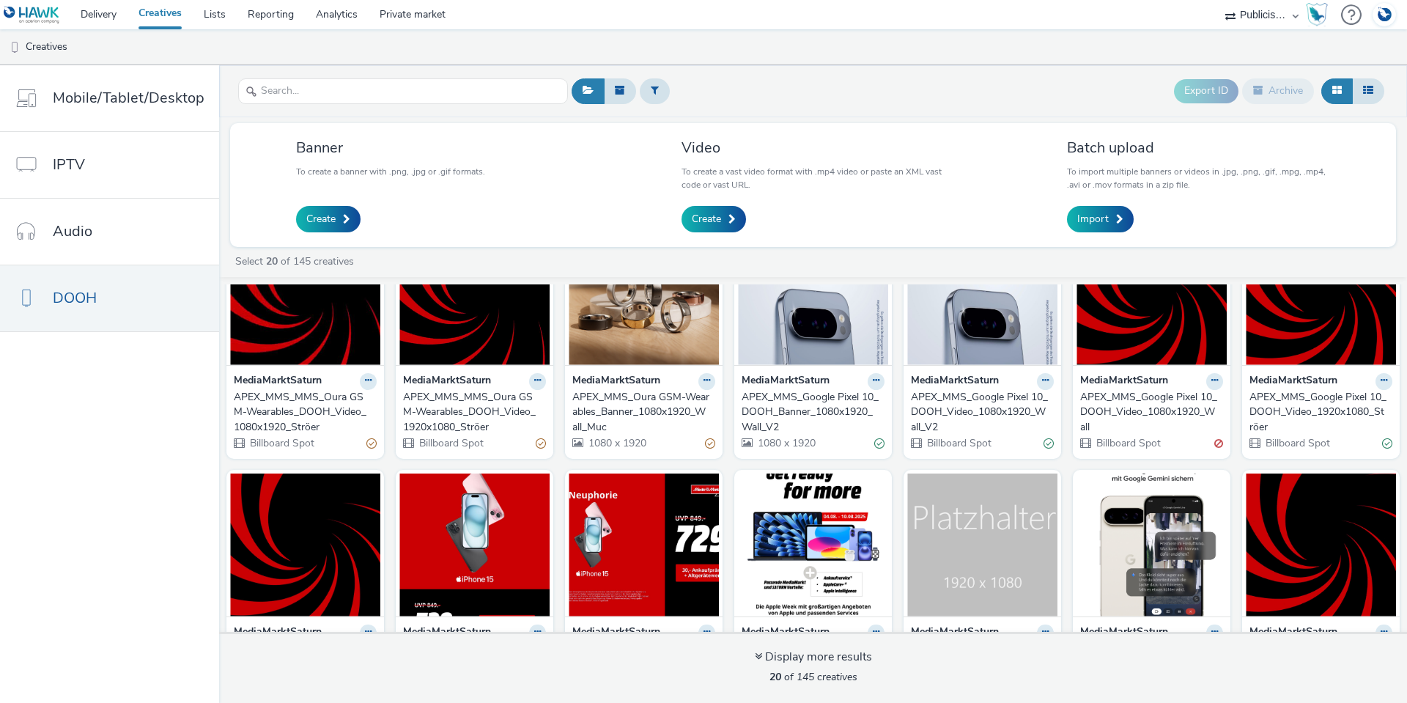
click at [421, 395] on div "APEX_MMS_MMS_Oura GSM-Wearables_DOOH_Video_1920x1080_Ströer" at bounding box center [471, 412] width 137 height 45
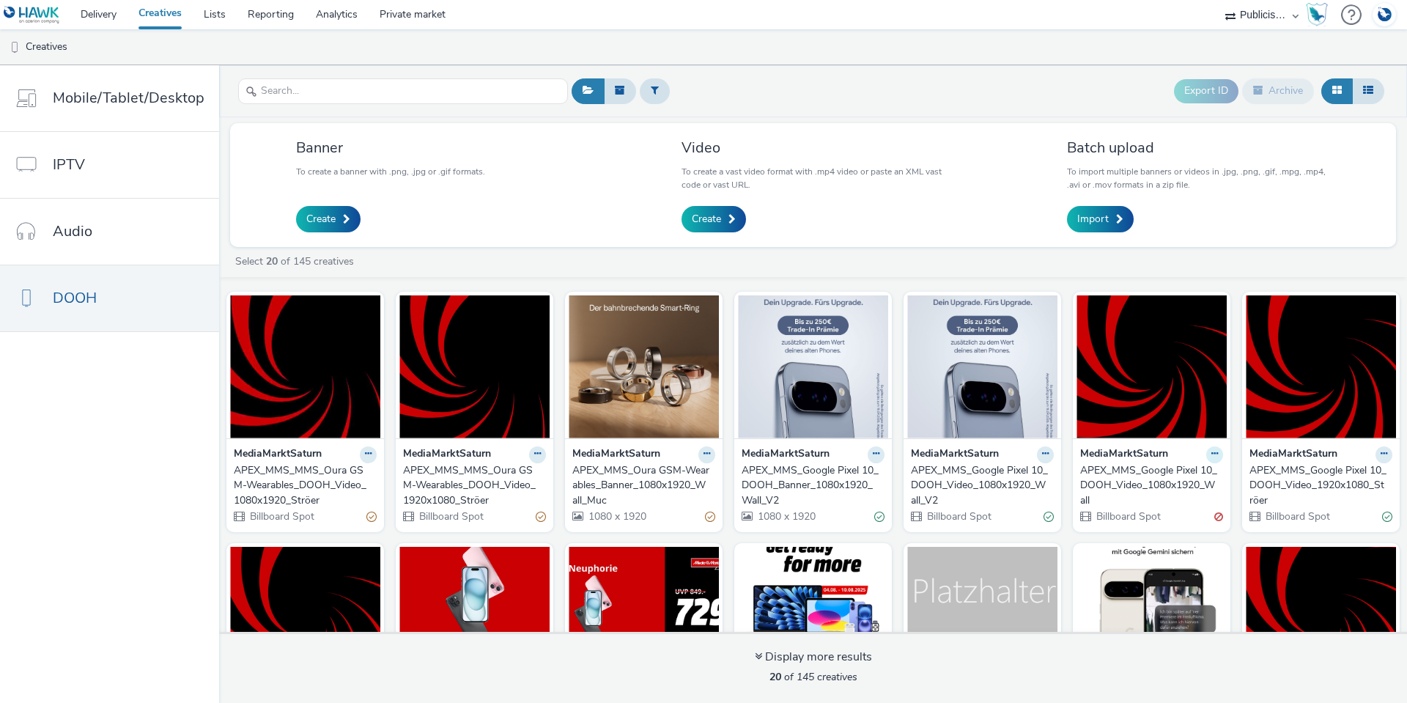
click at [1211, 455] on icon at bounding box center [1214, 453] width 7 height 9
click at [1194, 511] on link "Duplicate" at bounding box center [1168, 509] width 110 height 29
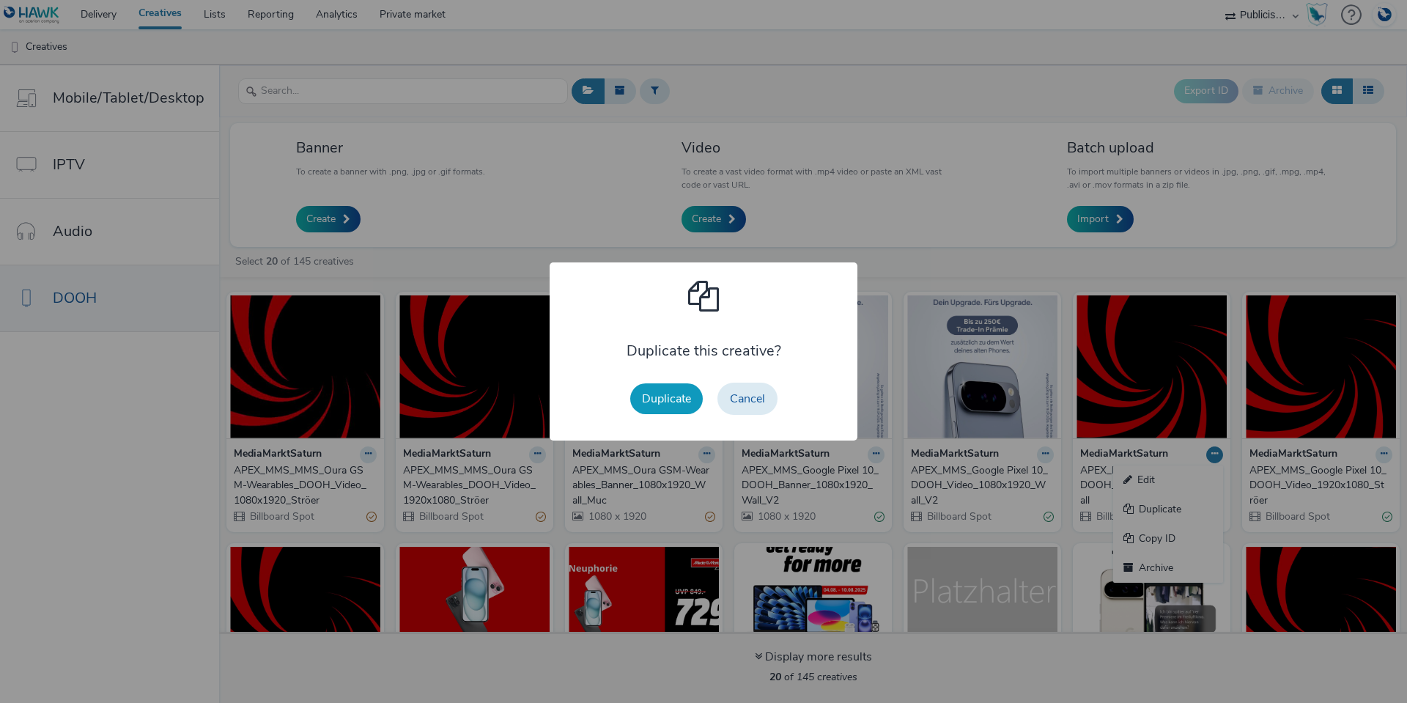
click at [659, 404] on button "Duplicate" at bounding box center [666, 398] width 73 height 31
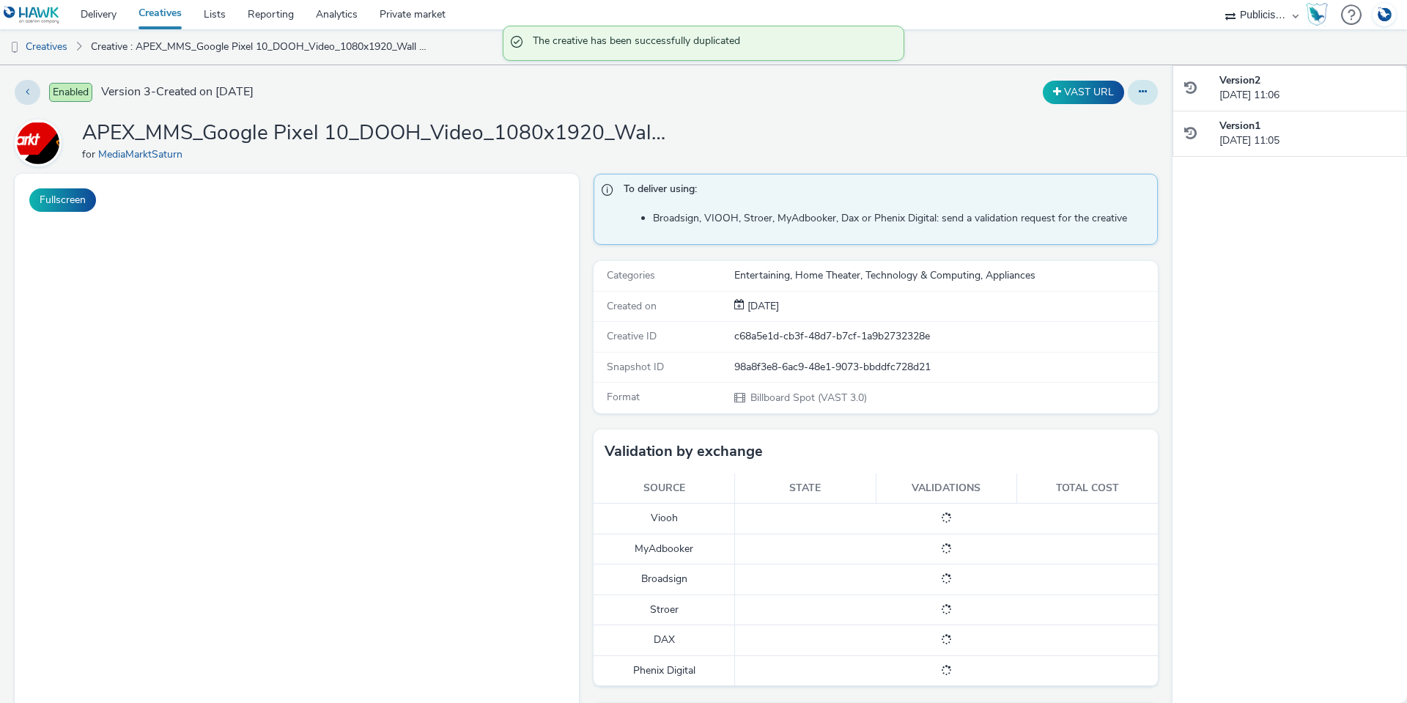
click at [1139, 92] on icon at bounding box center [1143, 91] width 8 height 10
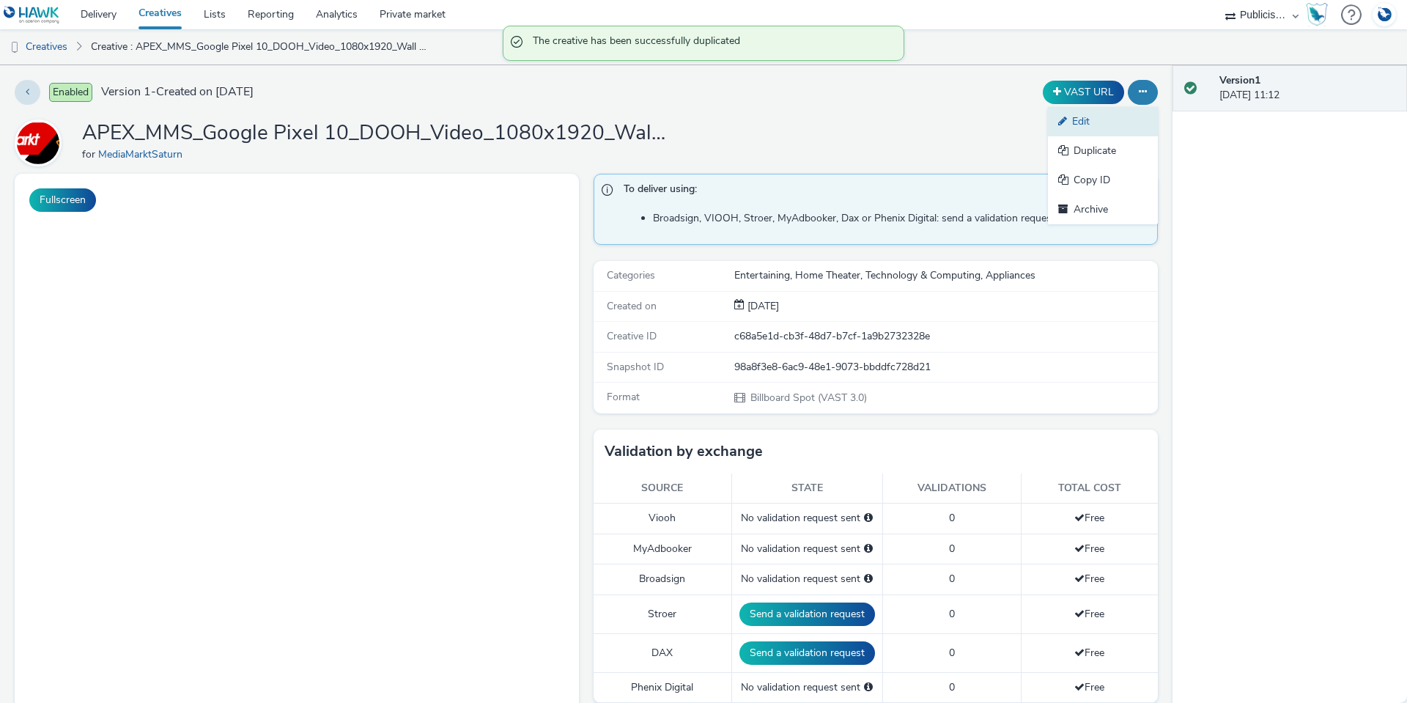
click at [1062, 129] on link "Edit" at bounding box center [1103, 121] width 110 height 29
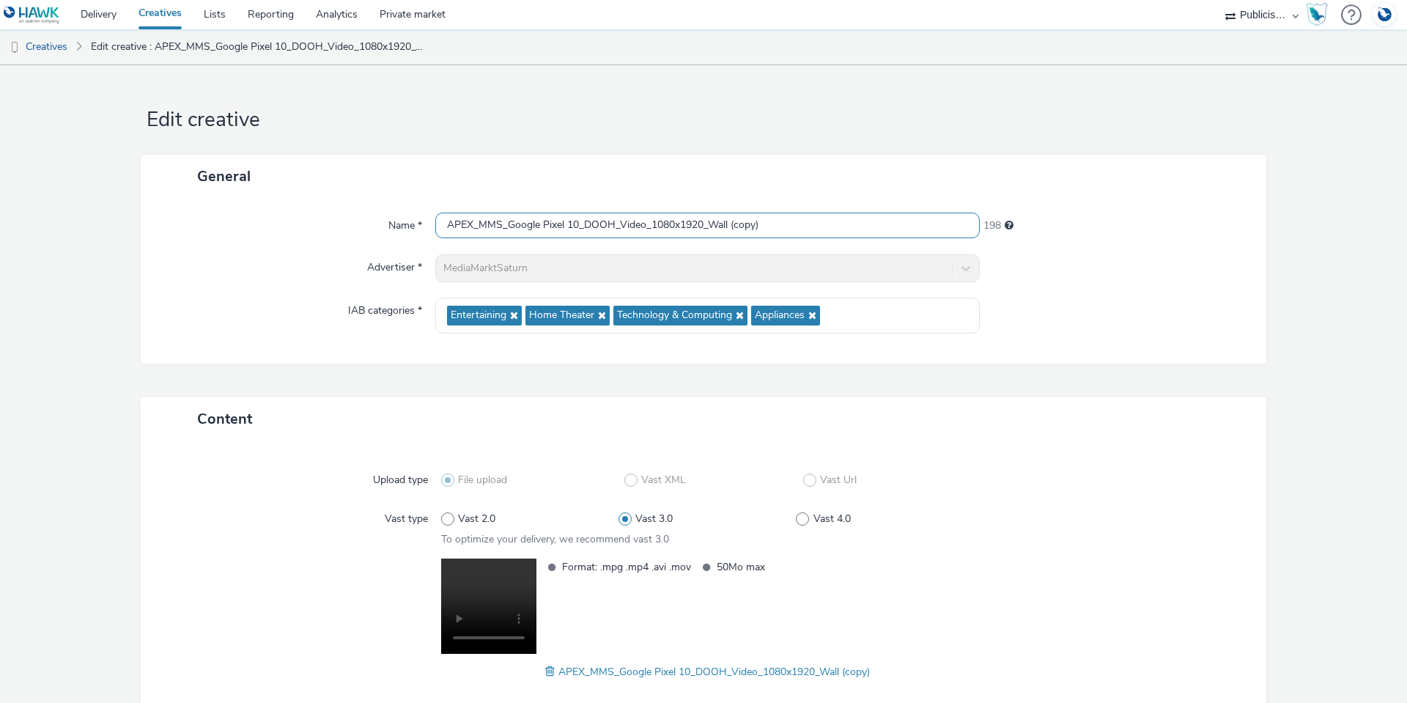
drag, startPoint x: 575, startPoint y: 226, endPoint x: 505, endPoint y: 222, distance: 70.4
click at [505, 222] on input "APEX_MMS_Google Pixel 10_DOOH_Video_1080x1920_Wall (copy)" at bounding box center [707, 226] width 544 height 26
paste input "MMS_Oura GSM-Wearables"
drag, startPoint x: 847, startPoint y: 221, endPoint x: 783, endPoint y: 225, distance: 64.6
click at [783, 225] on input "APEX_MMS_MMS_Oura GSM-Wearables_DOOH_Video_1080x1920_Wall (copy)" at bounding box center [707, 226] width 544 height 26
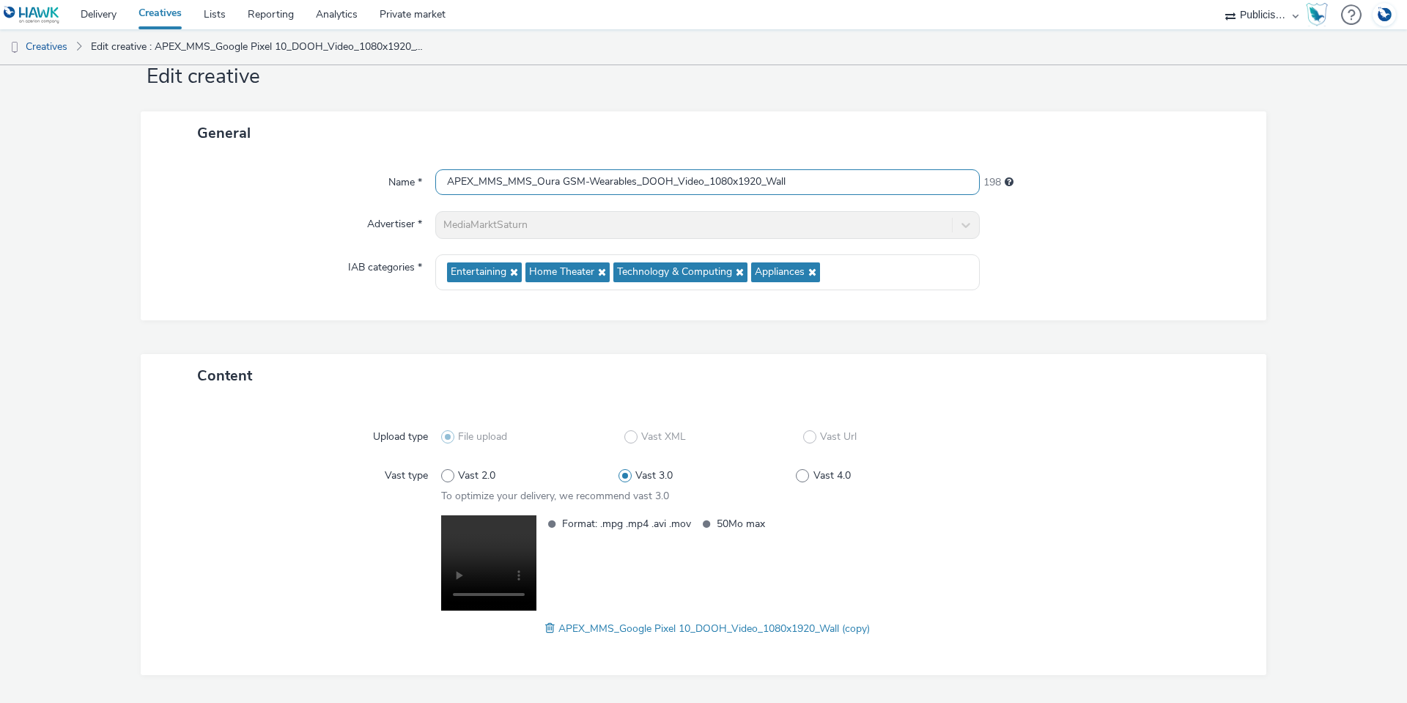
scroll to position [87, 0]
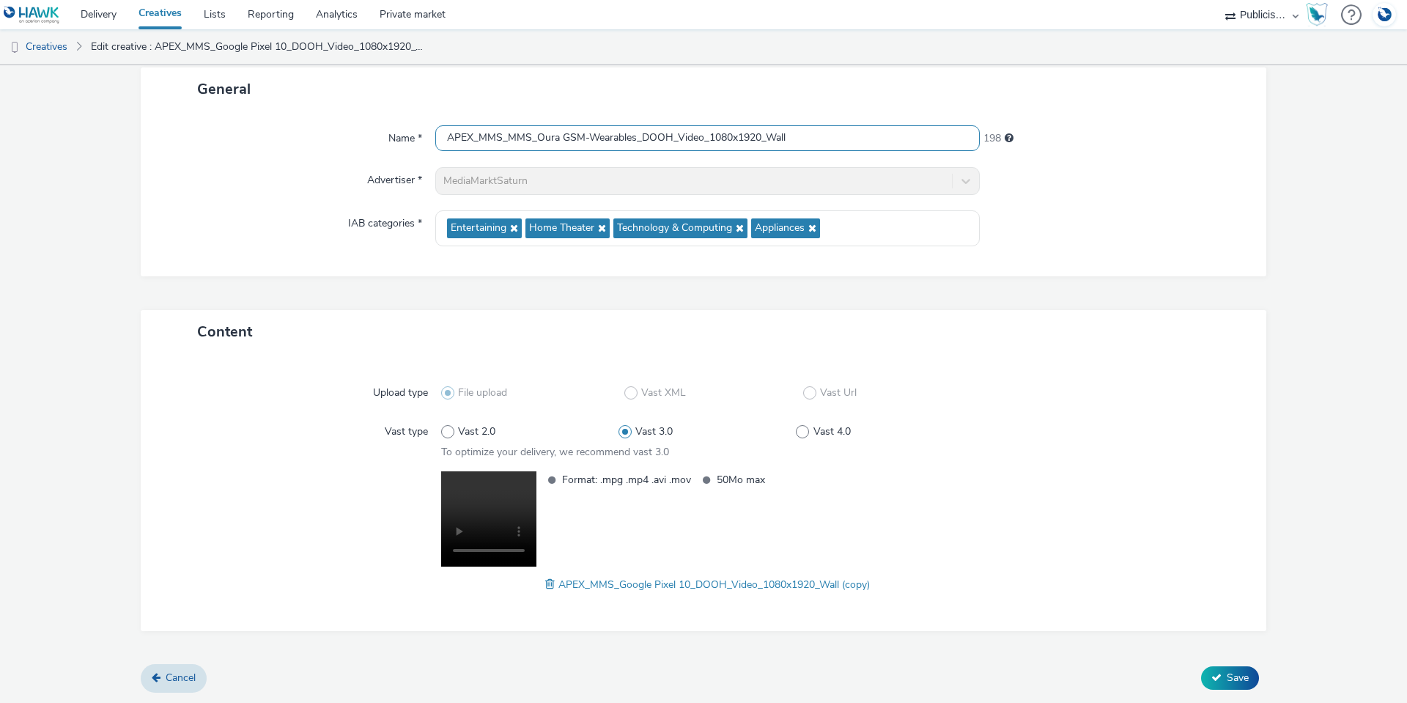
type input "APEX_MMS_MMS_Oura GSM-Wearables_DOOH_Video_1080x1920_Wall"
click at [545, 583] on span at bounding box center [551, 584] width 13 height 16
click at [1212, 678] on button "Save" at bounding box center [1230, 677] width 58 height 23
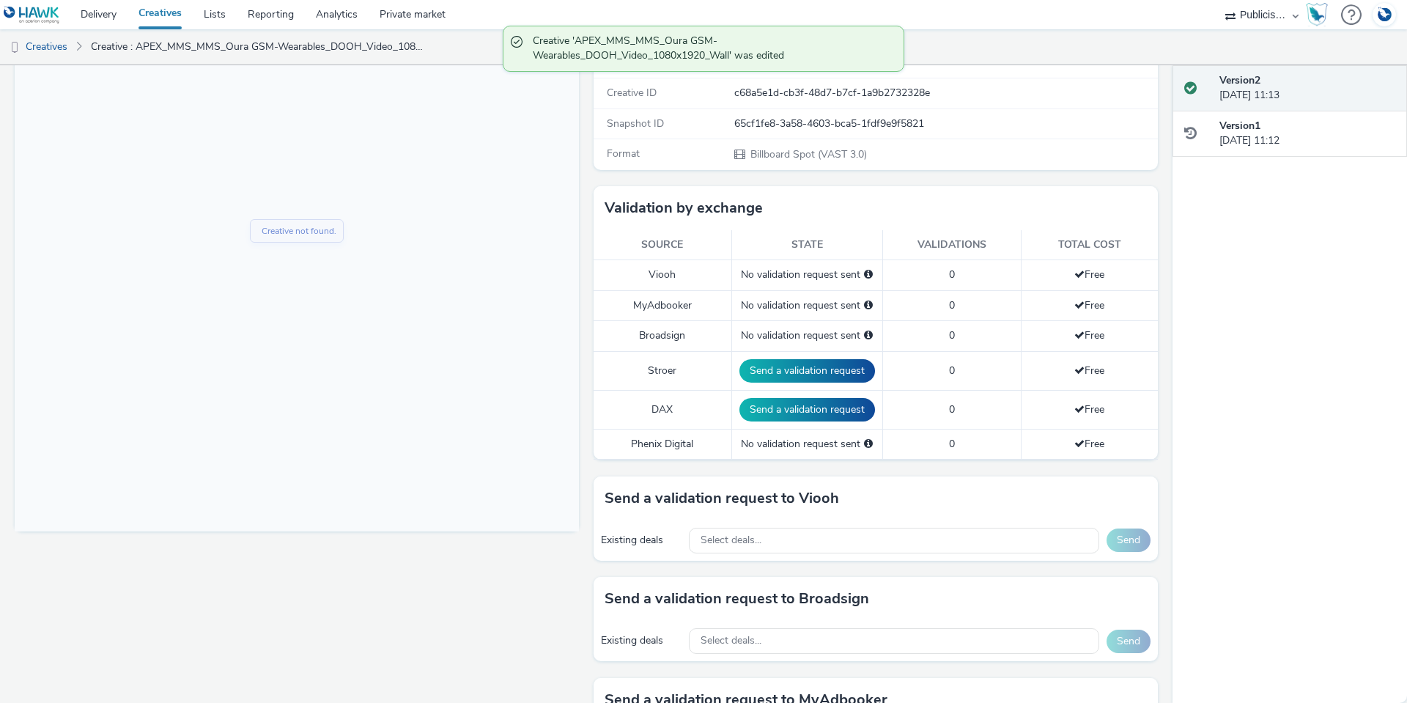
scroll to position [293, 0]
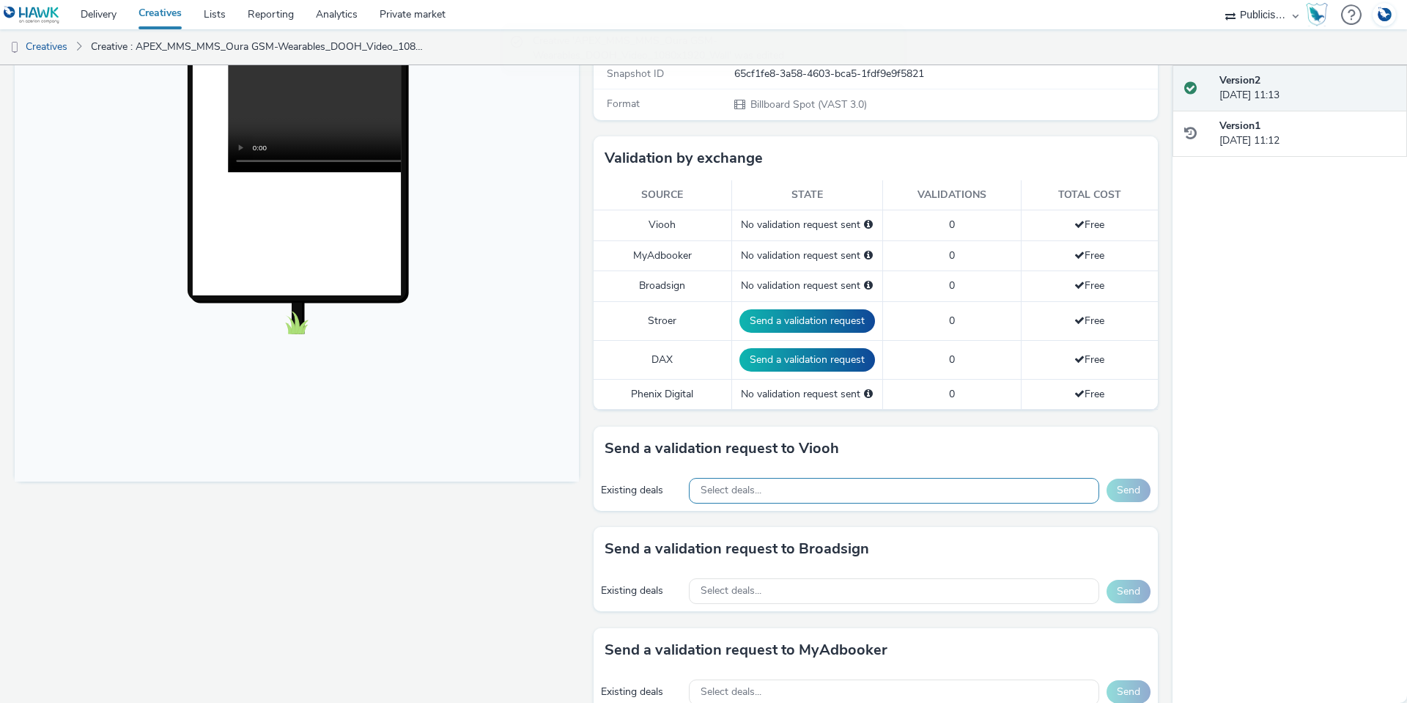
click at [727, 498] on div "Select deals..." at bounding box center [894, 491] width 410 height 26
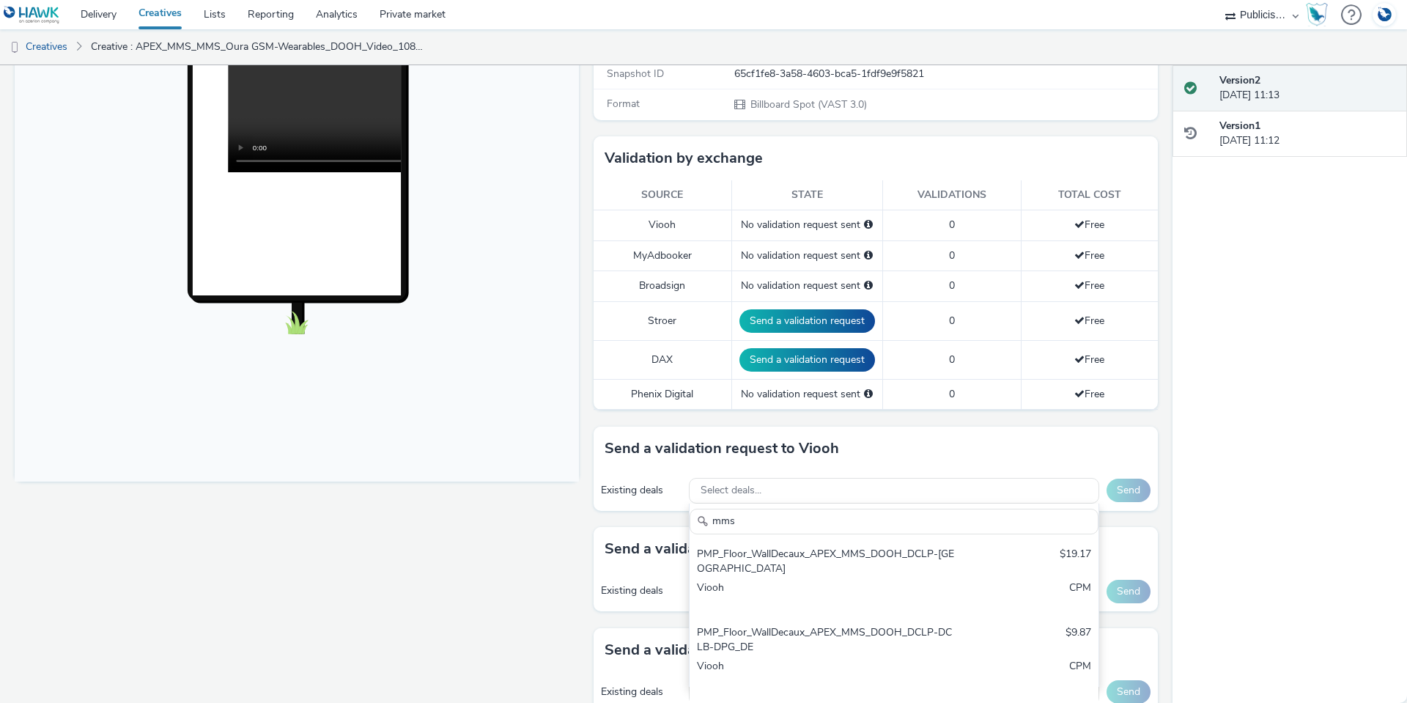
scroll to position [366, 0]
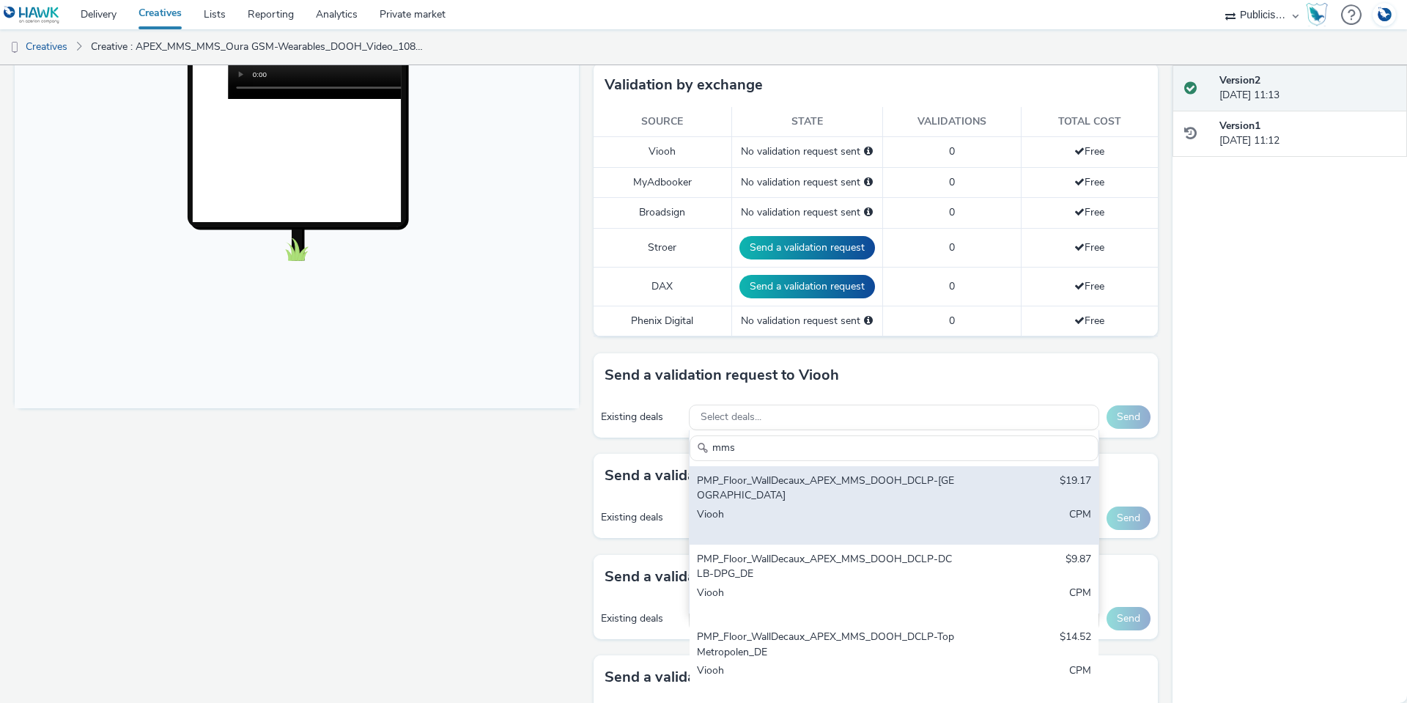
type input "mms"
click at [754, 498] on div "PMP_Floor_WallDecaux_APEX_MMS_DOOH_DCLP-München_DE" at bounding box center [827, 488] width 260 height 30
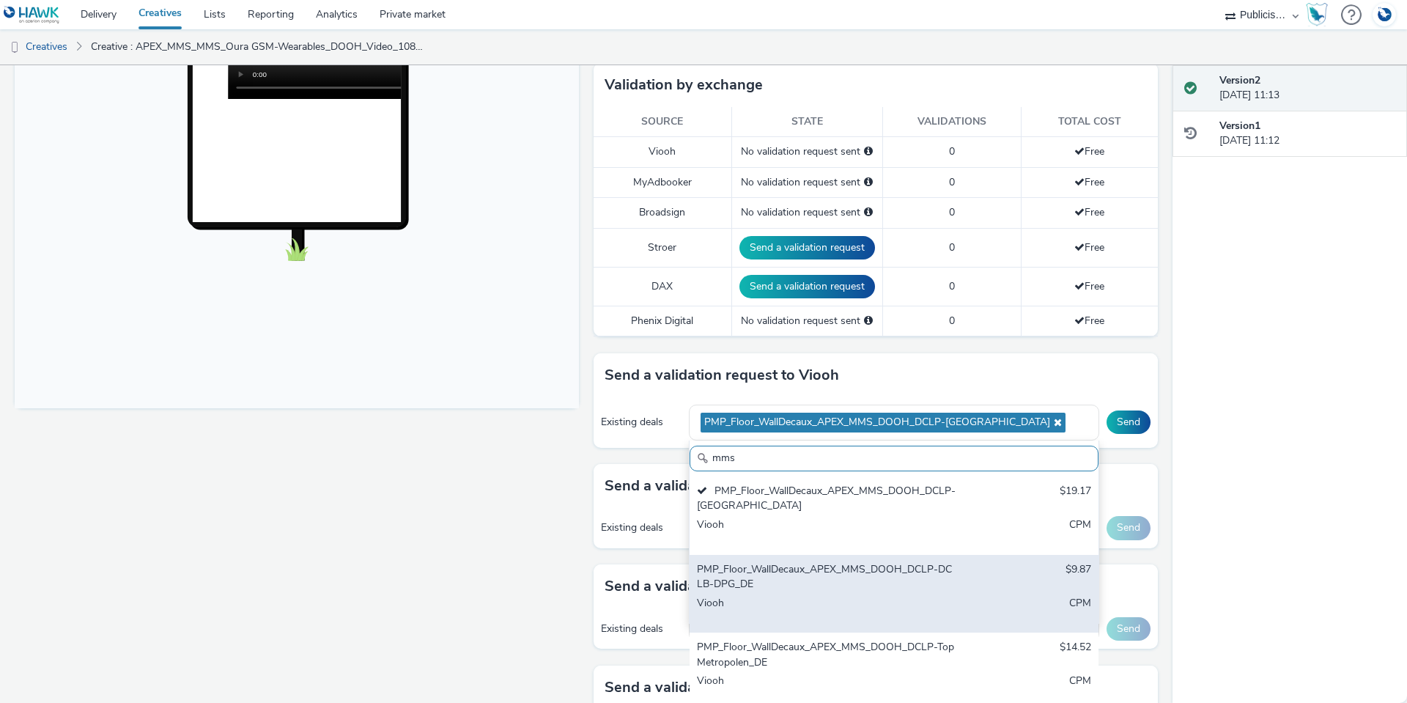
click at [775, 593] on div "PMP_Floor_WallDecaux_APEX_MMS_DOOH_DCLP-DCLB-DPG_DE $9.87 Viooh CPM" at bounding box center [894, 594] width 409 height 78
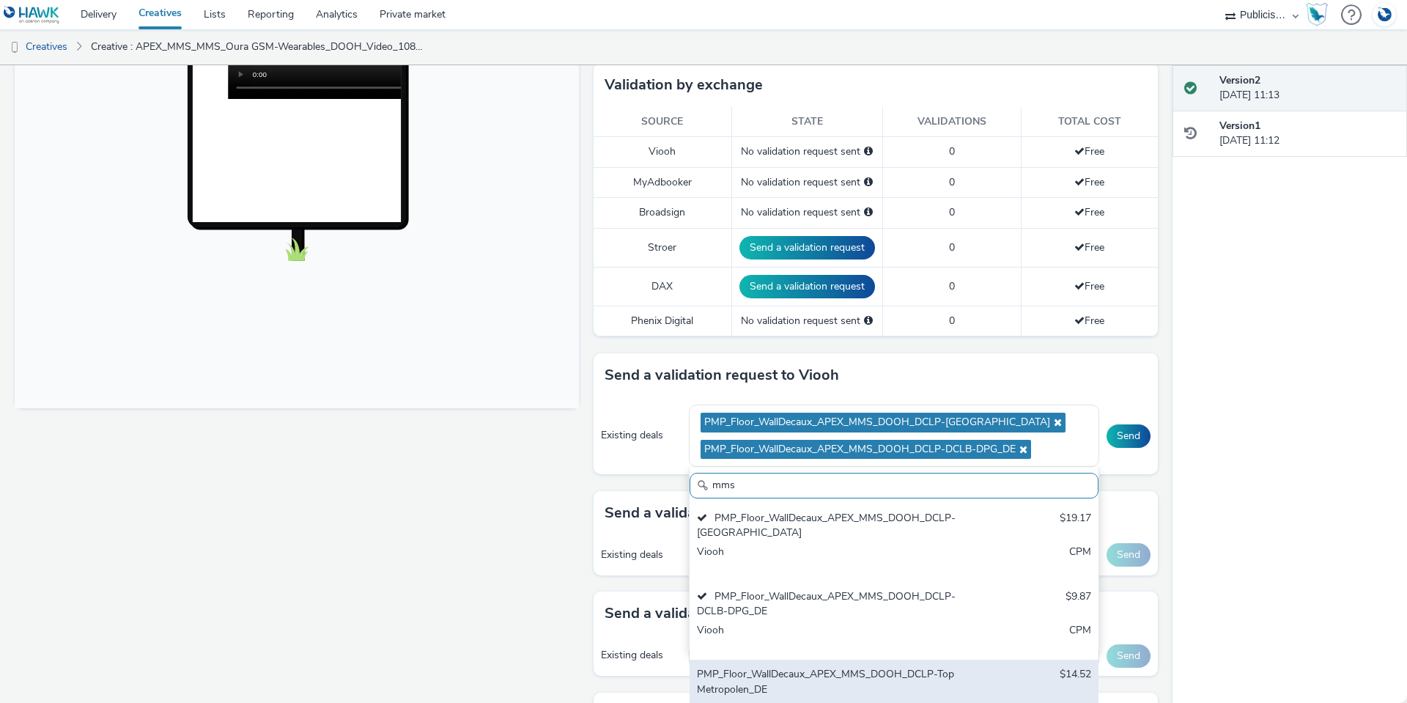
click at [796, 678] on div "PMP_Floor_WallDecaux_APEX_MMS_DOOH_DCLP-TopMetropolen_DE" at bounding box center [827, 682] width 260 height 30
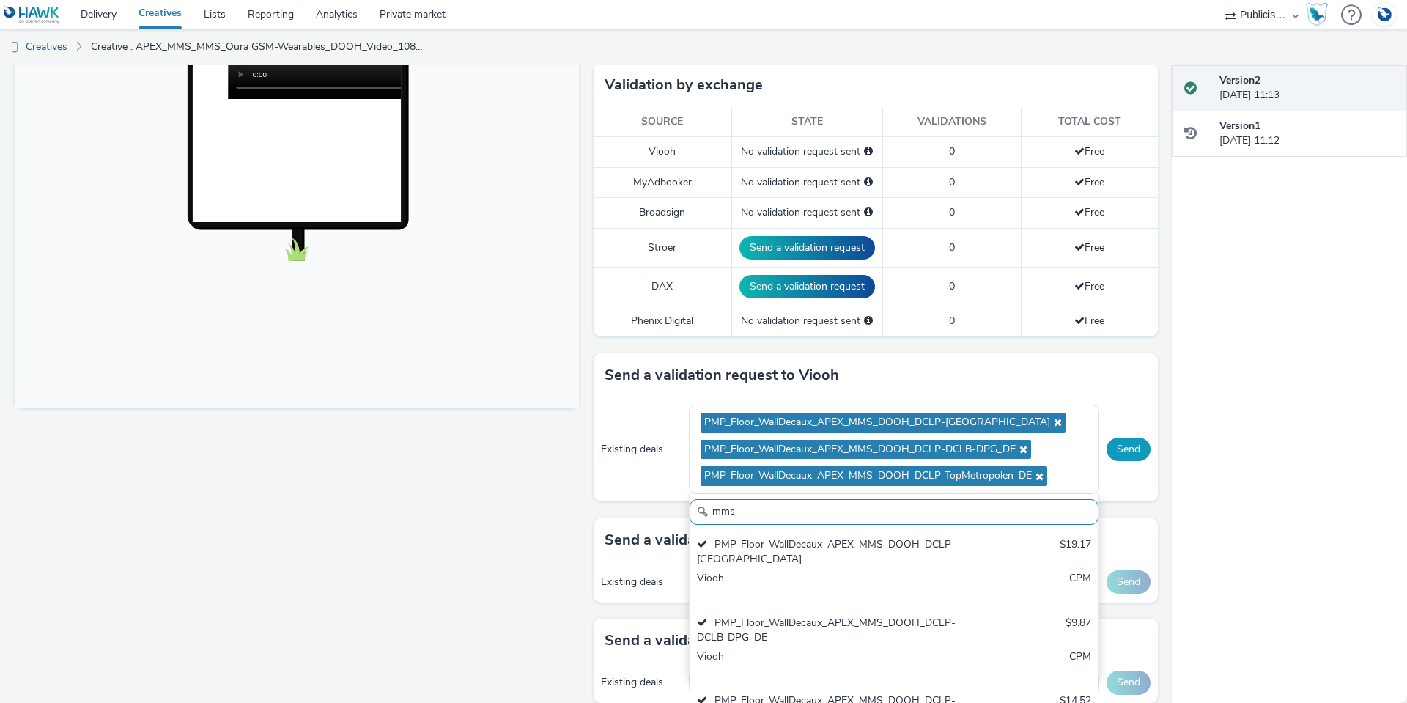
click at [1109, 445] on button "Send" at bounding box center [1129, 448] width 44 height 23
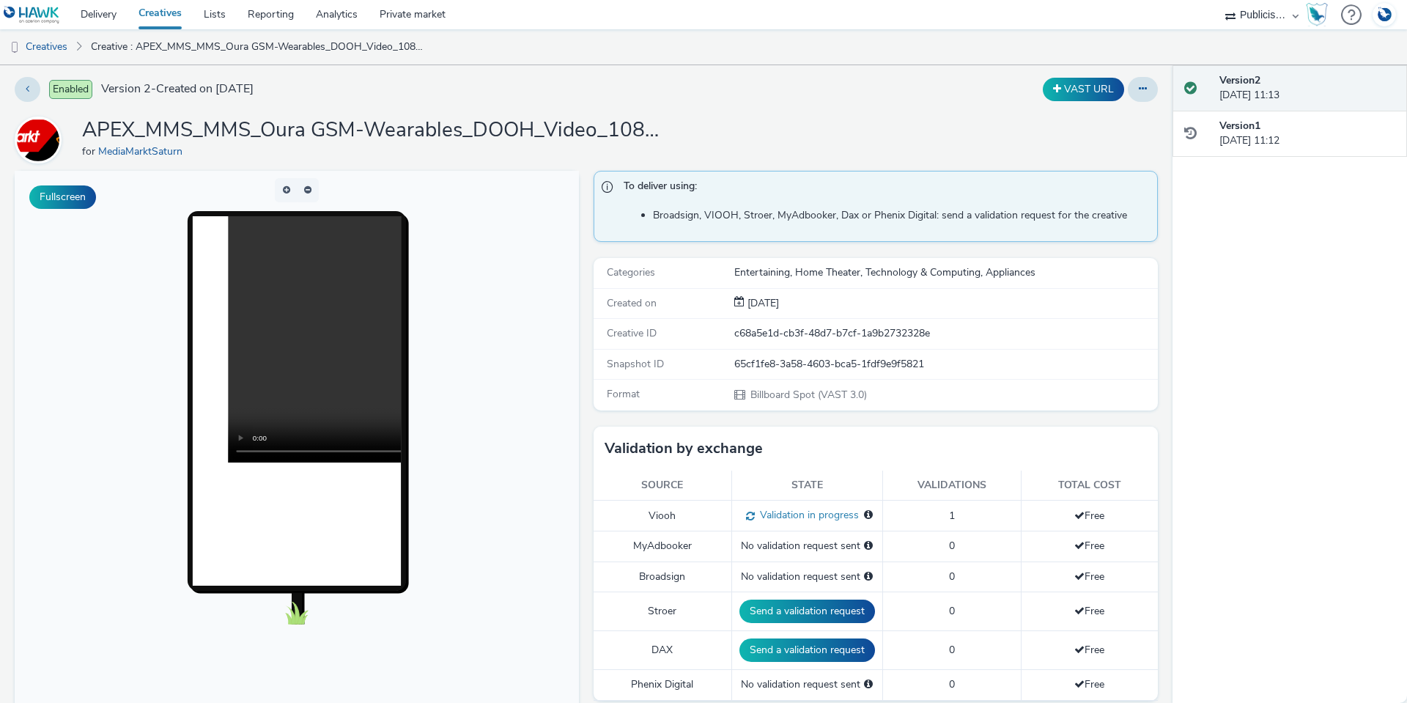
scroll to position [0, 0]
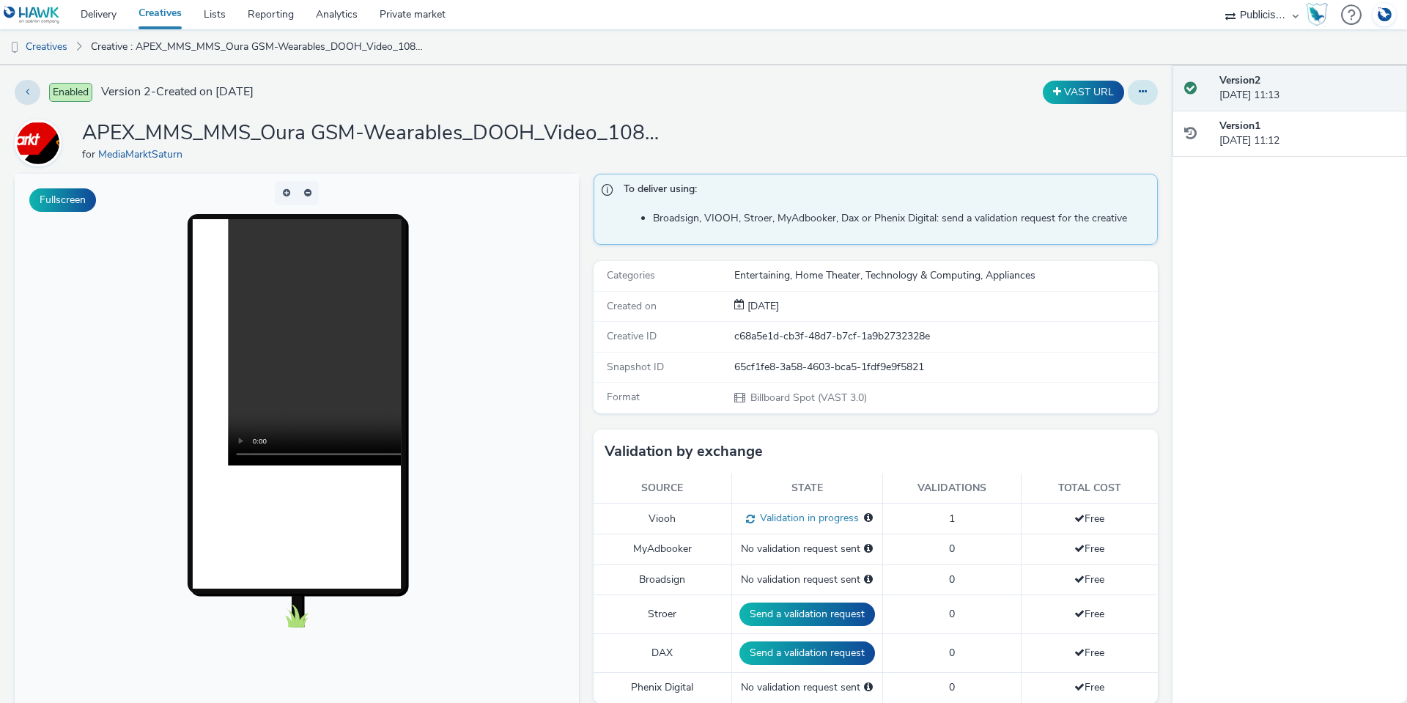
click at [1128, 97] on button at bounding box center [1143, 92] width 30 height 25
click at [1116, 121] on link "Edit" at bounding box center [1103, 121] width 110 height 29
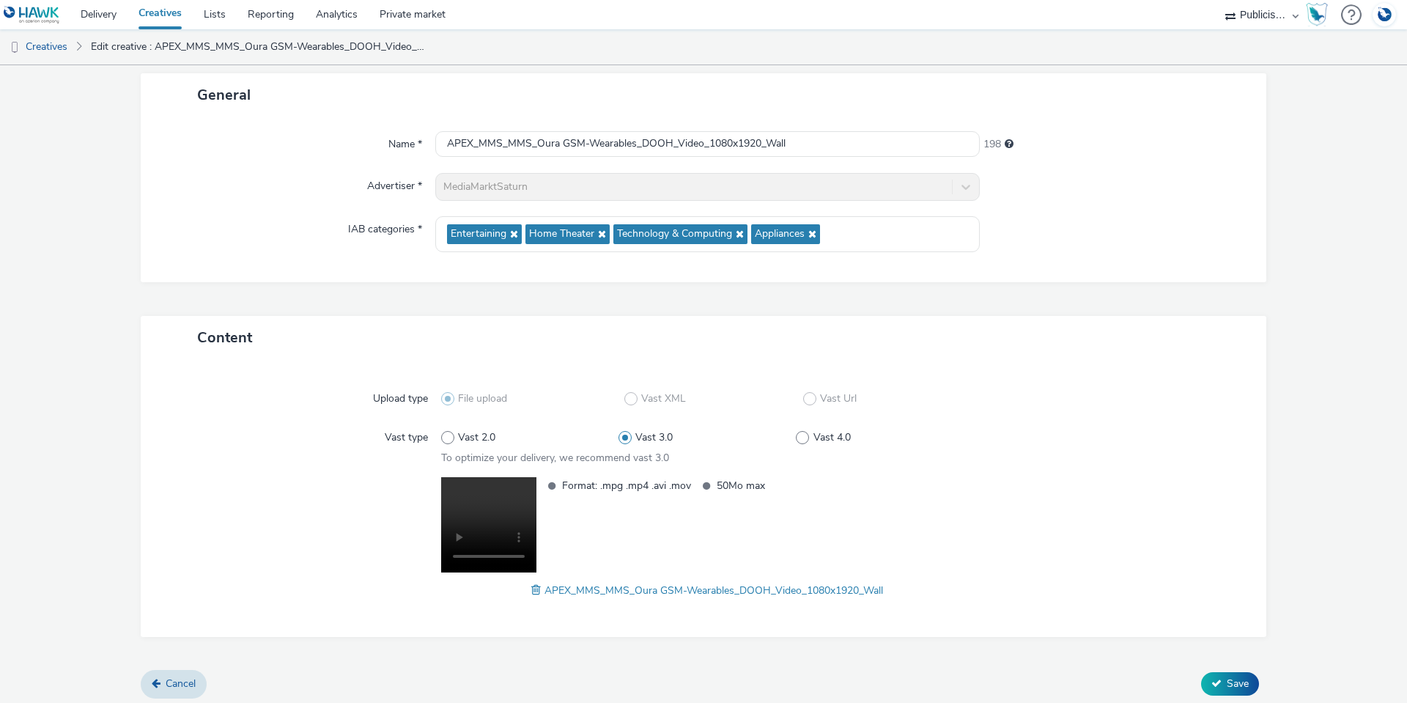
scroll to position [87, 0]
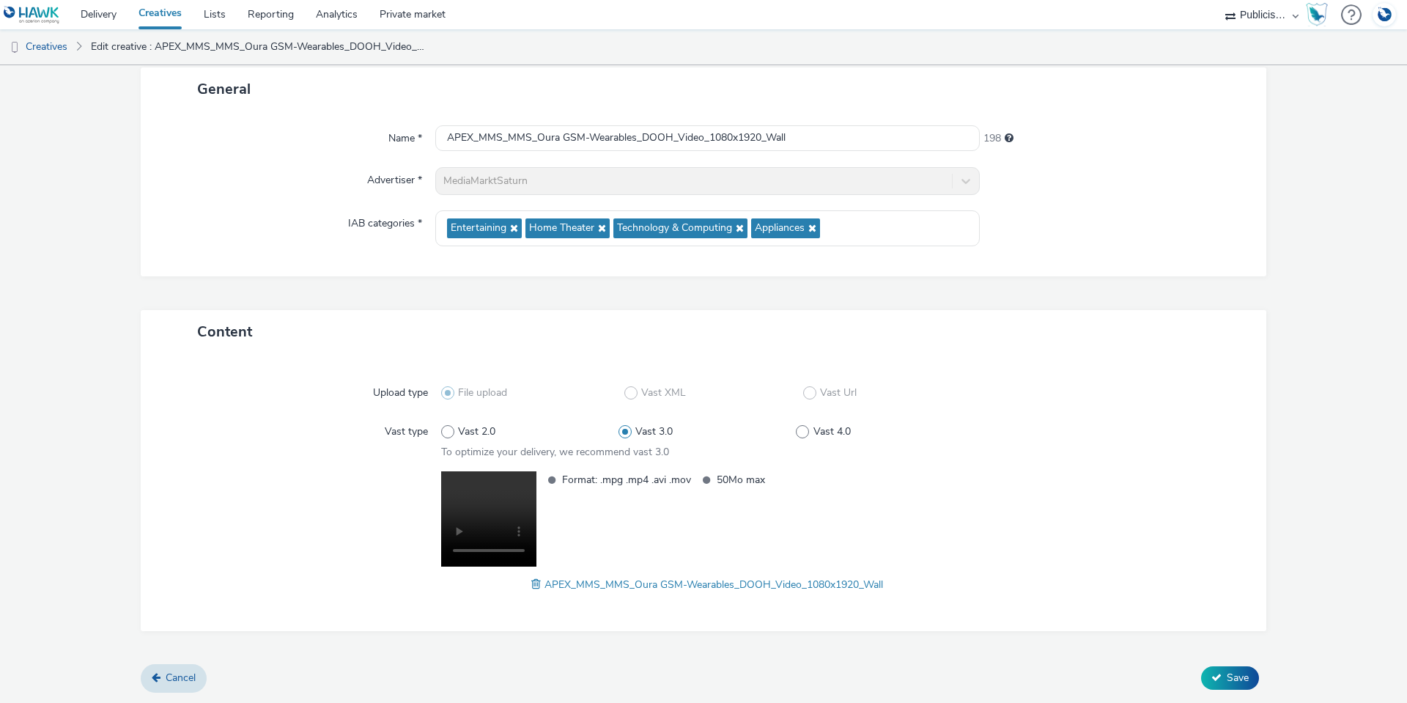
click at [531, 586] on span at bounding box center [537, 584] width 13 height 16
click at [1227, 679] on span "Save" at bounding box center [1238, 677] width 22 height 14
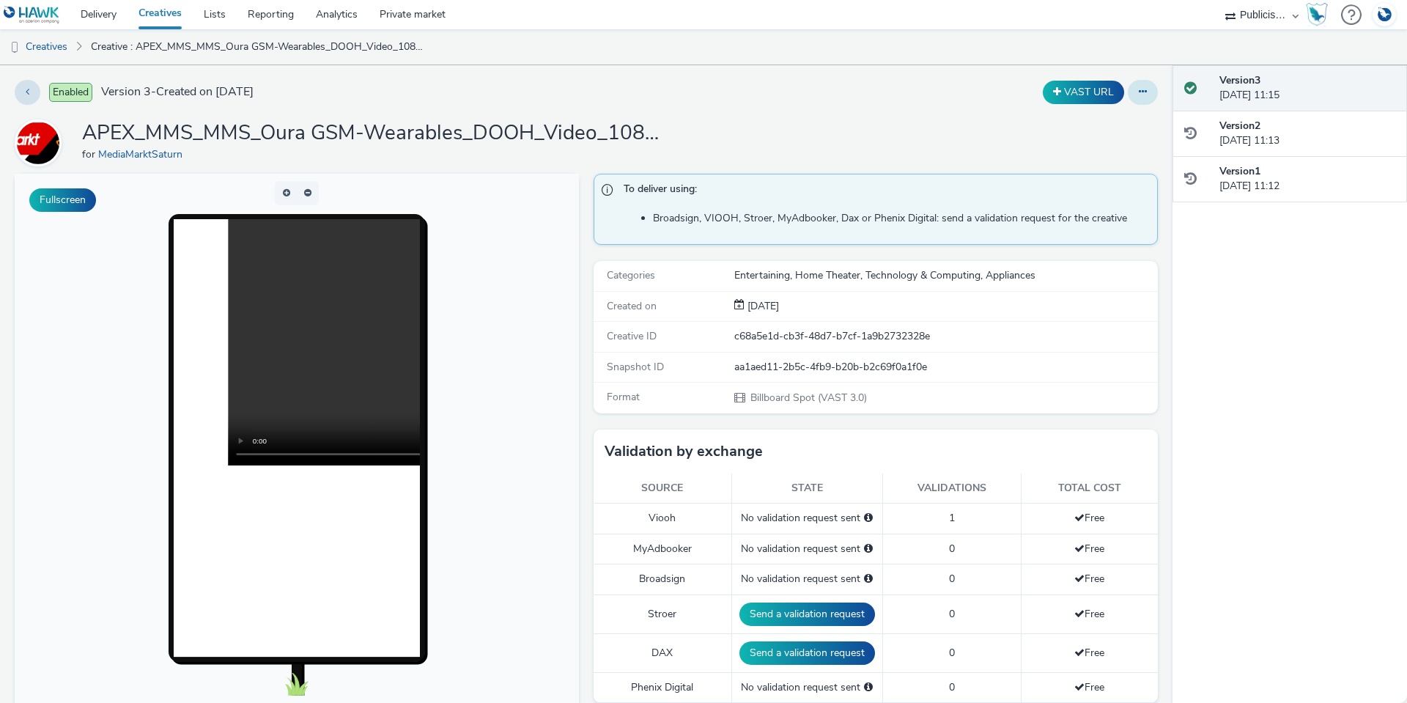
click at [1143, 98] on button at bounding box center [1143, 92] width 30 height 25
click at [1123, 114] on link "Edit" at bounding box center [1103, 121] width 110 height 29
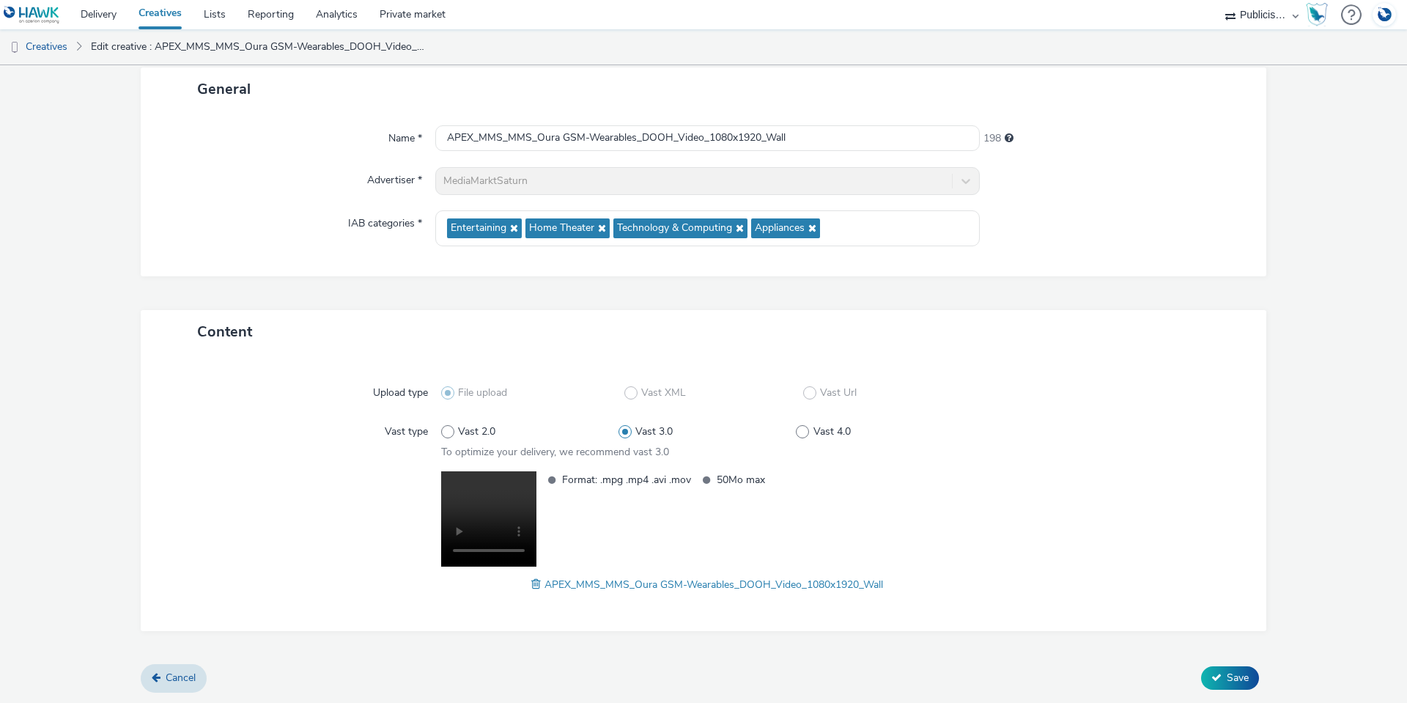
click at [531, 585] on span at bounding box center [537, 584] width 13 height 16
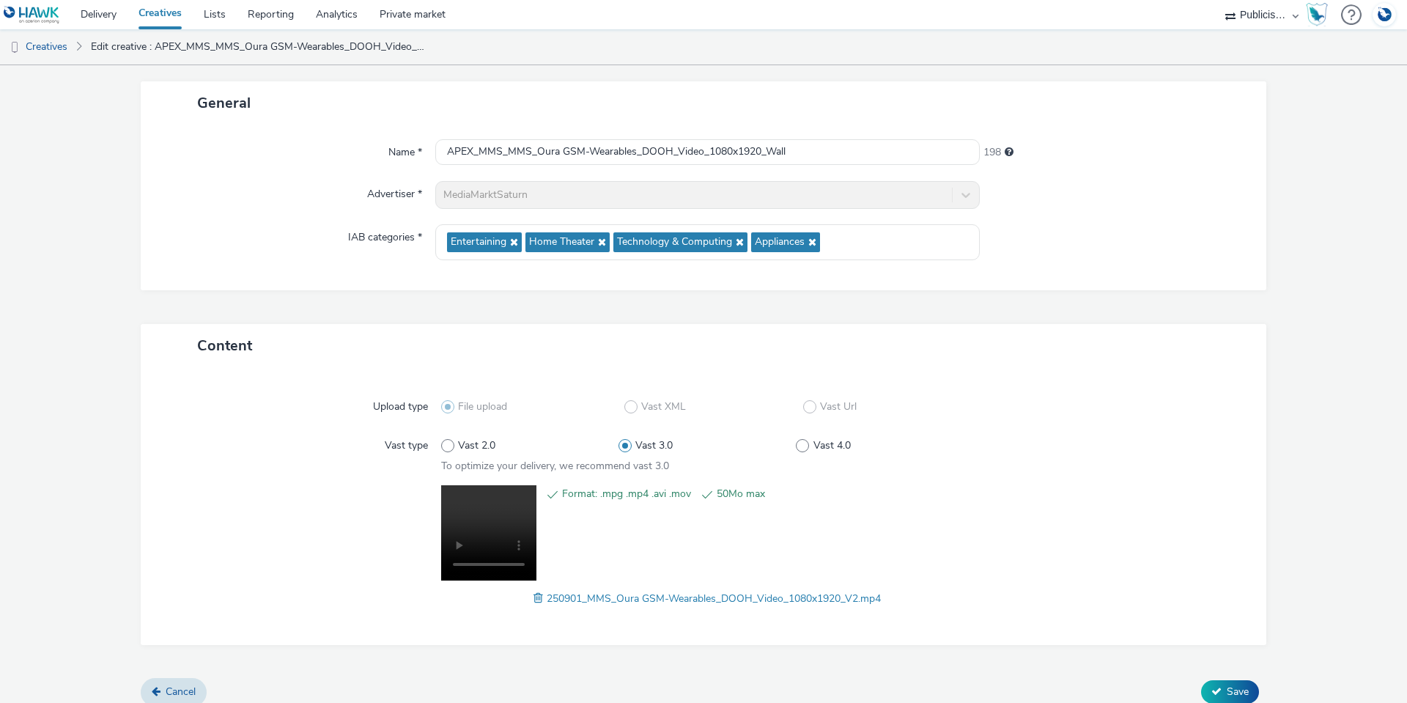
scroll to position [87, 0]
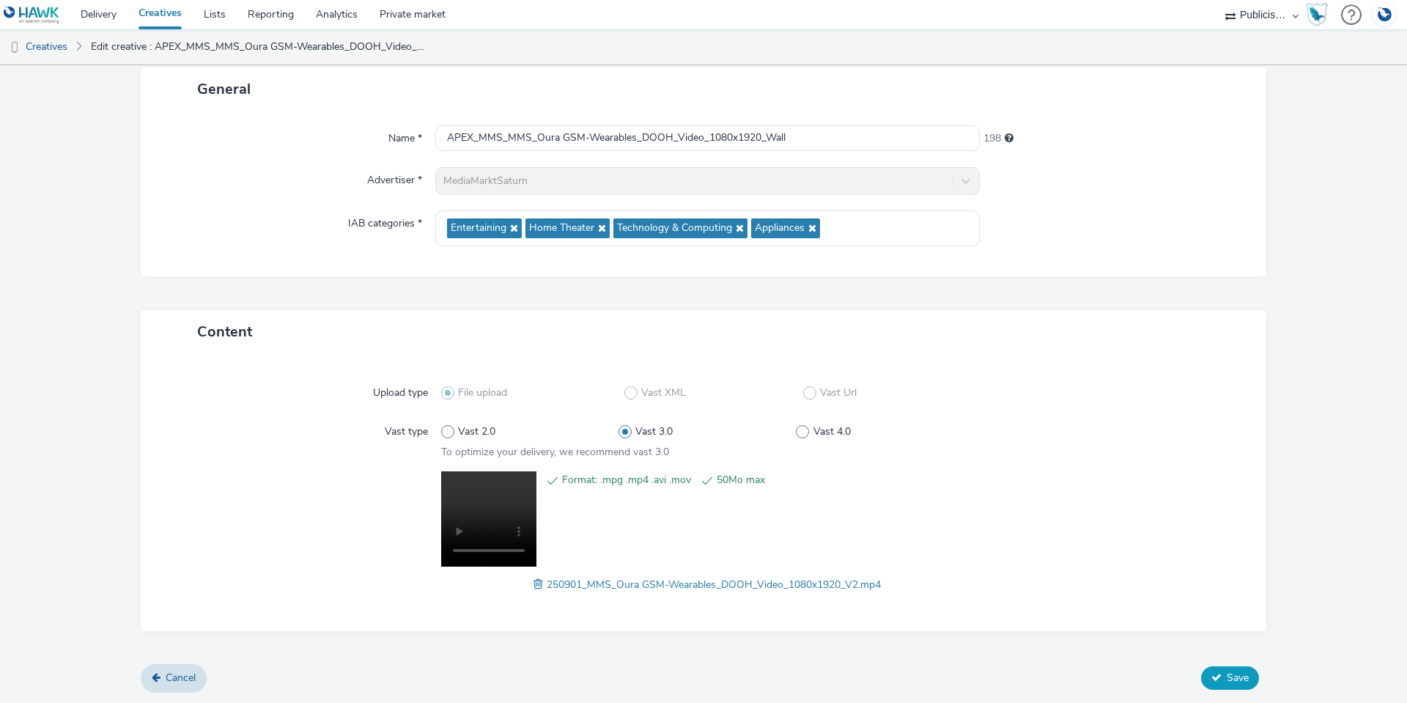
click at [1224, 684] on button "Save" at bounding box center [1230, 677] width 58 height 23
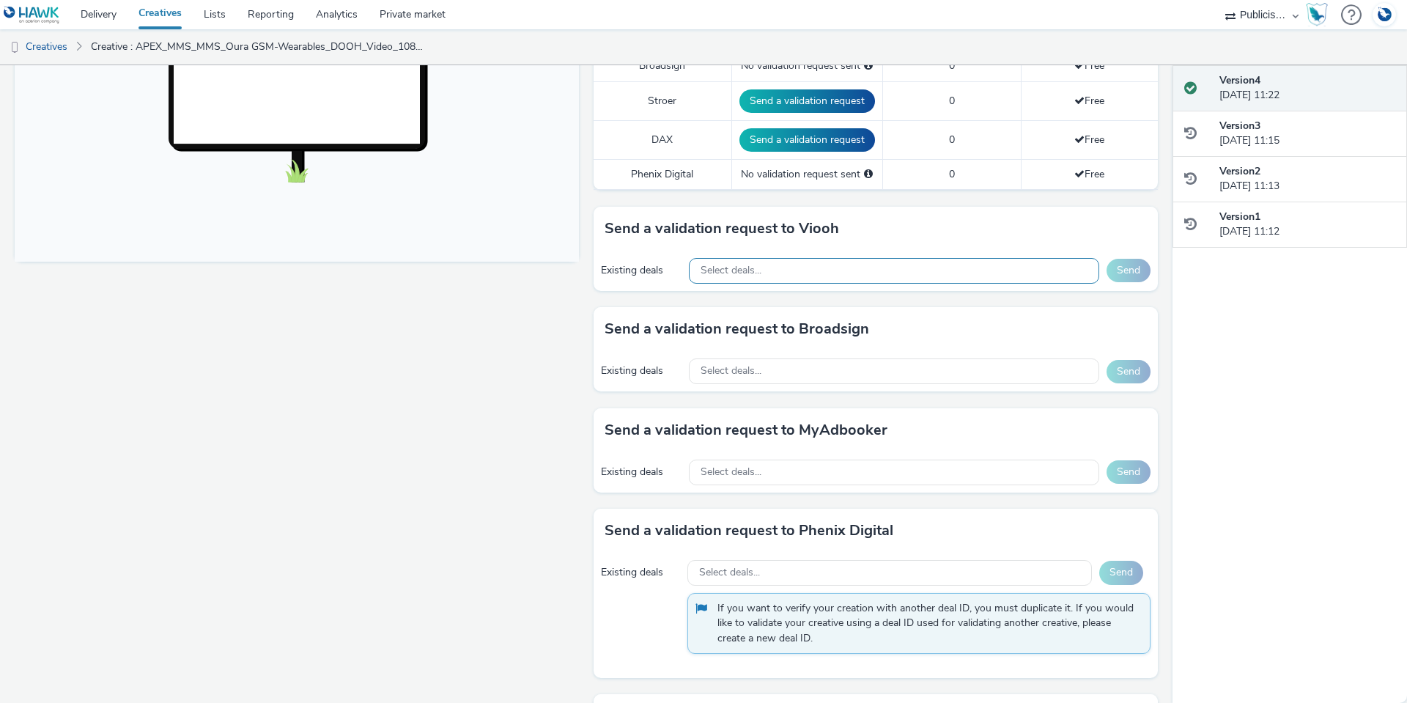
click at [739, 276] on span "Select deals..." at bounding box center [731, 271] width 61 height 12
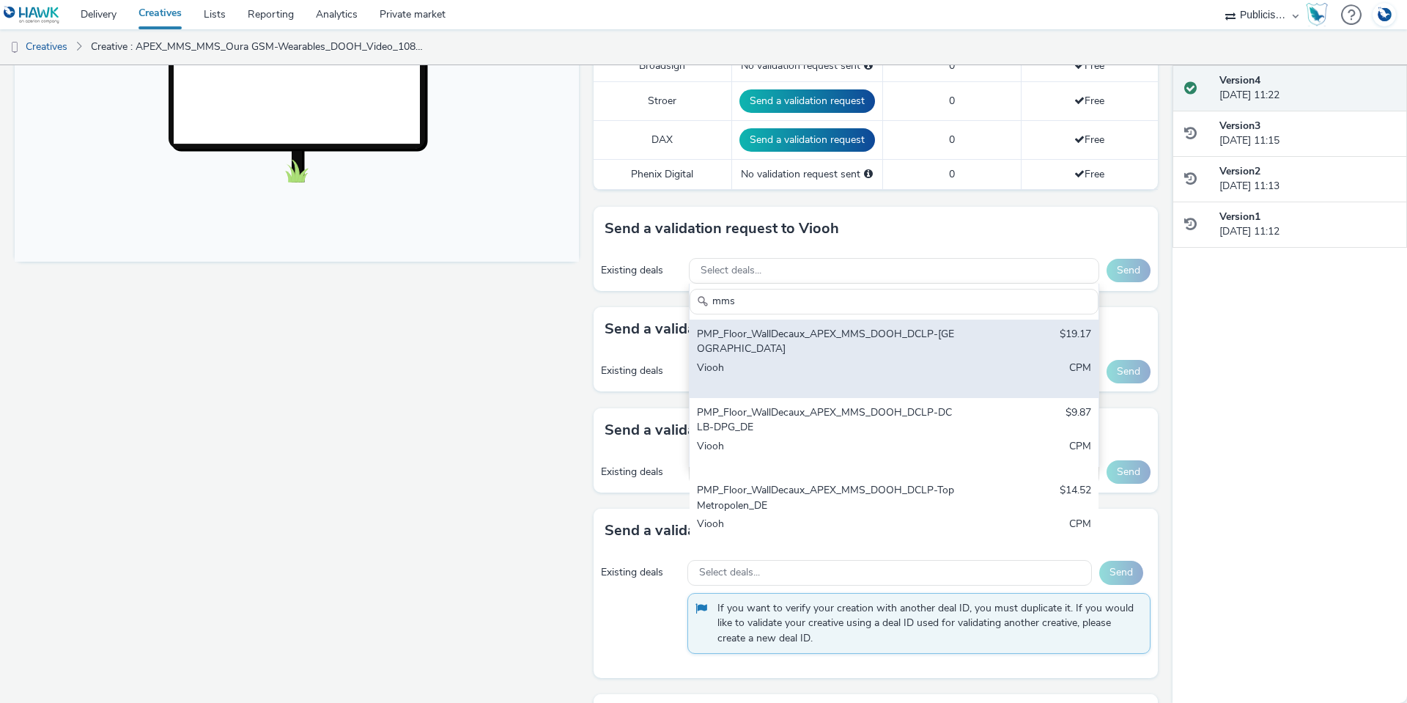
type input "mms"
click at [765, 334] on div "PMP_Floor_WallDecaux_APEX_MMS_DOOH_DCLP-München_DE" at bounding box center [827, 342] width 260 height 30
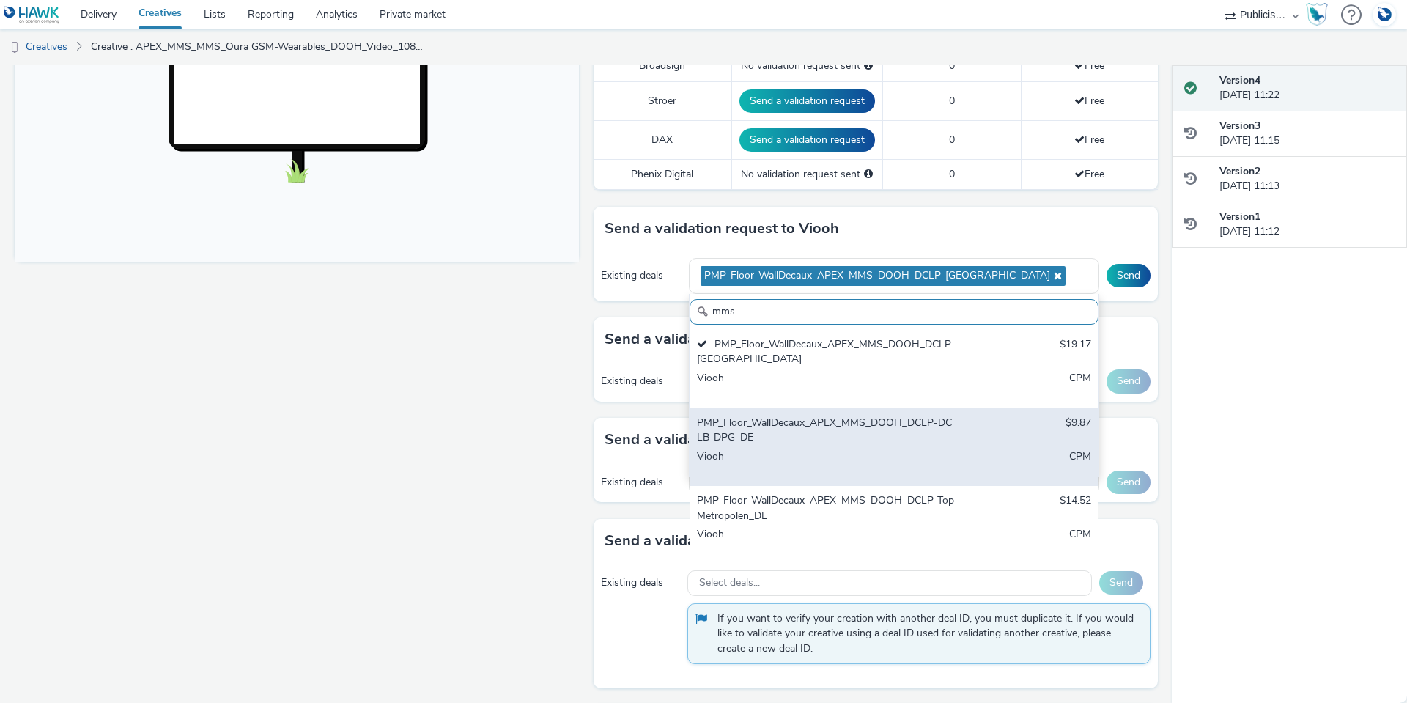
click at [764, 442] on div "PMP_Floor_WallDecaux_APEX_MMS_DOOH_DCLP-DCLB-DPG_DE" at bounding box center [827, 430] width 260 height 30
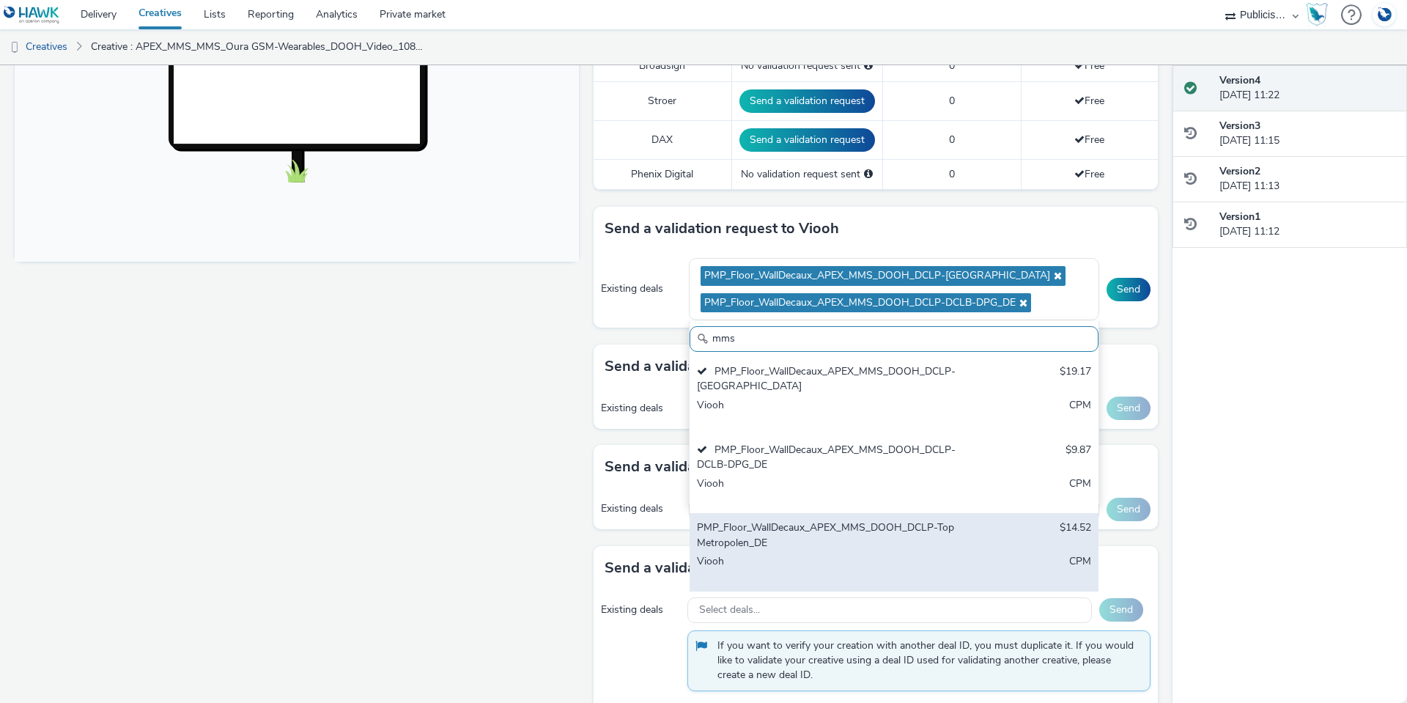
click at [780, 563] on div "Viooh" at bounding box center [827, 569] width 260 height 30
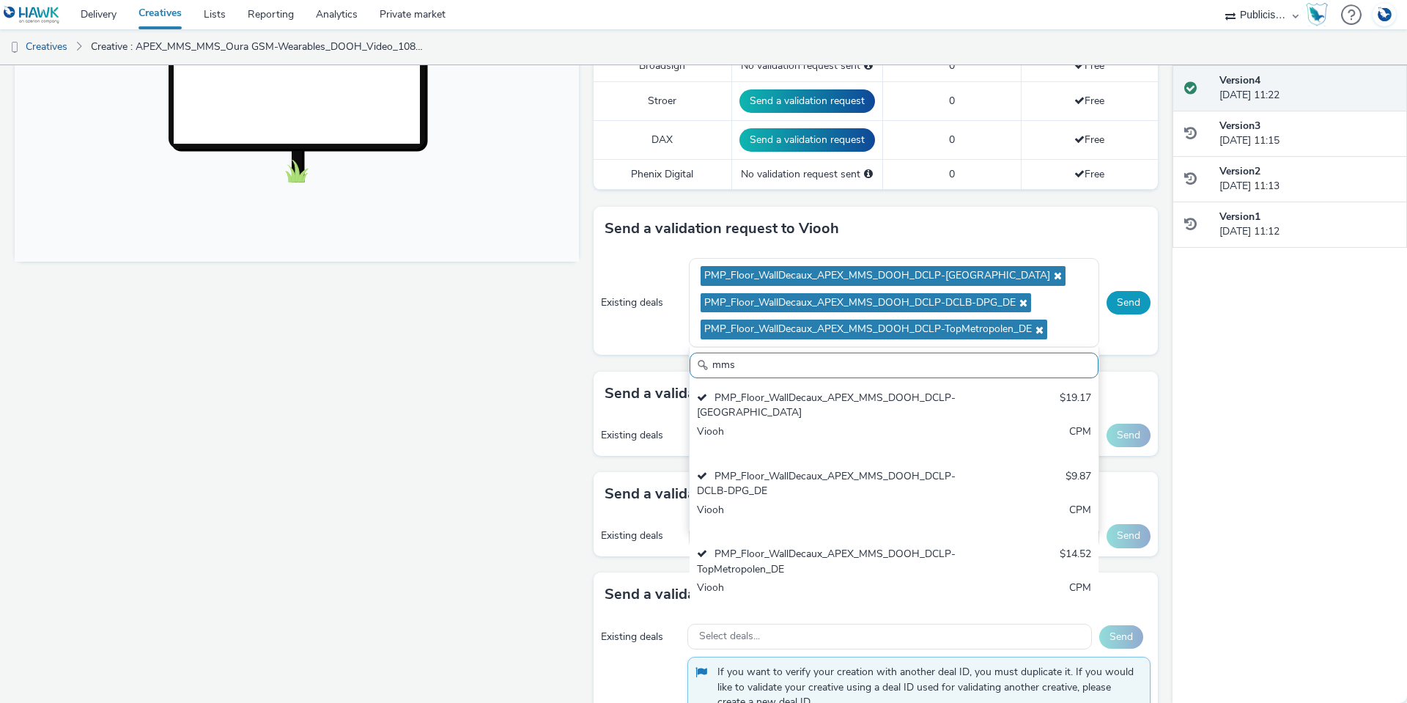
click at [1112, 291] on button "Send" at bounding box center [1129, 302] width 44 height 23
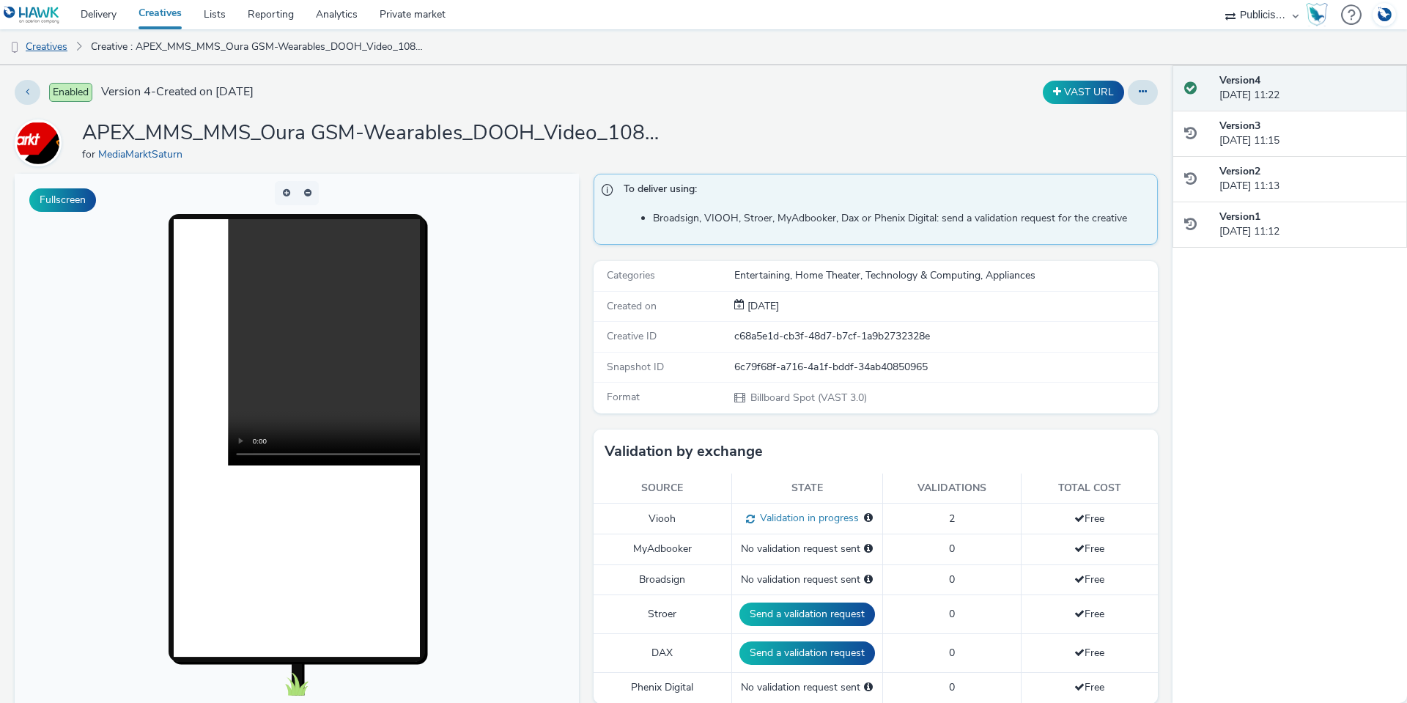
click at [55, 45] on link "Creatives" at bounding box center [37, 46] width 75 height 35
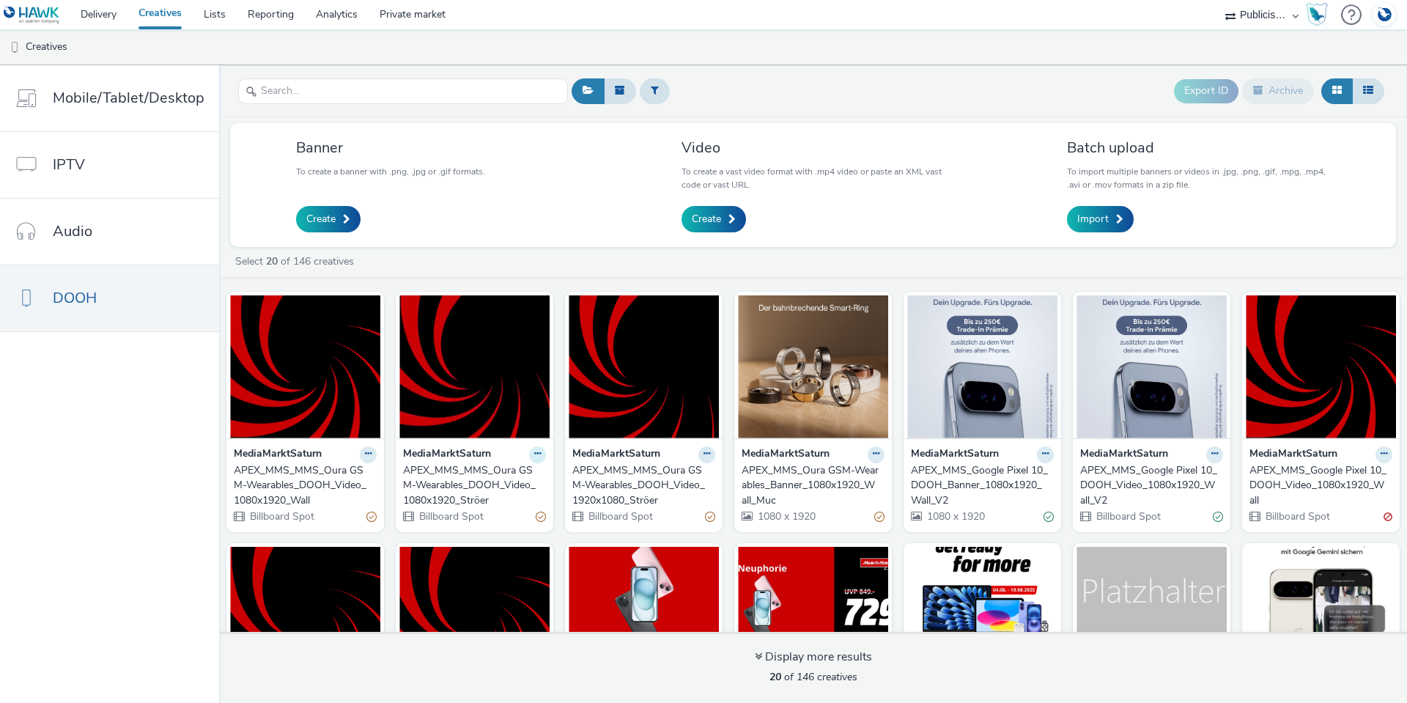
click at [534, 457] on icon at bounding box center [537, 453] width 7 height 9
click at [526, 477] on link "Edit" at bounding box center [491, 479] width 110 height 29
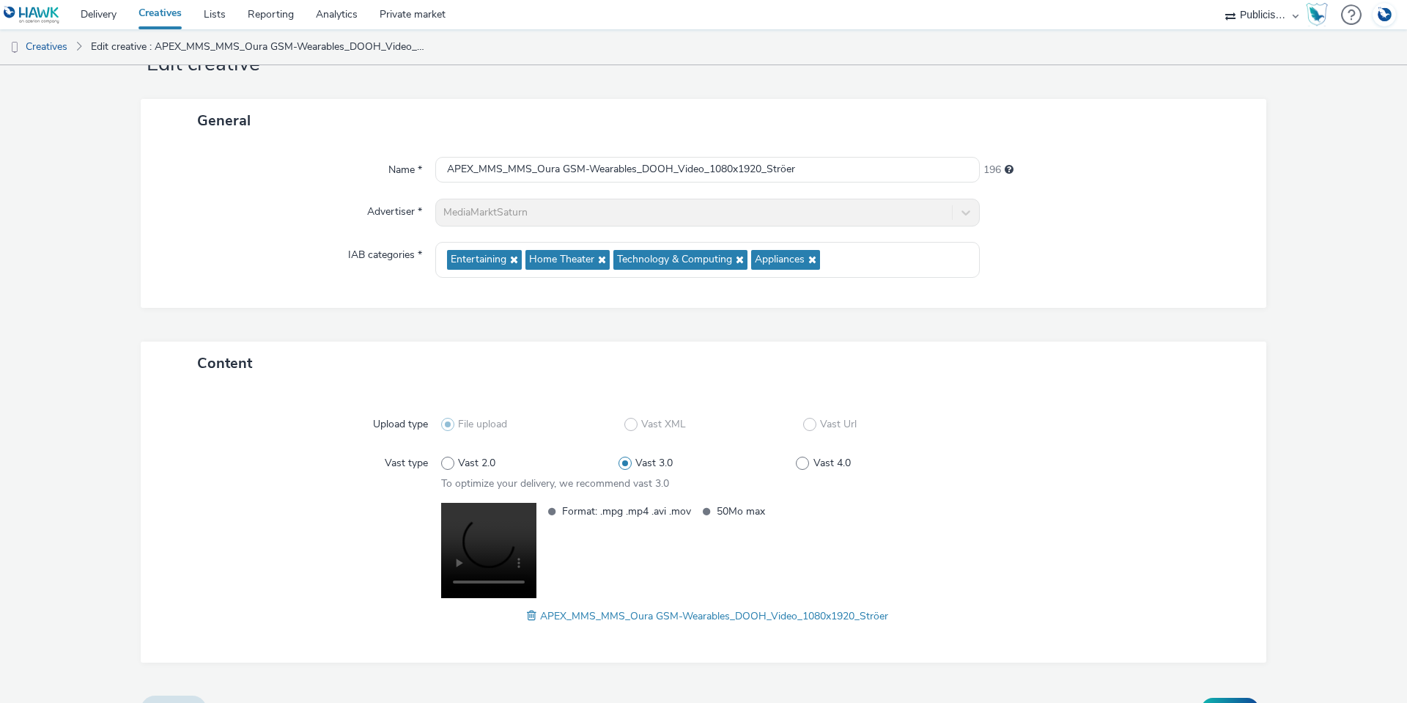
scroll to position [87, 0]
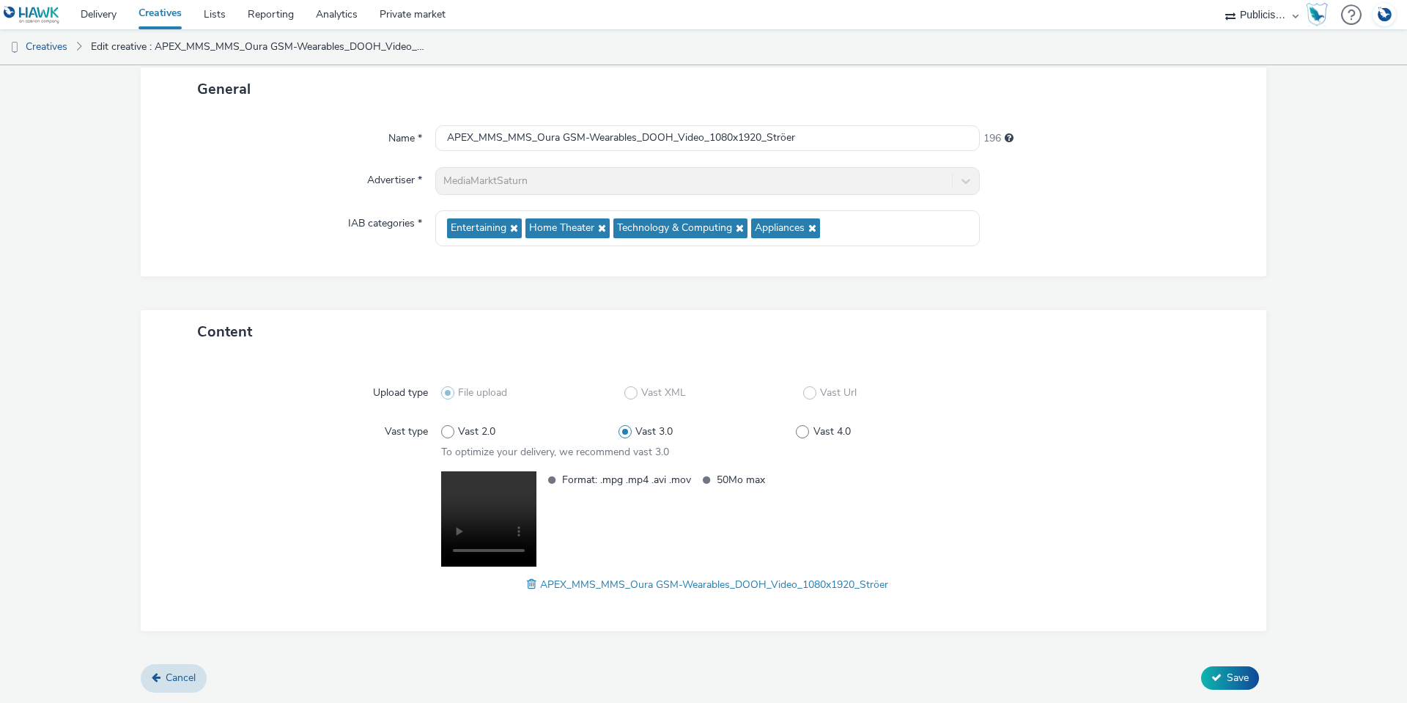
click at [527, 583] on span at bounding box center [533, 584] width 13 height 16
click at [1231, 682] on span "Save" at bounding box center [1238, 677] width 22 height 14
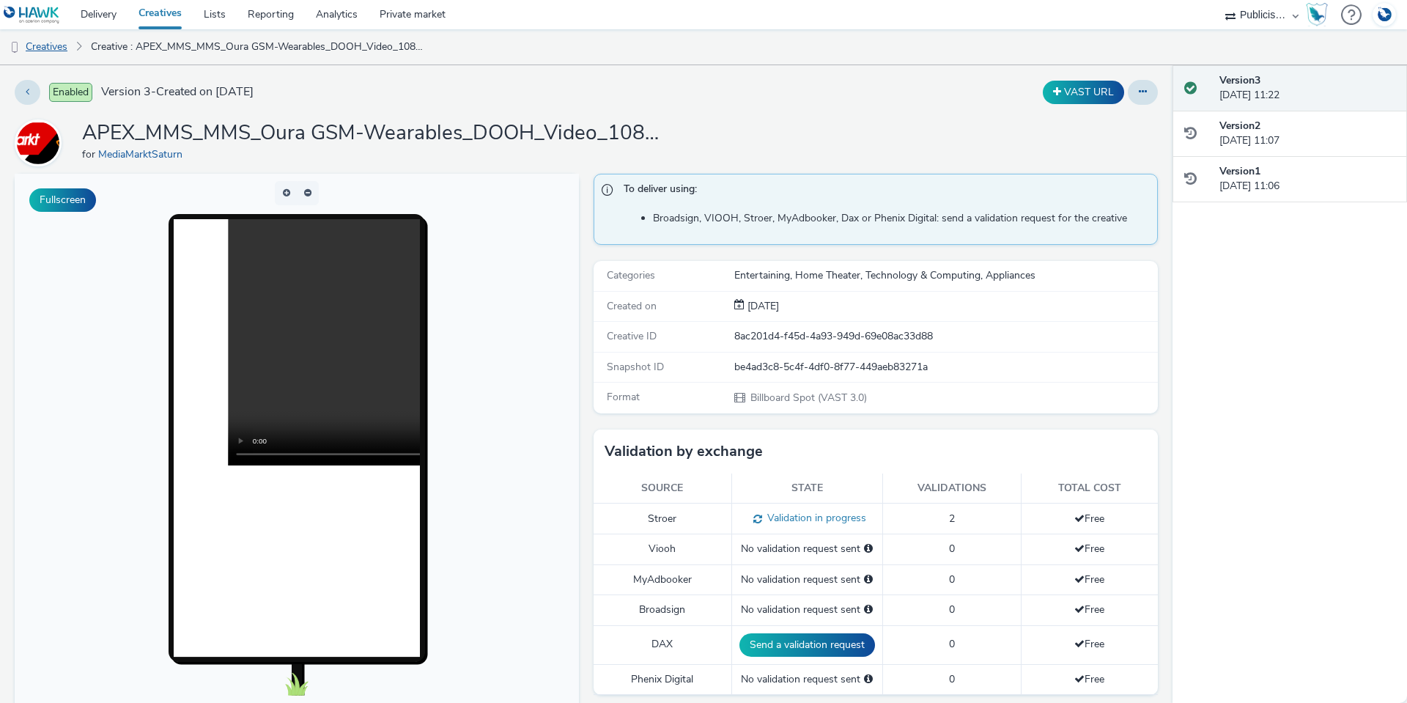
click at [50, 47] on link "Creatives" at bounding box center [37, 46] width 75 height 35
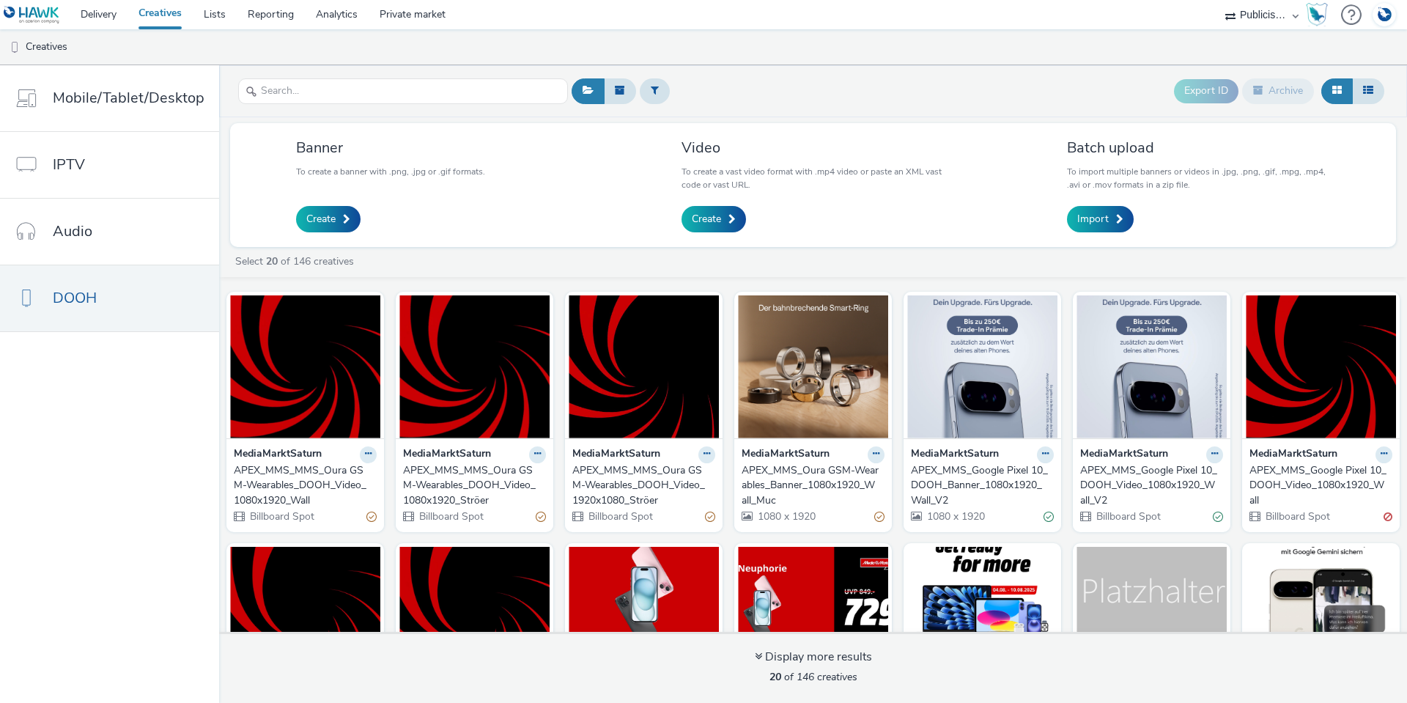
drag, startPoint x: 643, startPoint y: 477, endPoint x: 723, endPoint y: 249, distance: 241.2
click at [723, 249] on div "Banner To create a banner with .png, .jpg or .gif formats. Create Video To crea…" at bounding box center [813, 409] width 1188 height 585
click at [868, 459] on button at bounding box center [876, 454] width 17 height 17
click at [845, 479] on link "Edit" at bounding box center [830, 479] width 110 height 29
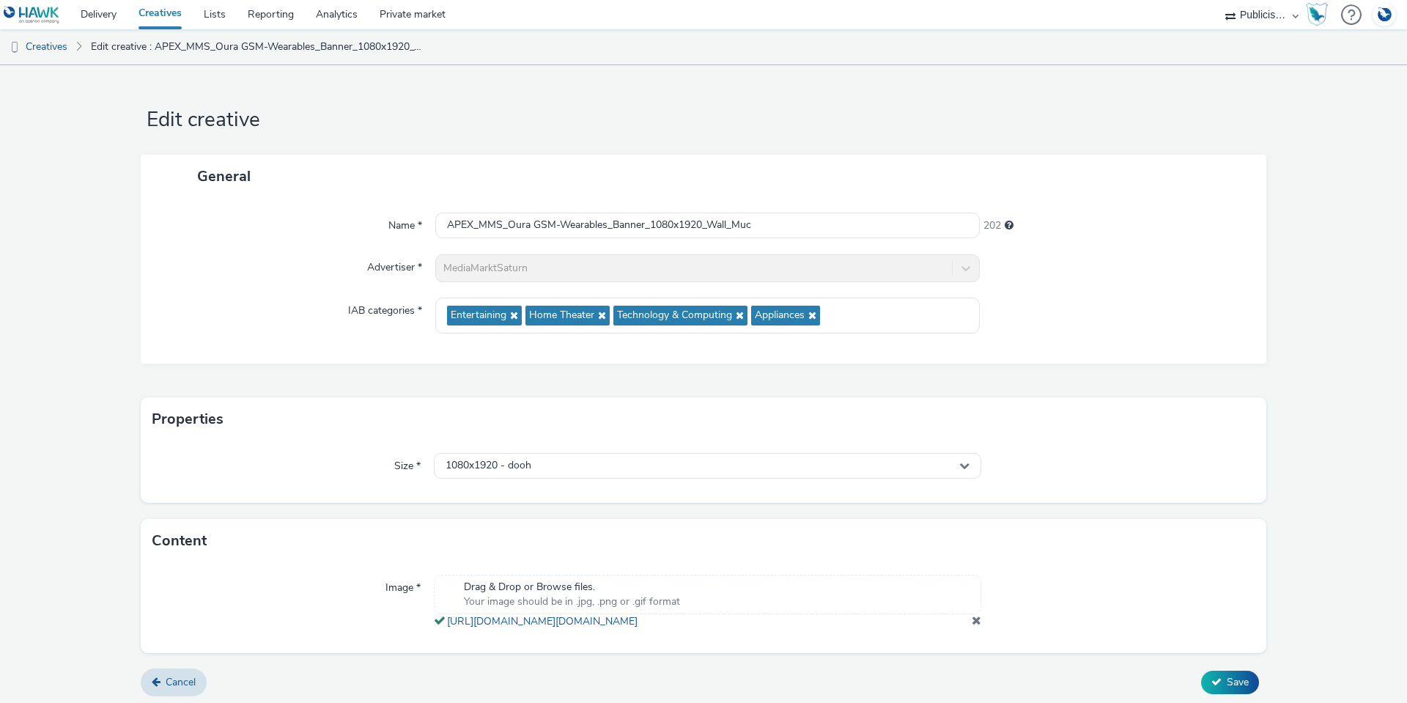
scroll to position [19, 0]
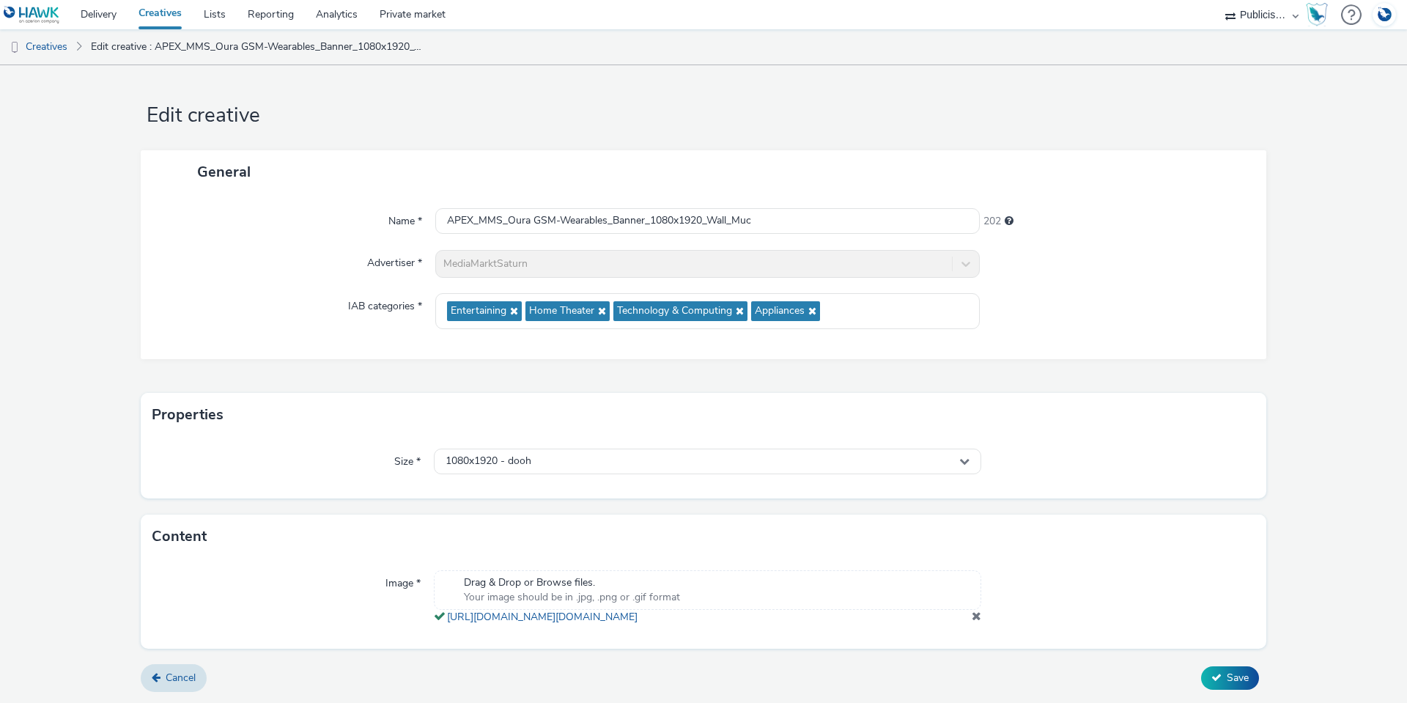
click at [972, 613] on span at bounding box center [977, 616] width 10 height 12
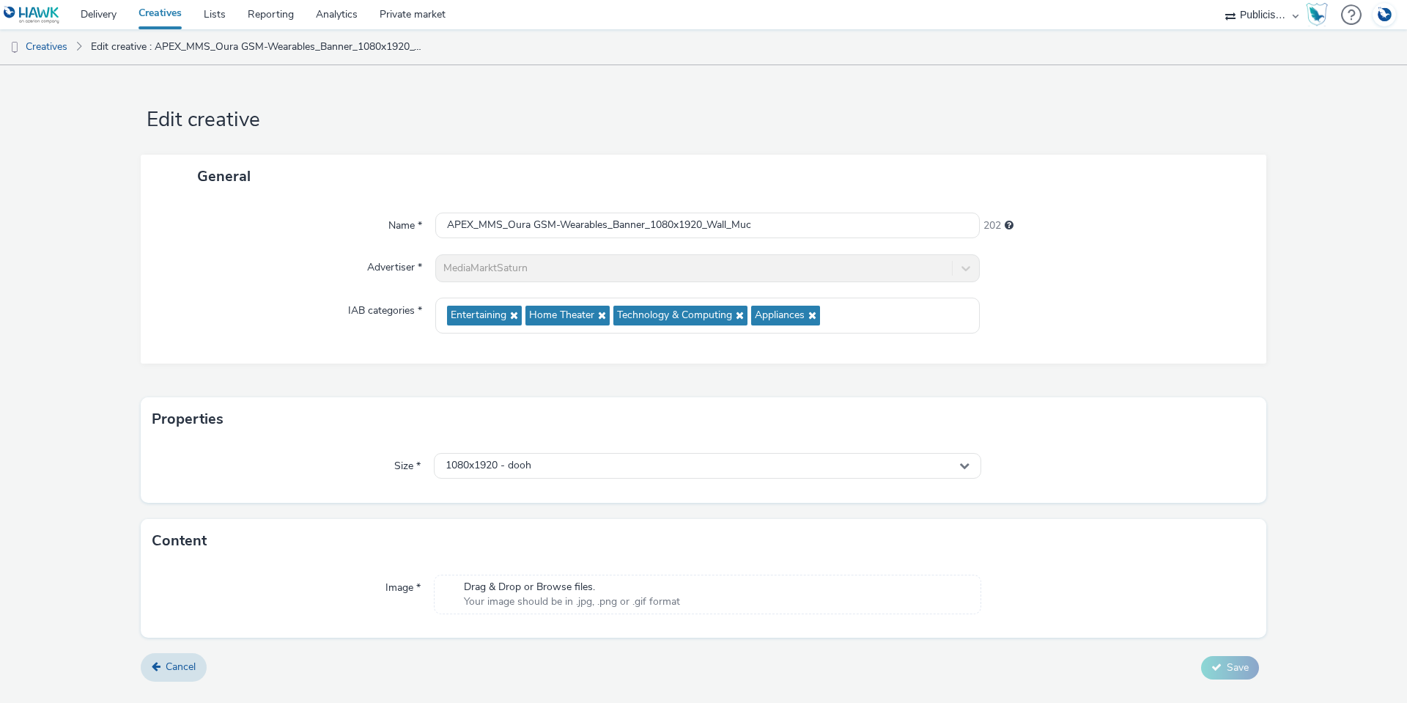
scroll to position [0, 0]
click at [187, 680] on link "Cancel" at bounding box center [174, 667] width 66 height 28
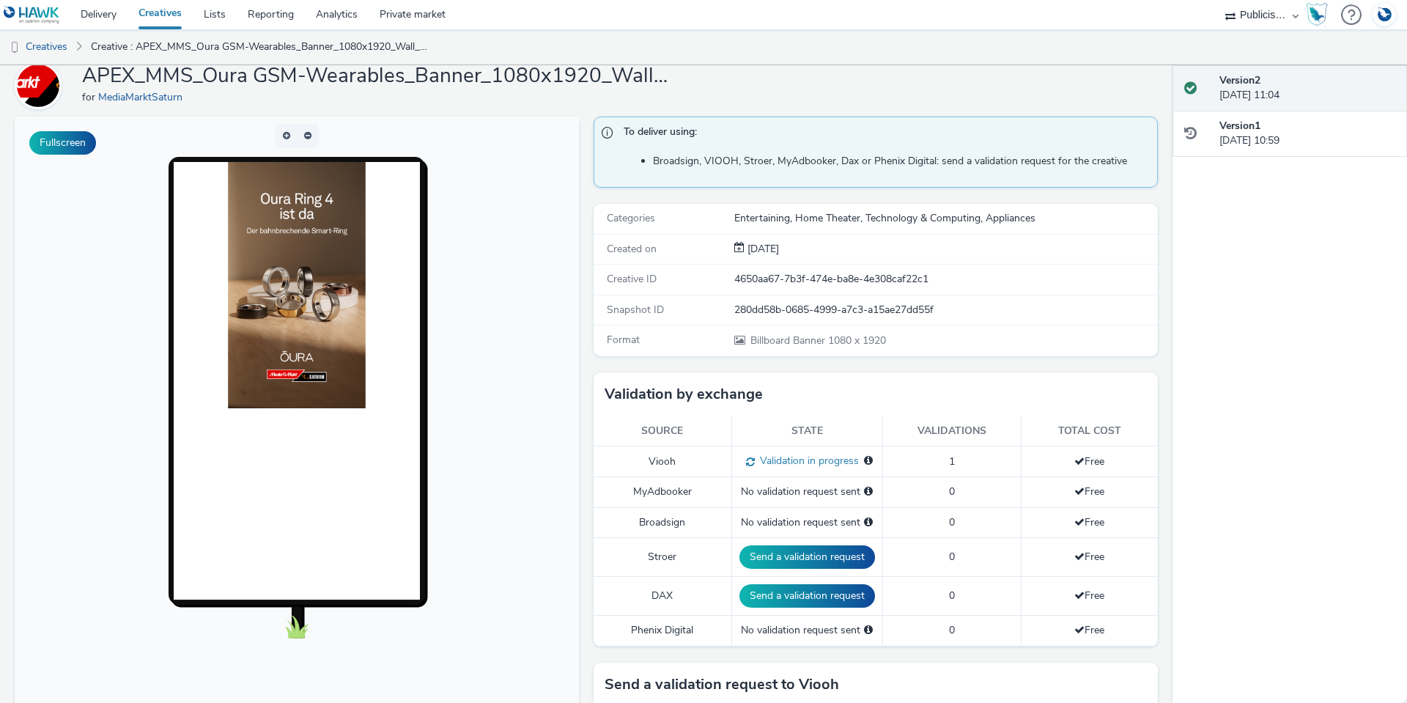
scroll to position [73, 0]
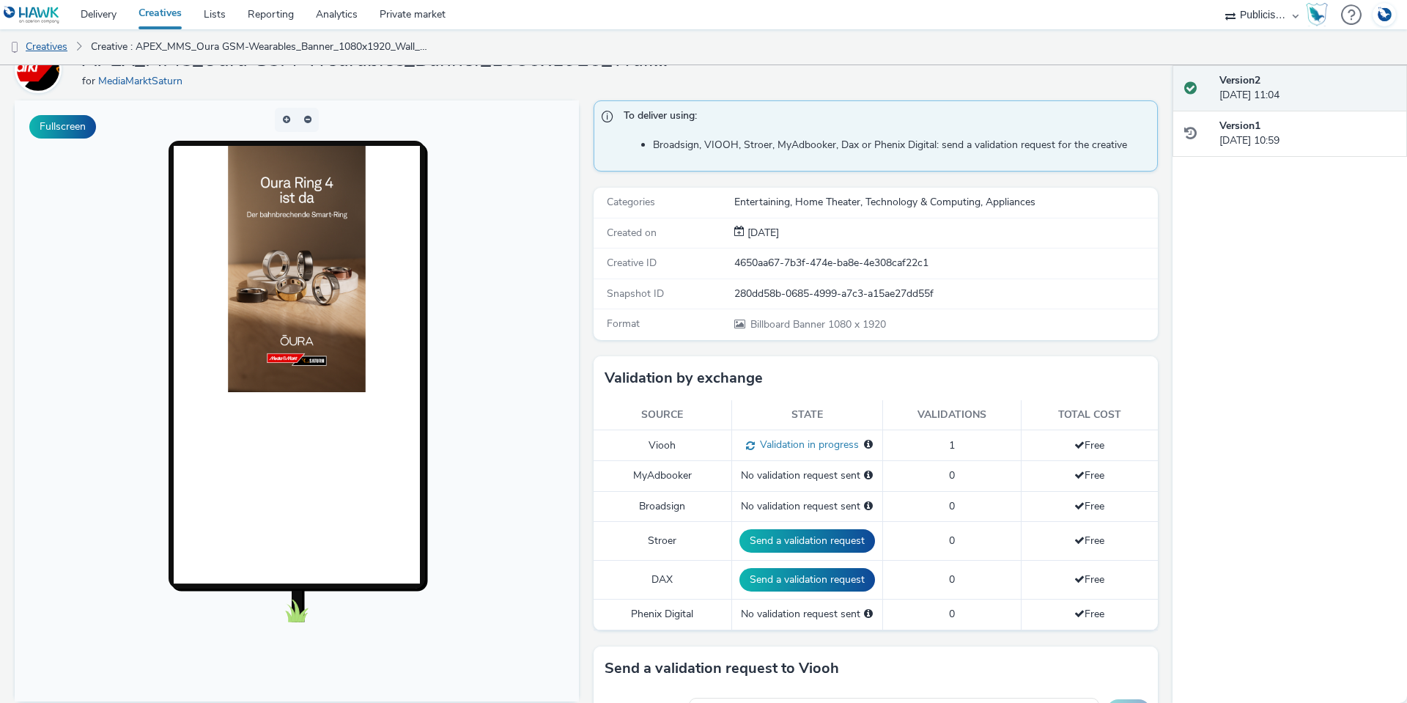
click at [55, 43] on link "Creatives" at bounding box center [37, 46] width 75 height 35
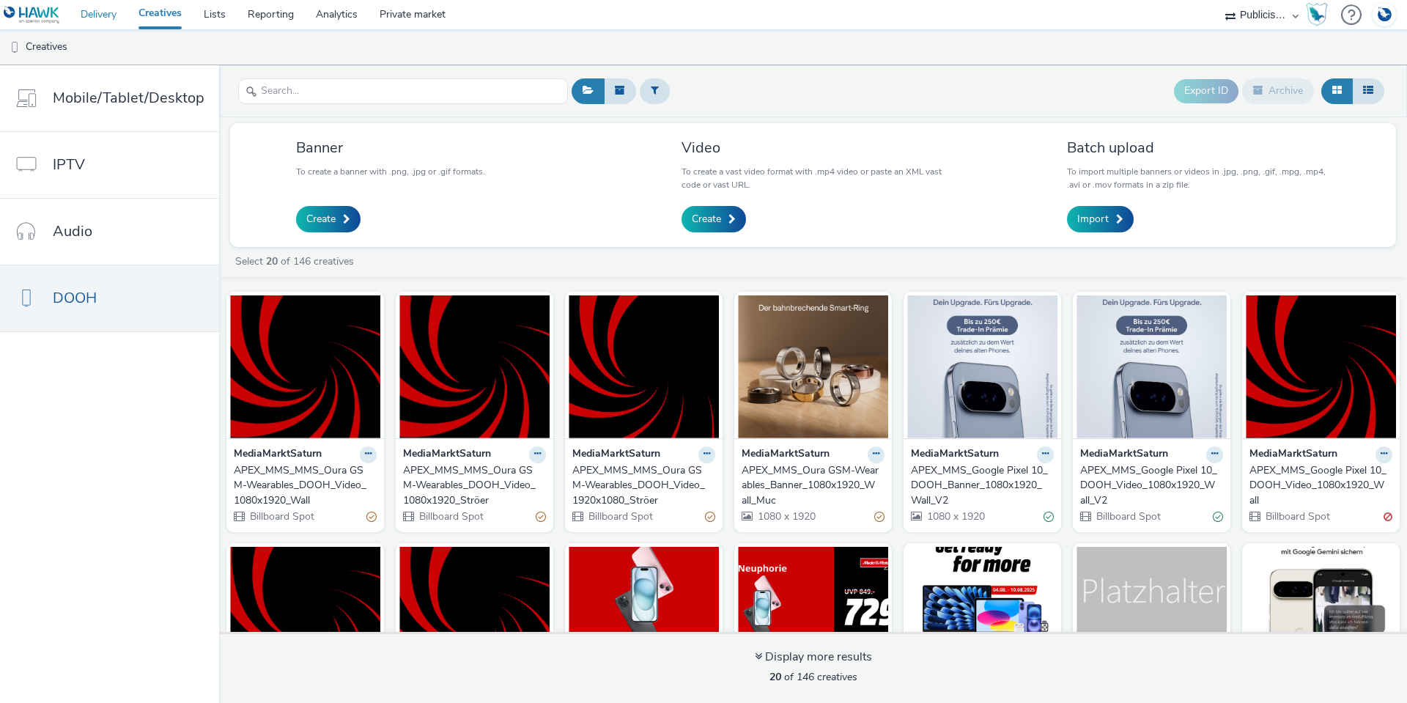
click at [103, 6] on link "Delivery" at bounding box center [99, 14] width 58 height 29
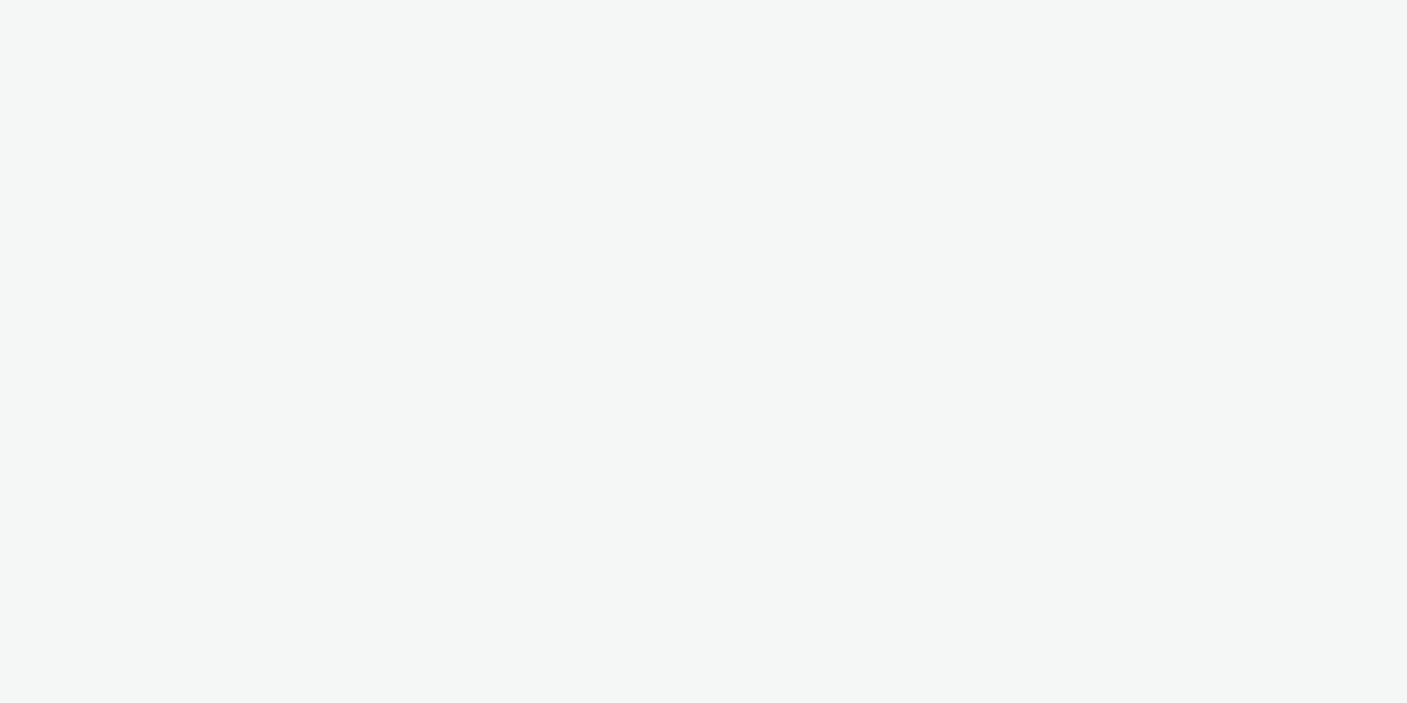
select select "a1548b1e-0fde-418e-992c-2e089afb3761"
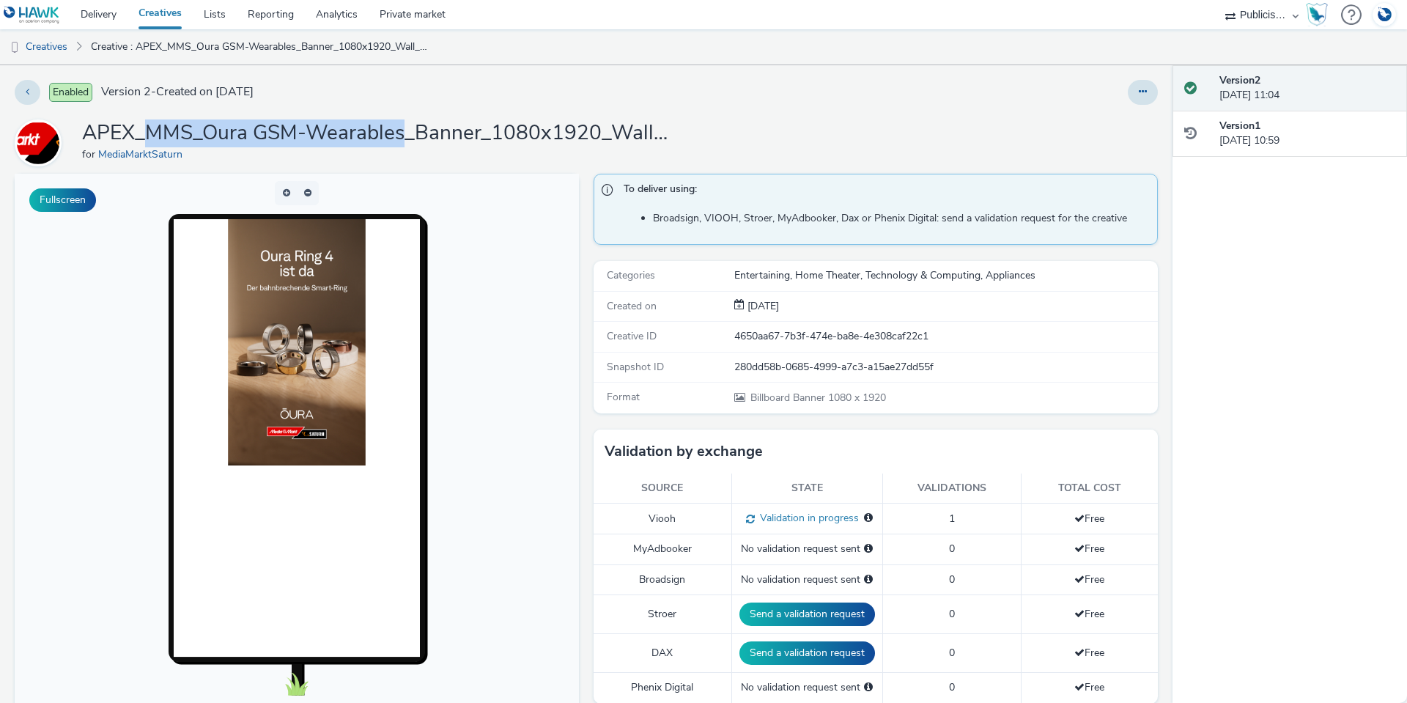
drag, startPoint x: 148, startPoint y: 128, endPoint x: 401, endPoint y: 133, distance: 252.9
click at [401, 133] on h1 "APEX_MMS_Oura GSM-Wearables_Banner_1080x1920_Wall_Muc" at bounding box center [375, 133] width 586 height 28
copy h1 "MMS_Oura GSM-Wearables"
click at [1138, 93] on button at bounding box center [1143, 92] width 30 height 25
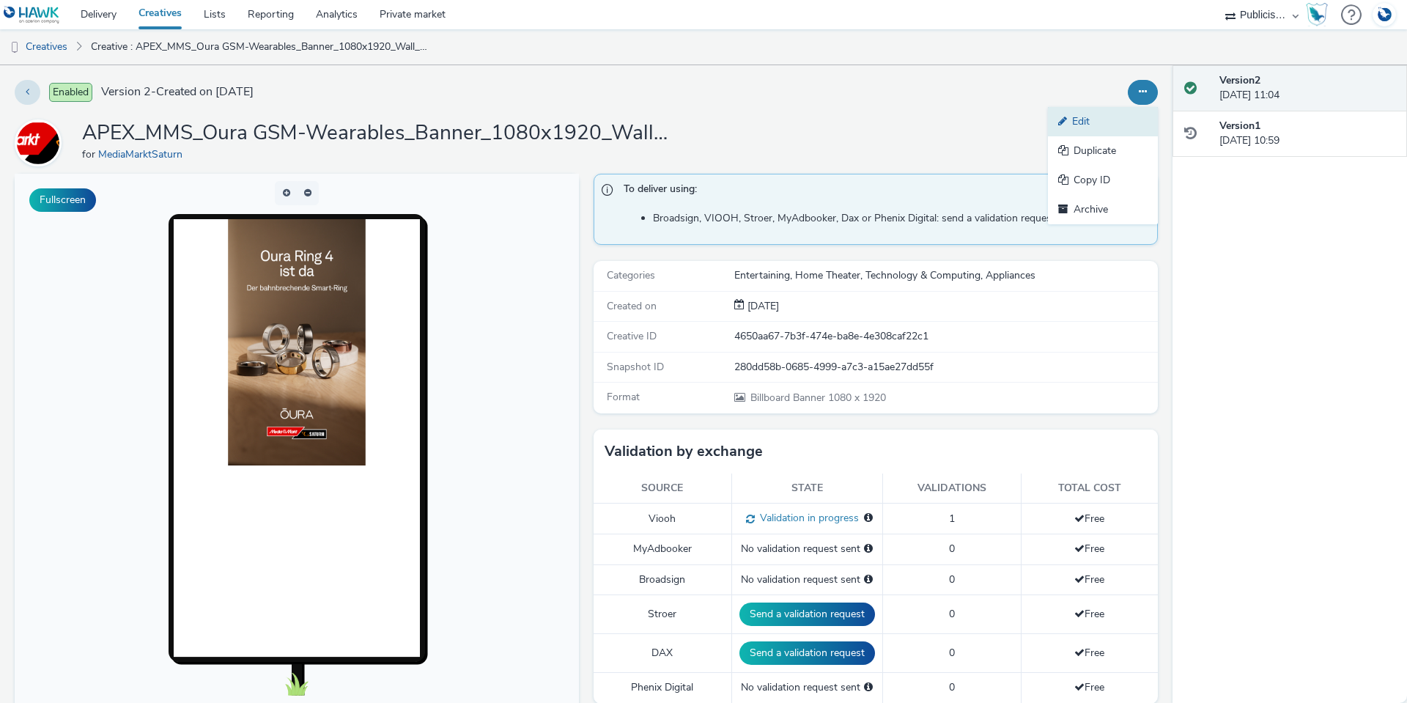
click at [1115, 125] on link "Edit" at bounding box center [1103, 121] width 110 height 29
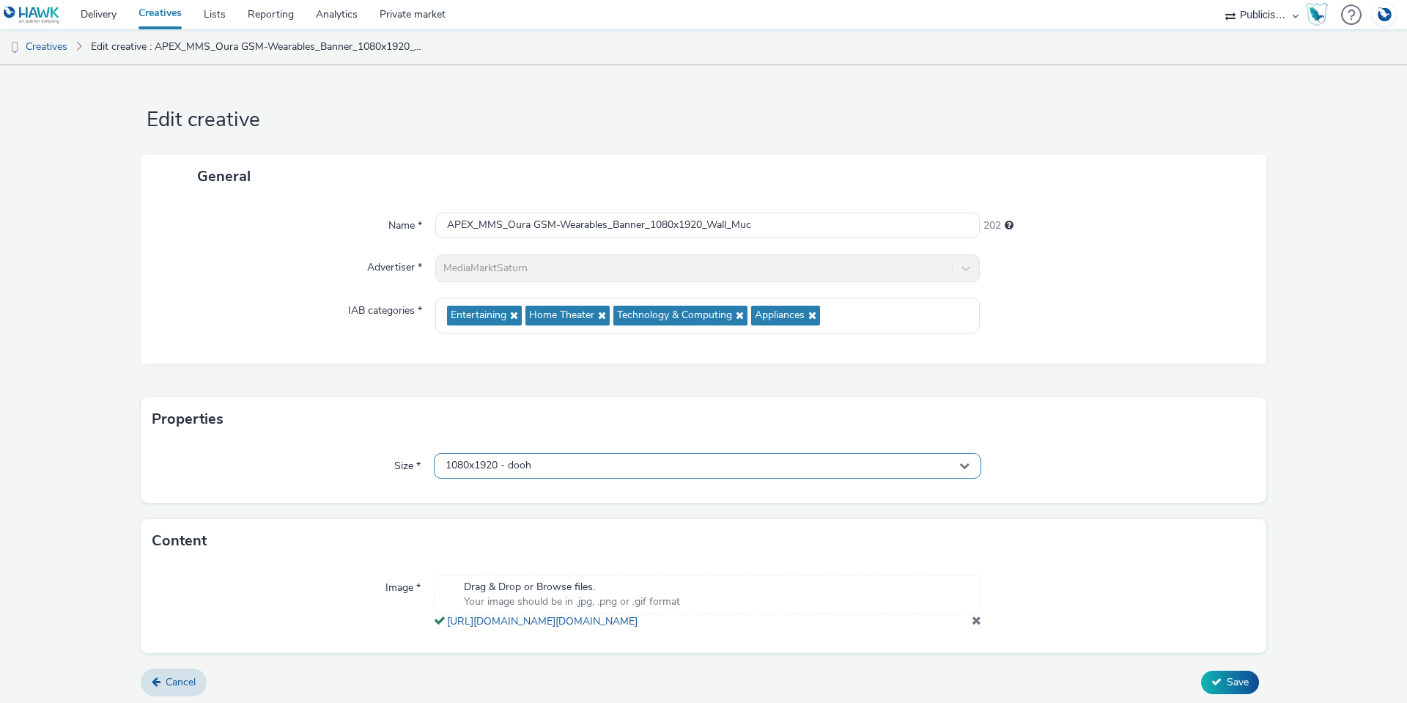
scroll to position [19, 0]
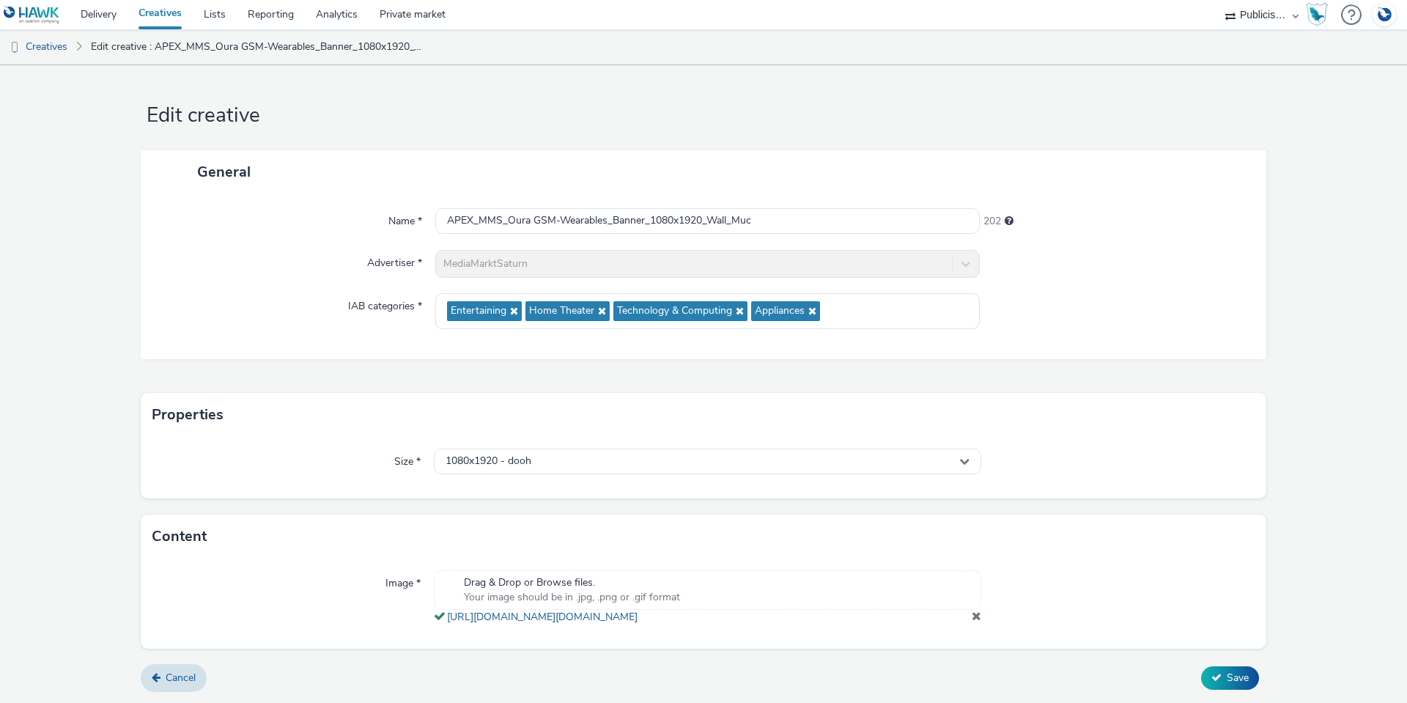
click at [972, 614] on span at bounding box center [977, 616] width 10 height 12
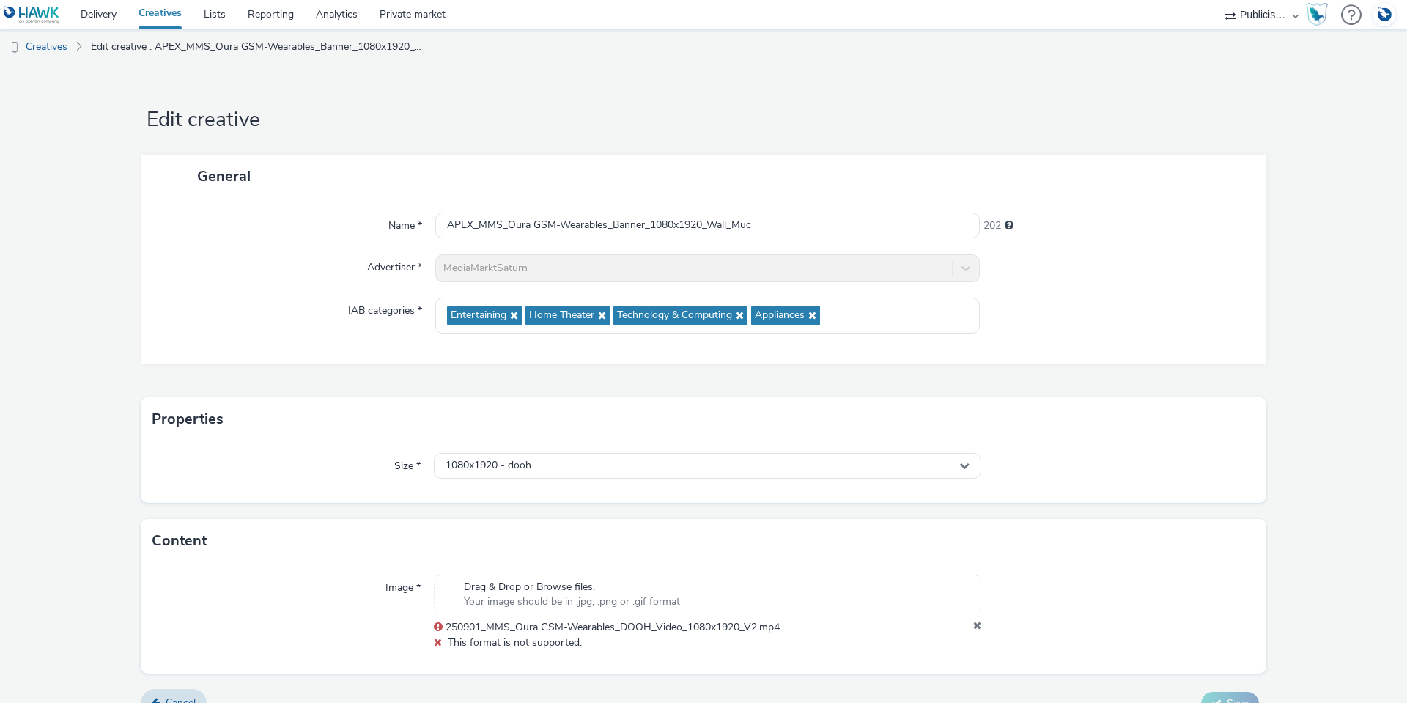
scroll to position [25, 0]
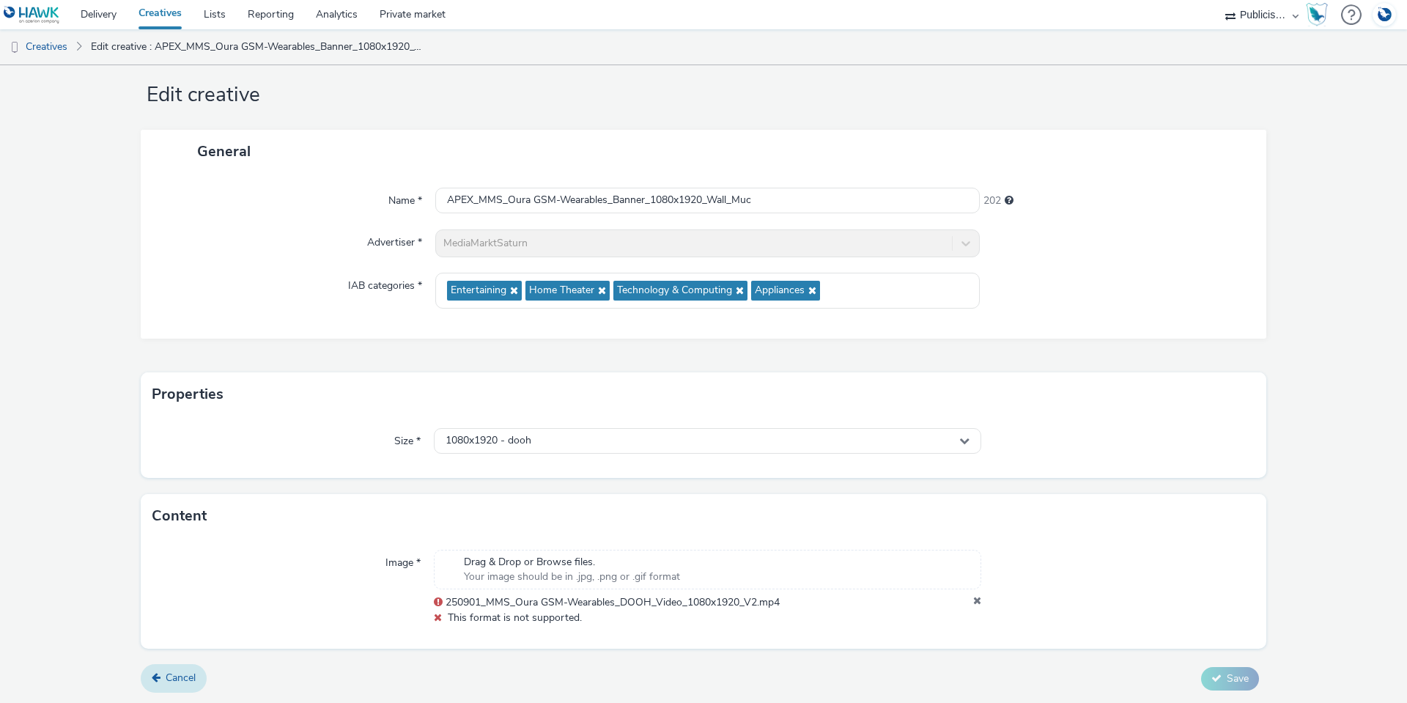
click at [193, 687] on link "Cancel" at bounding box center [174, 678] width 66 height 28
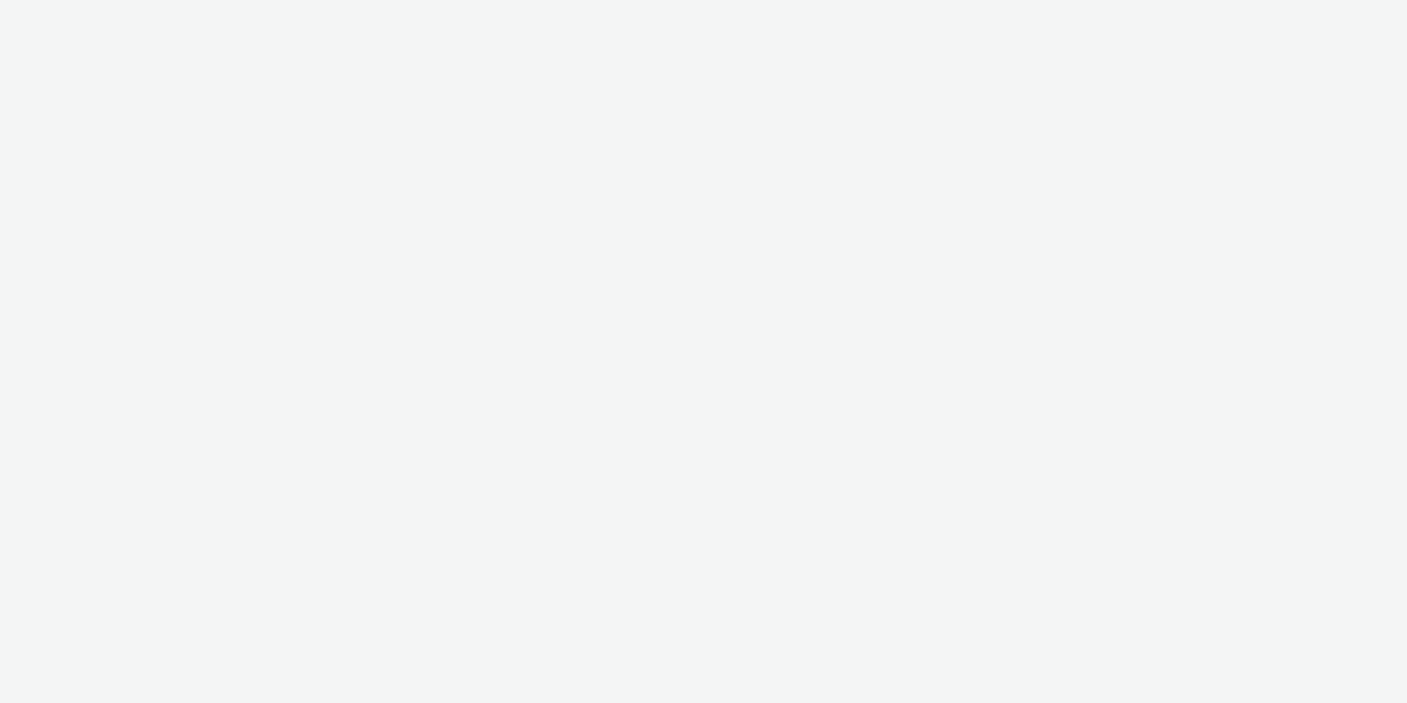
select select "a1548b1e-0fde-418e-992c-2e089afb3761"
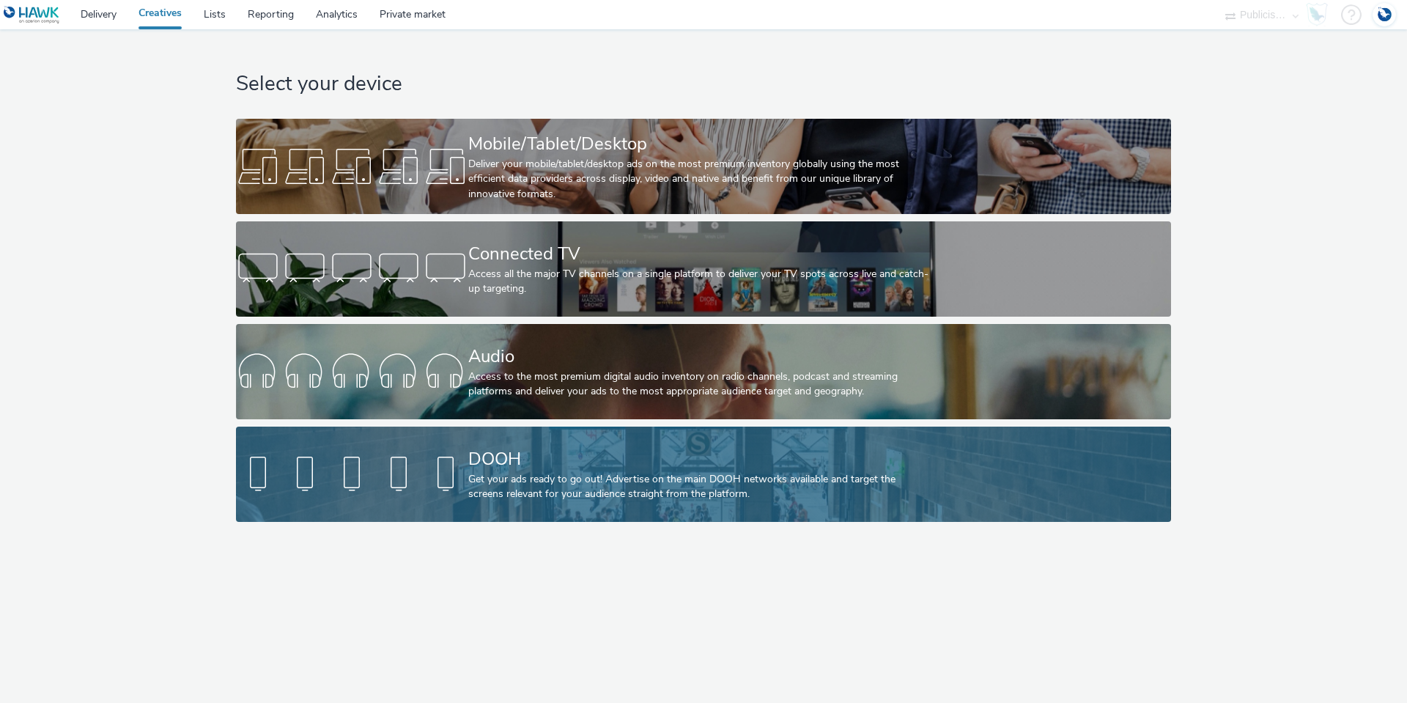
click at [502, 468] on div "DOOH" at bounding box center [700, 459] width 465 height 26
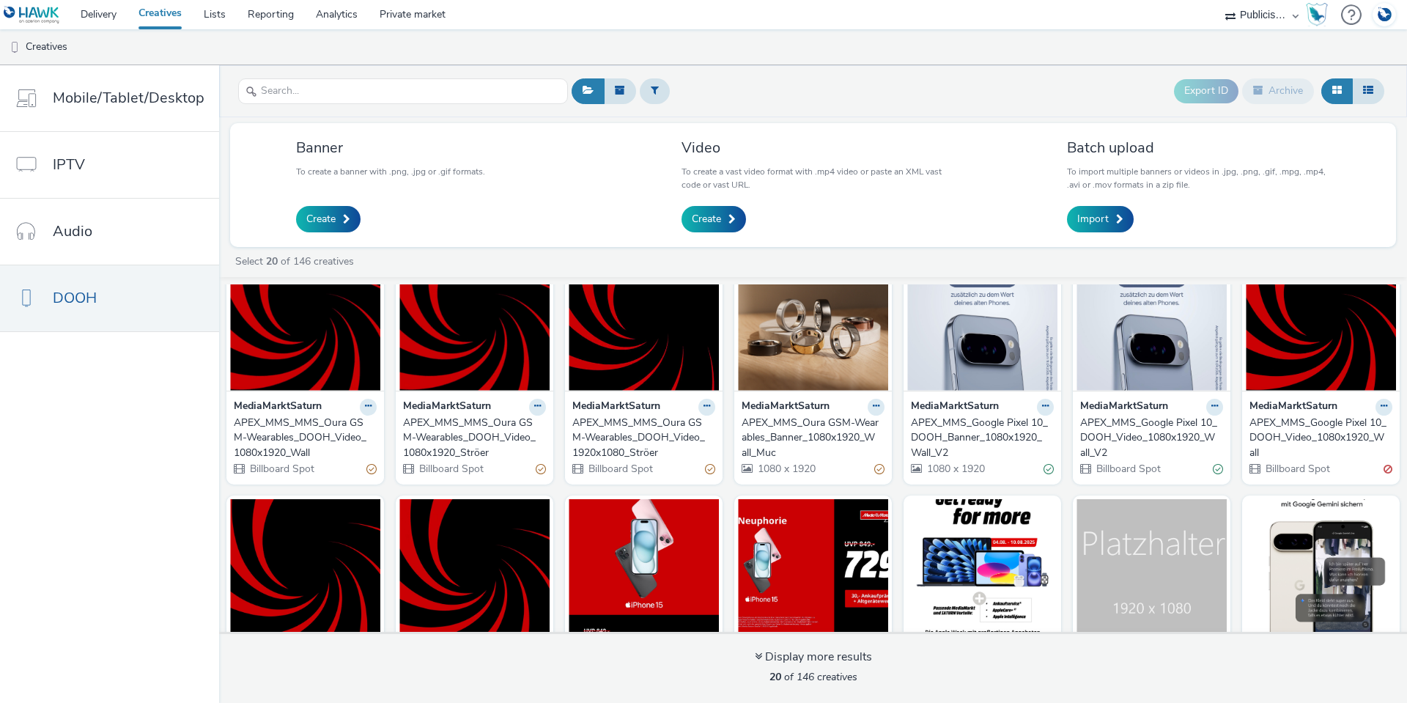
scroll to position [73, 0]
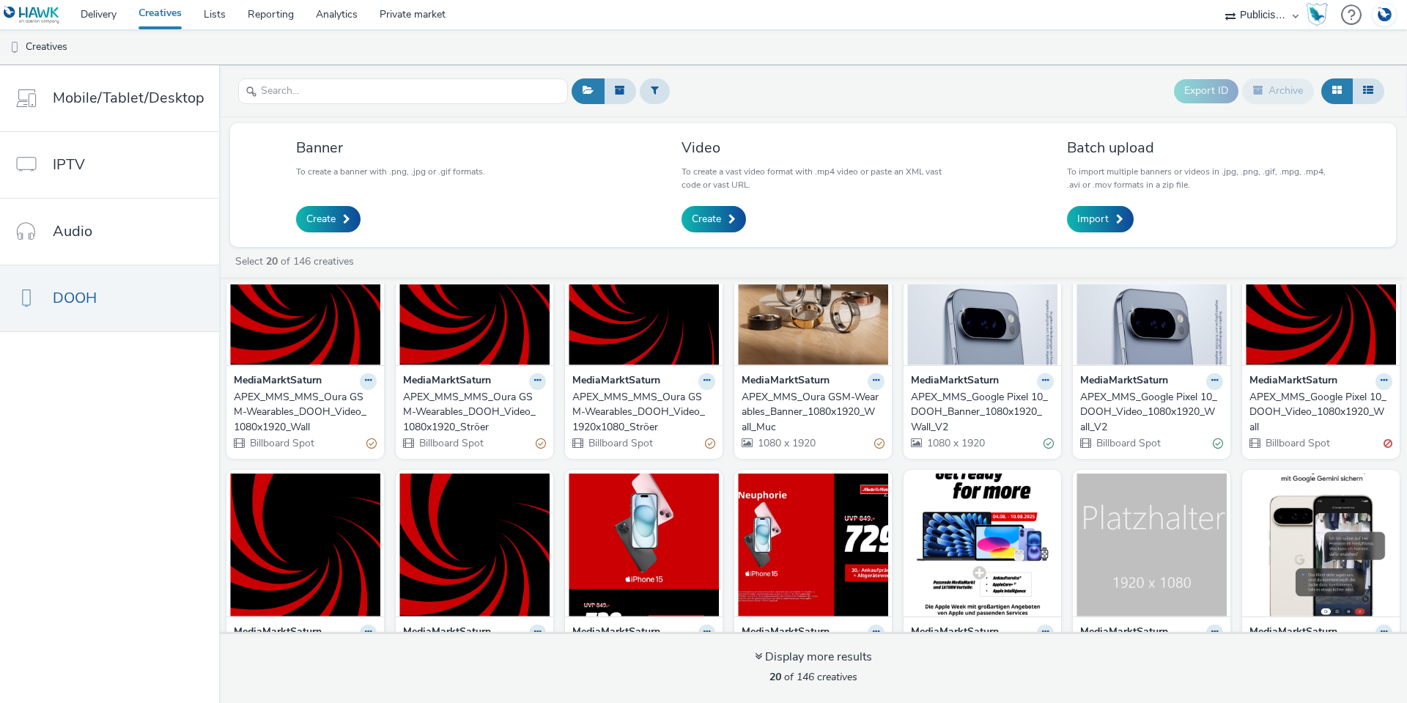
click at [492, 417] on div "APEX_MMS_MMS_Oura GSM-Wearables_DOOH_Video_1080x1920_Ströer" at bounding box center [471, 412] width 137 height 45
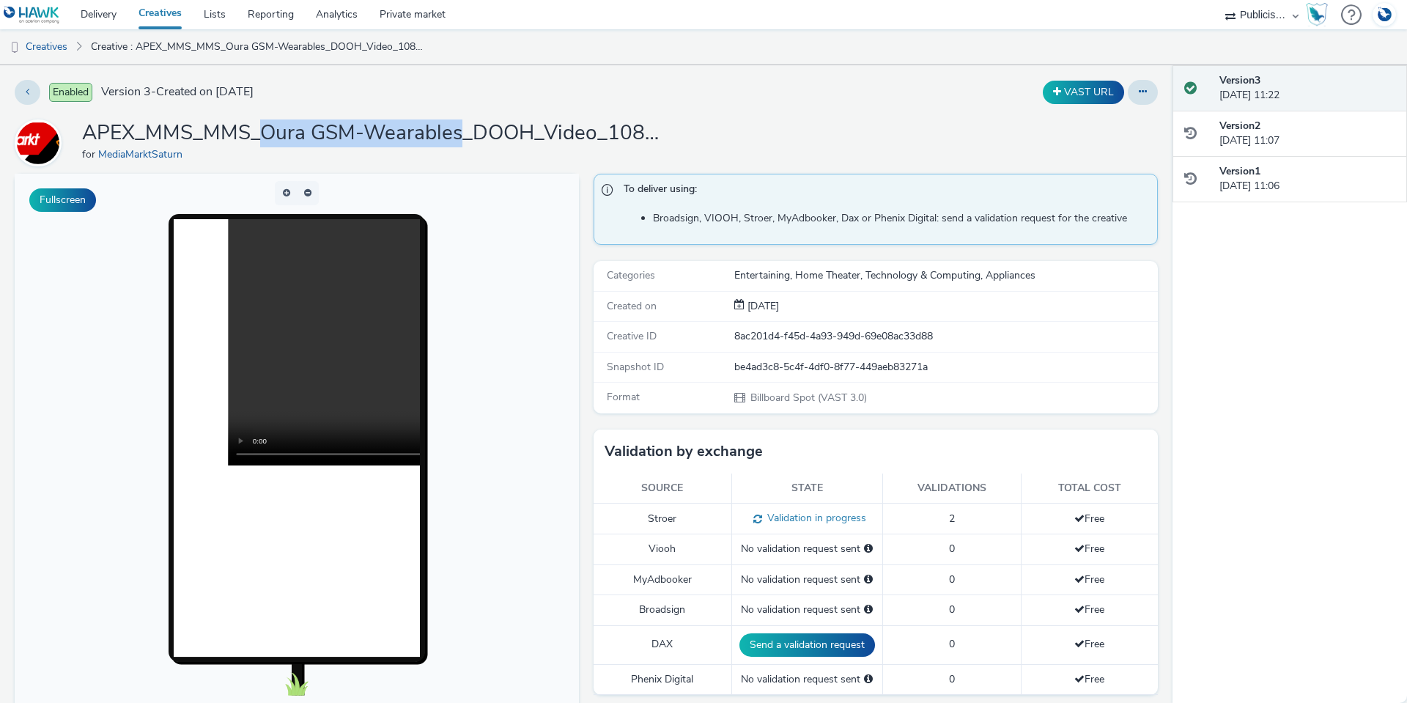
drag, startPoint x: 262, startPoint y: 132, endPoint x: 458, endPoint y: 137, distance: 196.5
click at [458, 137] on h1 "APEX_MMS_MMS_Oura GSM-Wearables_DOOH_Video_1080x1920_Ströer" at bounding box center [375, 133] width 586 height 28
drag, startPoint x: 60, startPoint y: 48, endPoint x: 67, endPoint y: 56, distance: 10.4
click at [60, 48] on link "Creatives" at bounding box center [37, 46] width 75 height 35
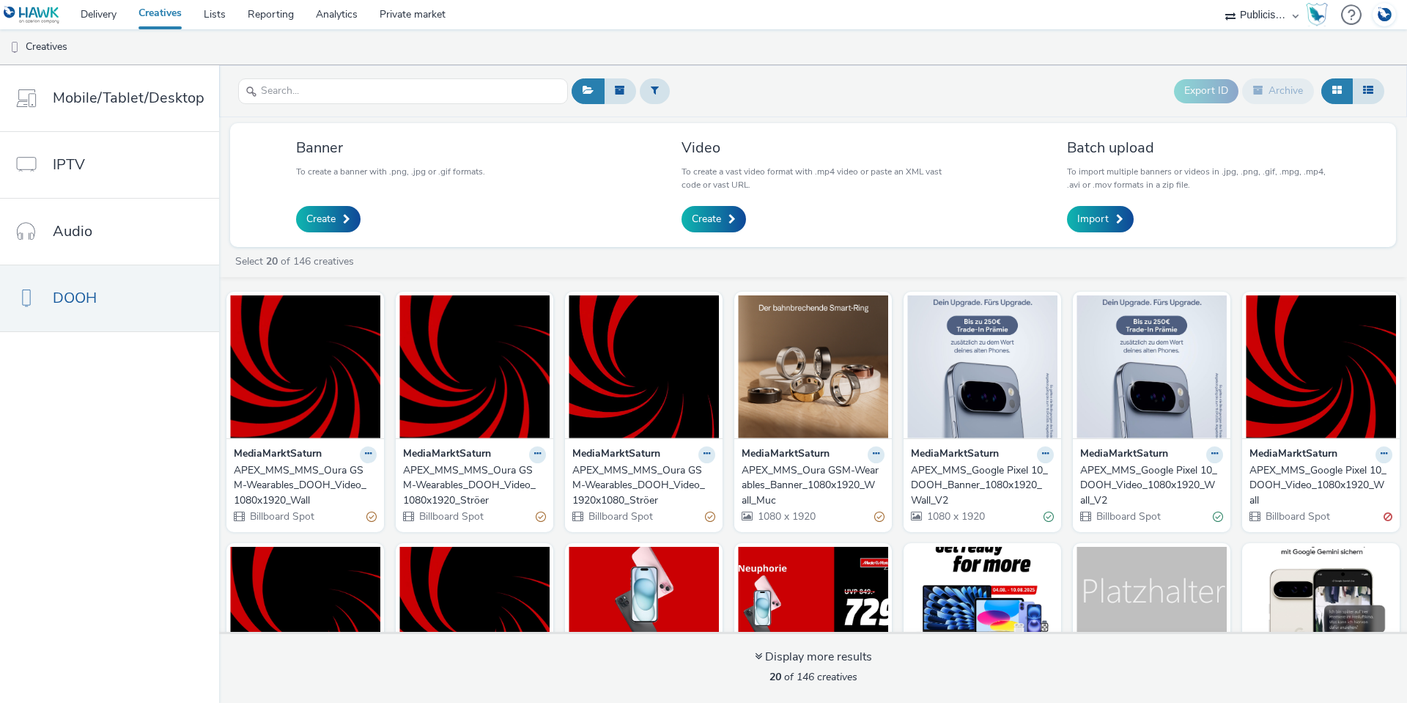
drag, startPoint x: 529, startPoint y: 453, endPoint x: 474, endPoint y: 487, distance: 64.5
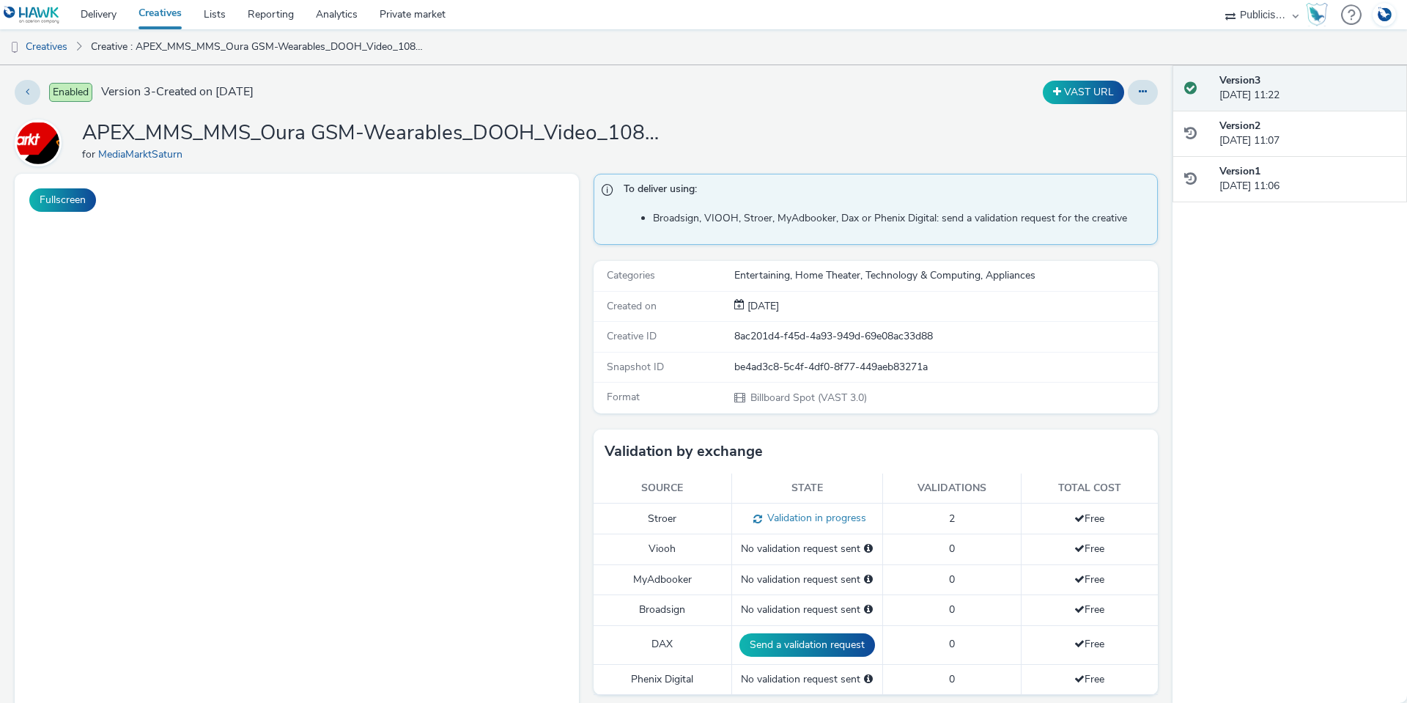
select select "a1548b1e-0fde-418e-992c-2e089afb3761"
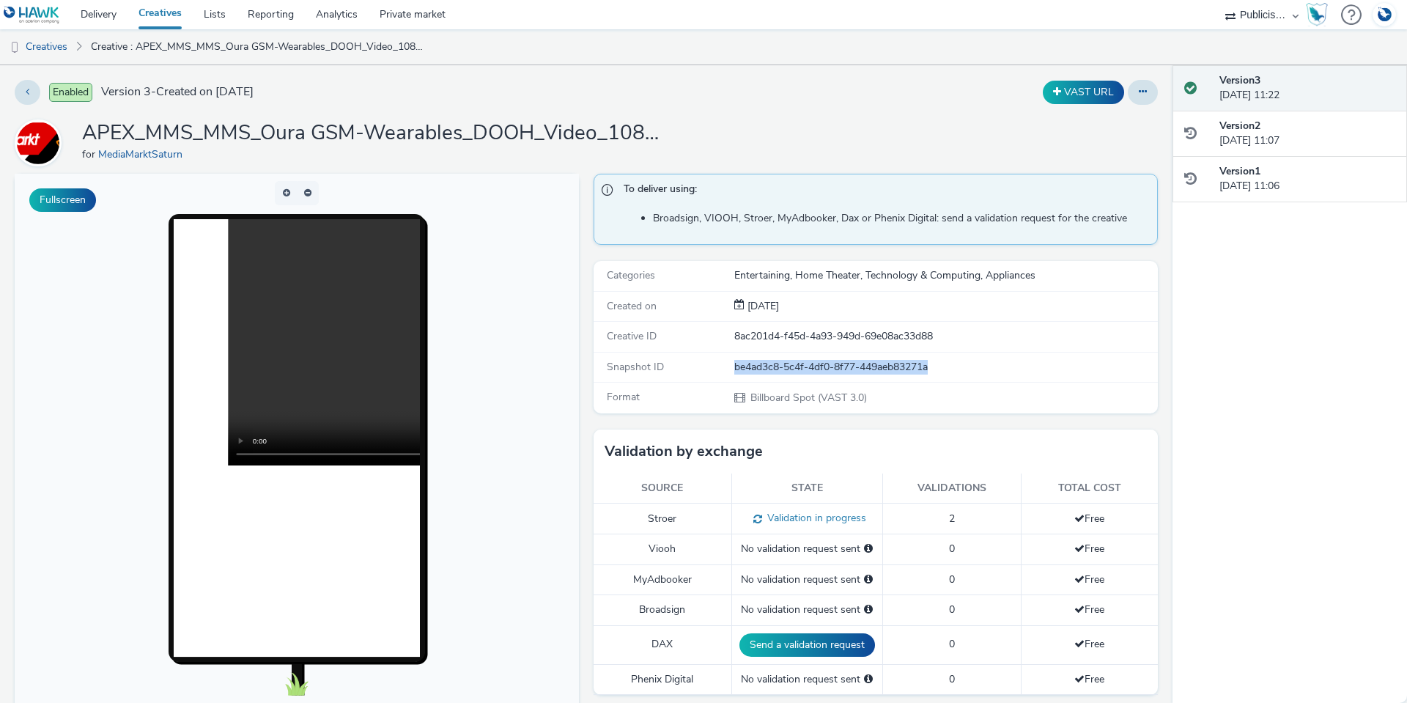
drag, startPoint x: 942, startPoint y: 361, endPoint x: 711, endPoint y: 373, distance: 231.9
click at [711, 373] on div "Snapshot ID be4ad3c8-5c4f-4df0-8f77-449aeb83271a" at bounding box center [876, 367] width 564 height 30
copy div "be4ad3c8-5c4f-4df0-8f77-449aeb83271a"
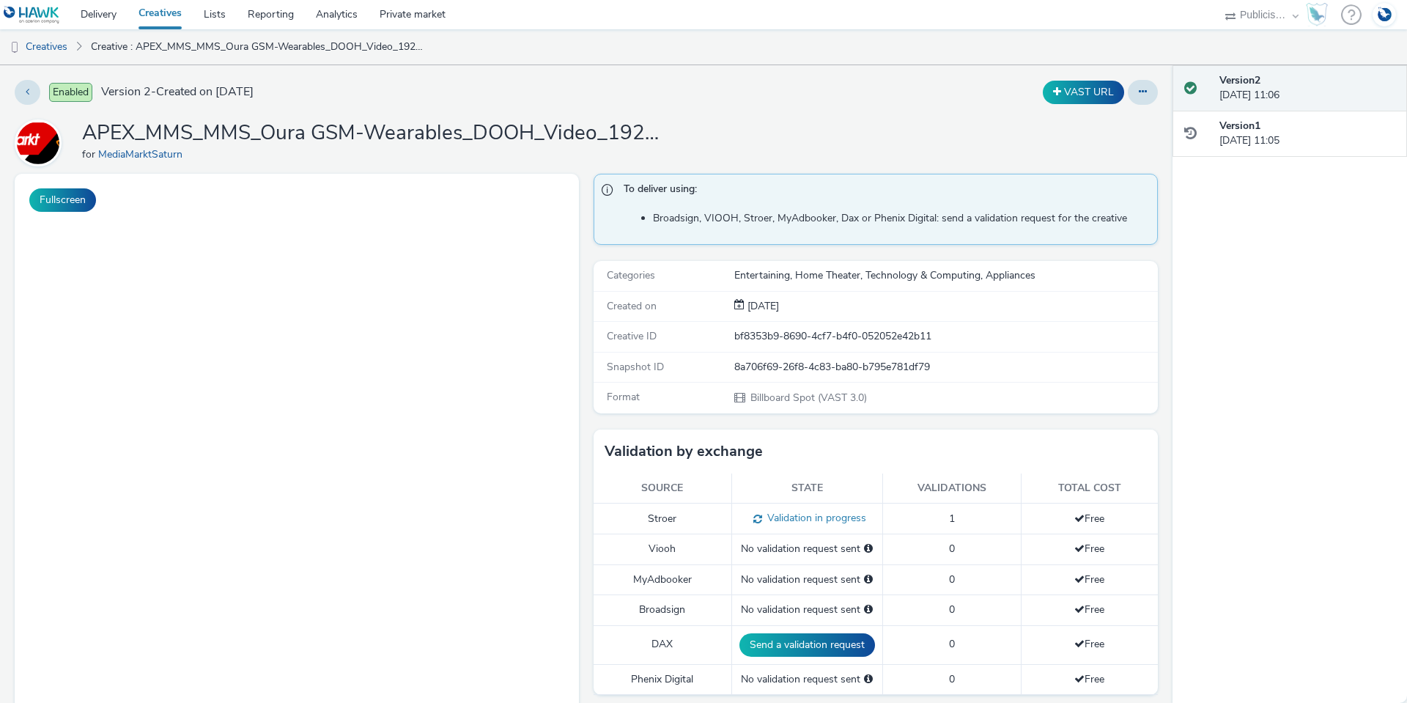
select select "a1548b1e-0fde-418e-992c-2e089afb3761"
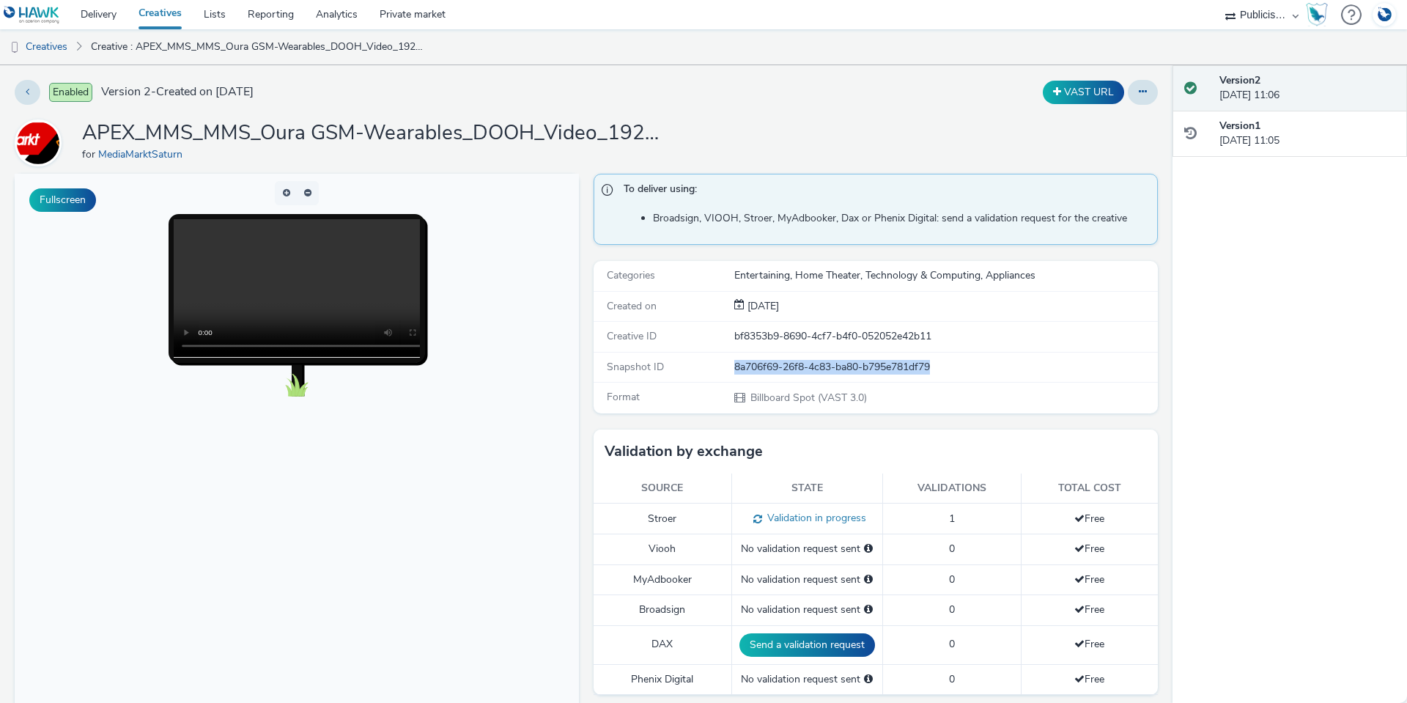
drag, startPoint x: 947, startPoint y: 367, endPoint x: 722, endPoint y: 363, distance: 225.0
click at [722, 363] on div "Snapshot ID 8a706f69-26f8-4c83-ba80-b795e781df79" at bounding box center [876, 367] width 564 height 30
copy div "8a706f69-26f8-4c83-ba80-b795e781df79"
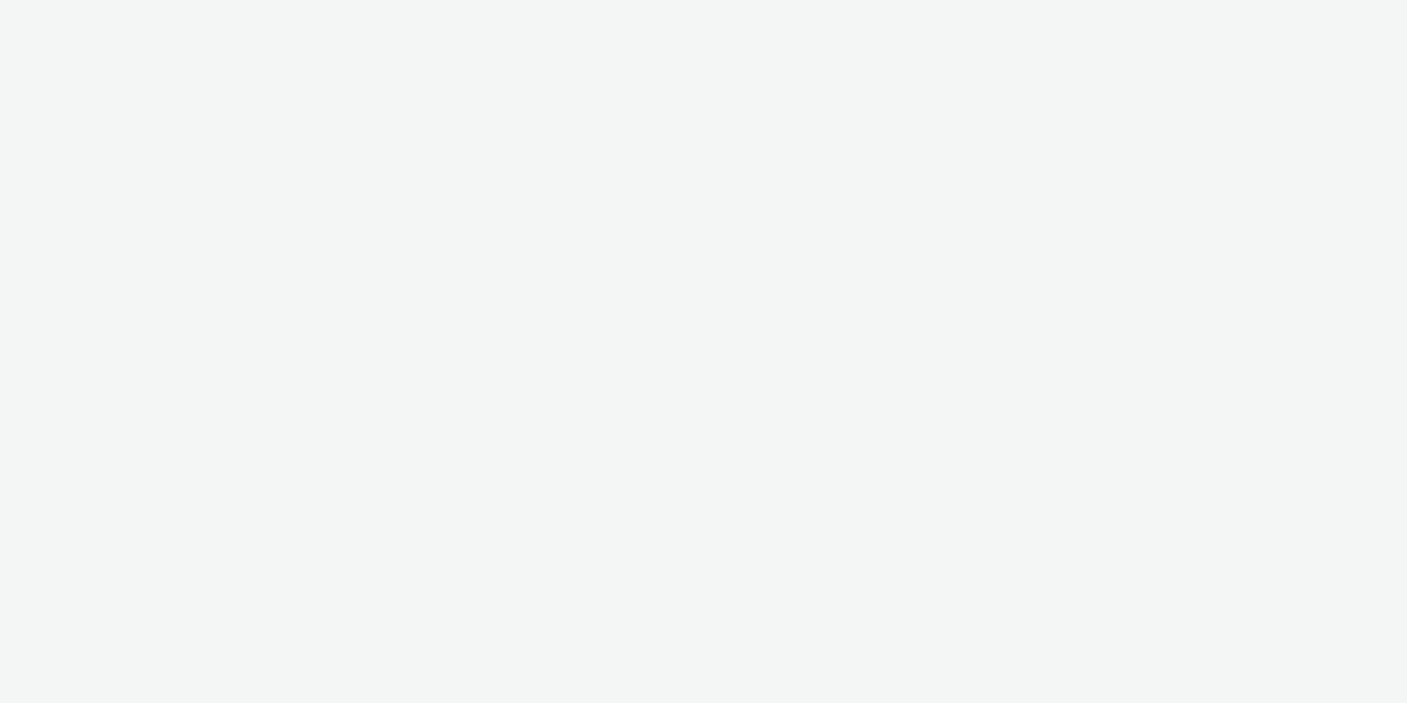
select select "a1548b1e-0fde-418e-992c-2e089afb3761"
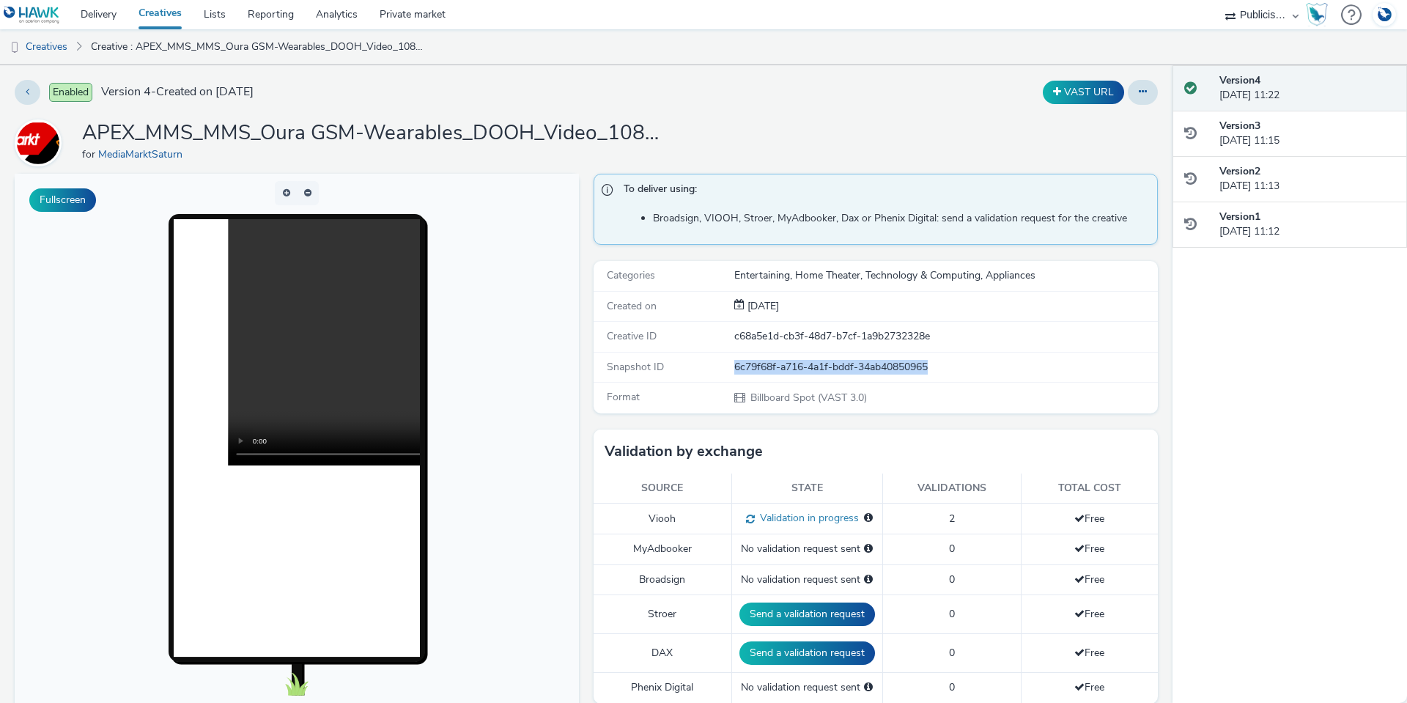
drag, startPoint x: 947, startPoint y: 365, endPoint x: 727, endPoint y: 363, distance: 220.6
click at [734, 363] on div "6c79f68f-a716-4a1f-bddf-34ab40850965" at bounding box center [945, 367] width 422 height 15
copy div "6c79f68f-a716-4a1f-bddf-34ab40850965"
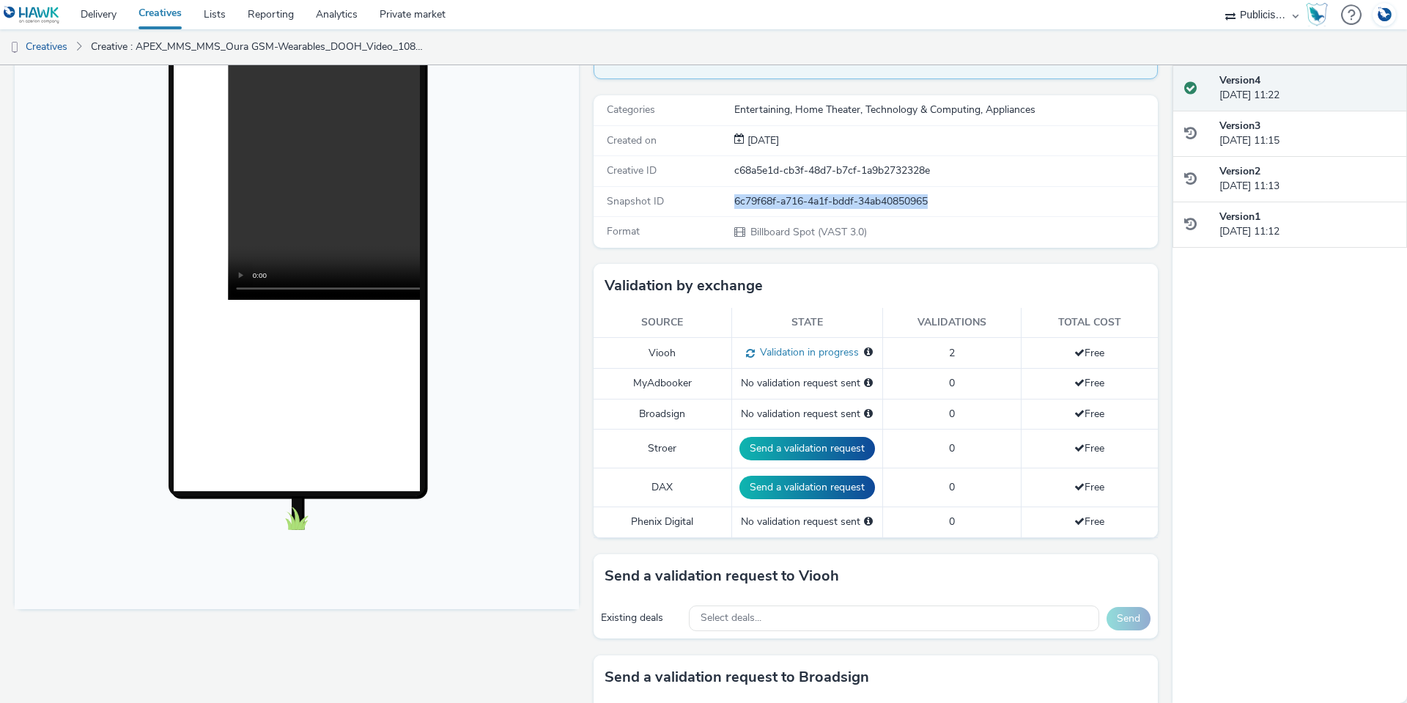
scroll to position [293, 0]
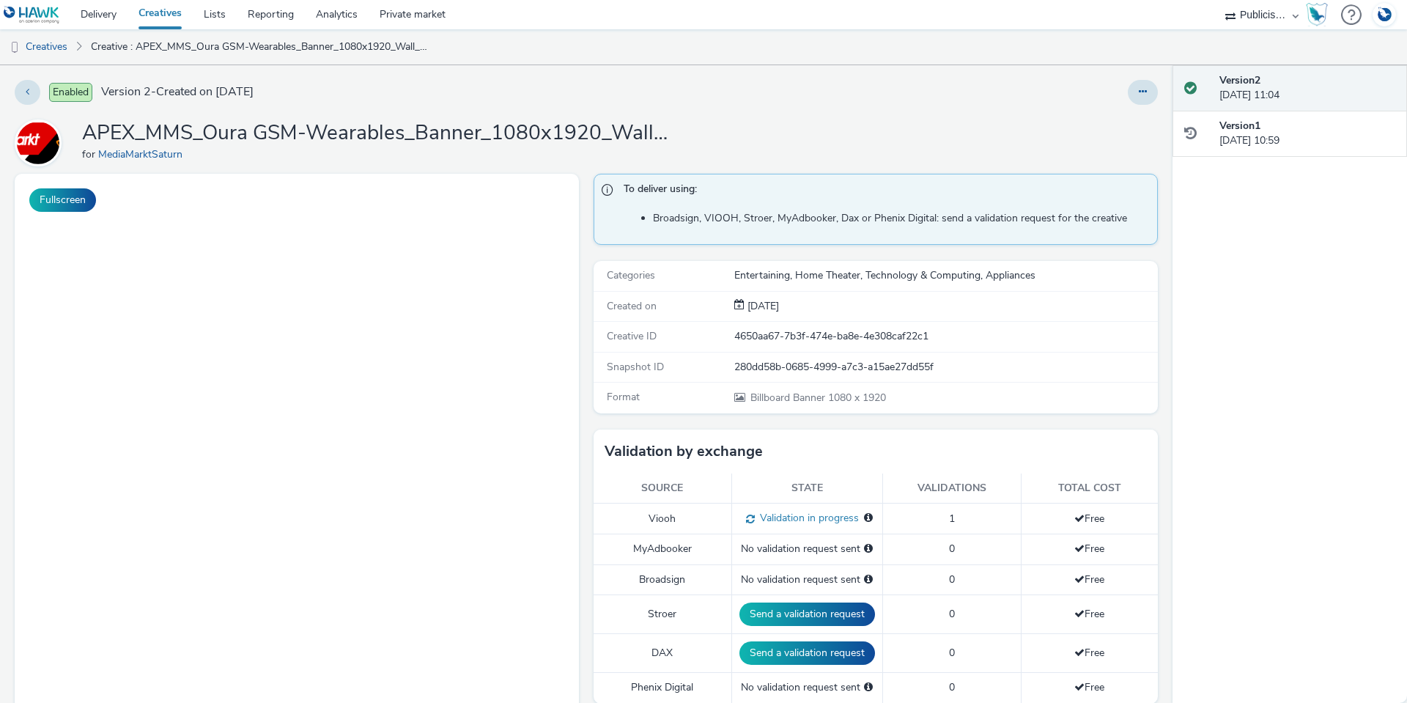
select select "a1548b1e-0fde-418e-992c-2e089afb3761"
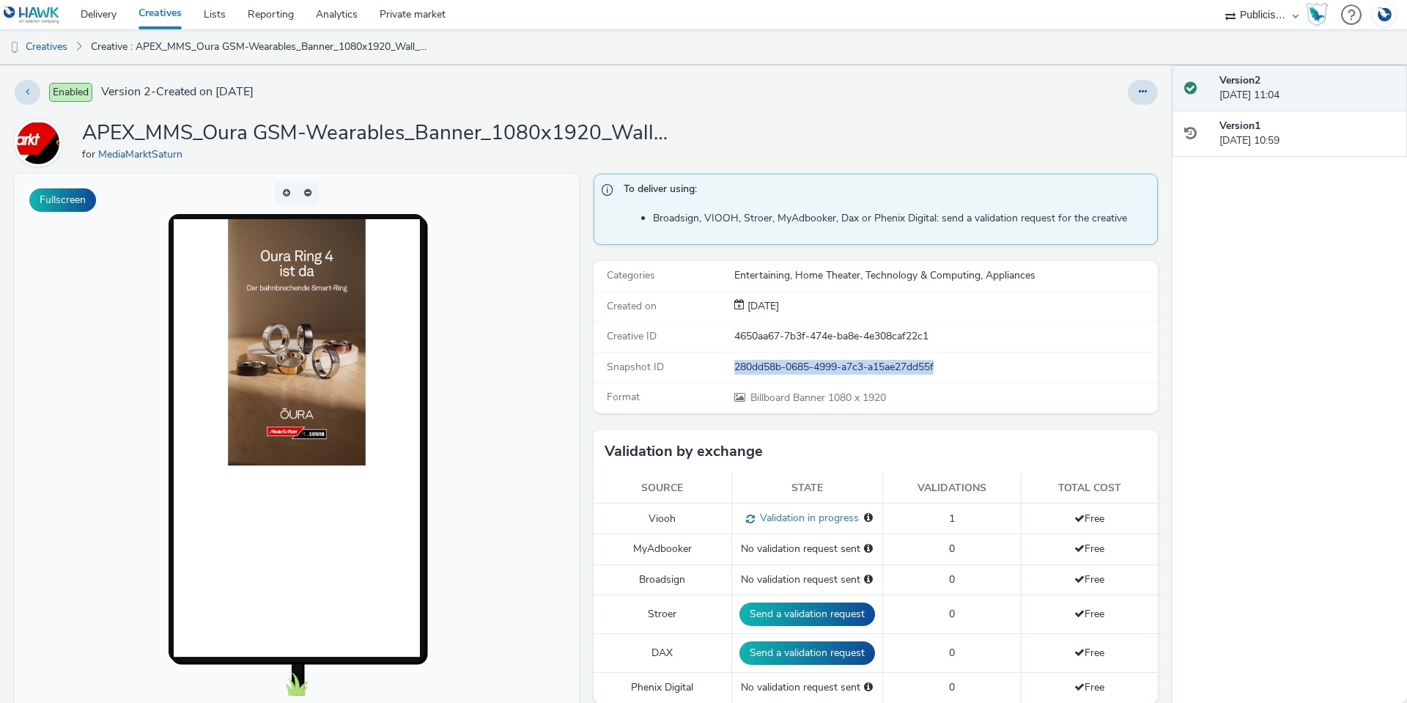
drag, startPoint x: 936, startPoint y: 364, endPoint x: 725, endPoint y: 368, distance: 211.1
click at [725, 368] on div "Snapshot ID 280dd58b-0685-4999-a7c3-a15ae27dd55f" at bounding box center [876, 367] width 564 height 30
copy div "280dd58b-0685-4999-a7c3-a15ae27dd55f"
